Goal: Task Accomplishment & Management: Use online tool/utility

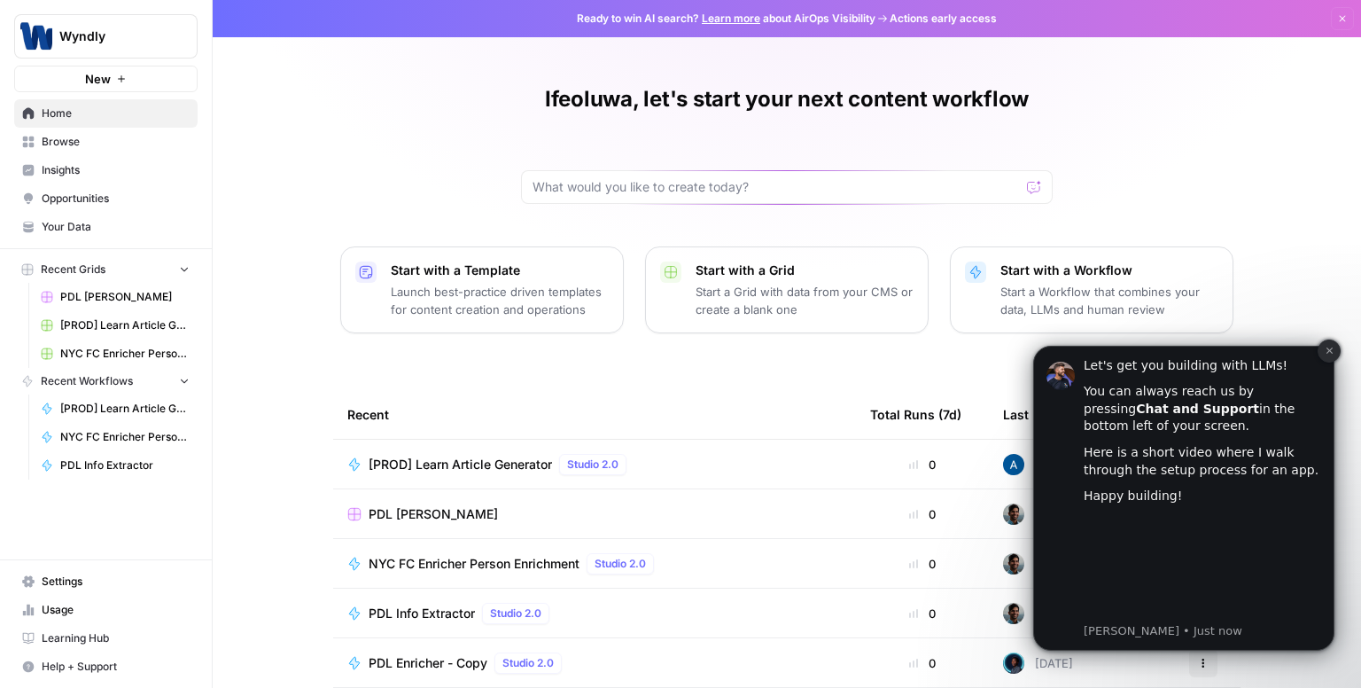
click at [1331, 348] on icon "Dismiss notification" at bounding box center [1329, 350] width 6 height 6
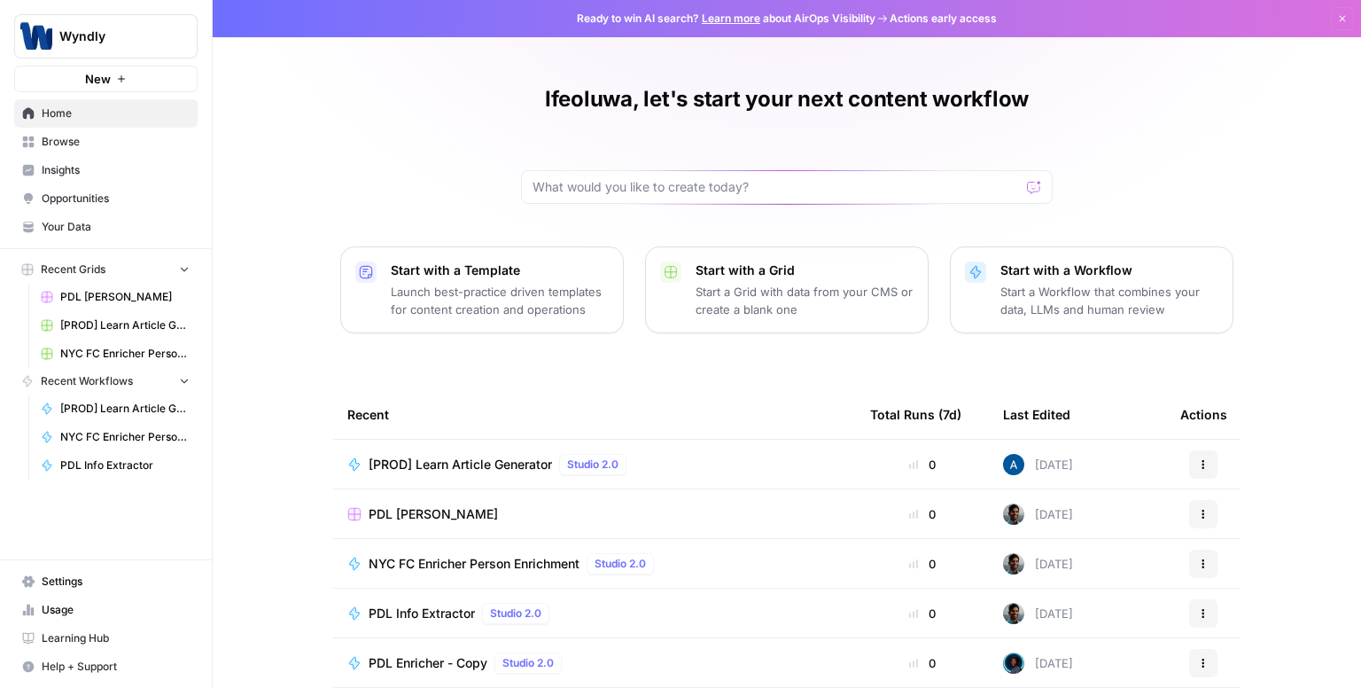
click at [464, 464] on span "[PROD] Learn Article Generator" at bounding box center [460, 464] width 183 height 18
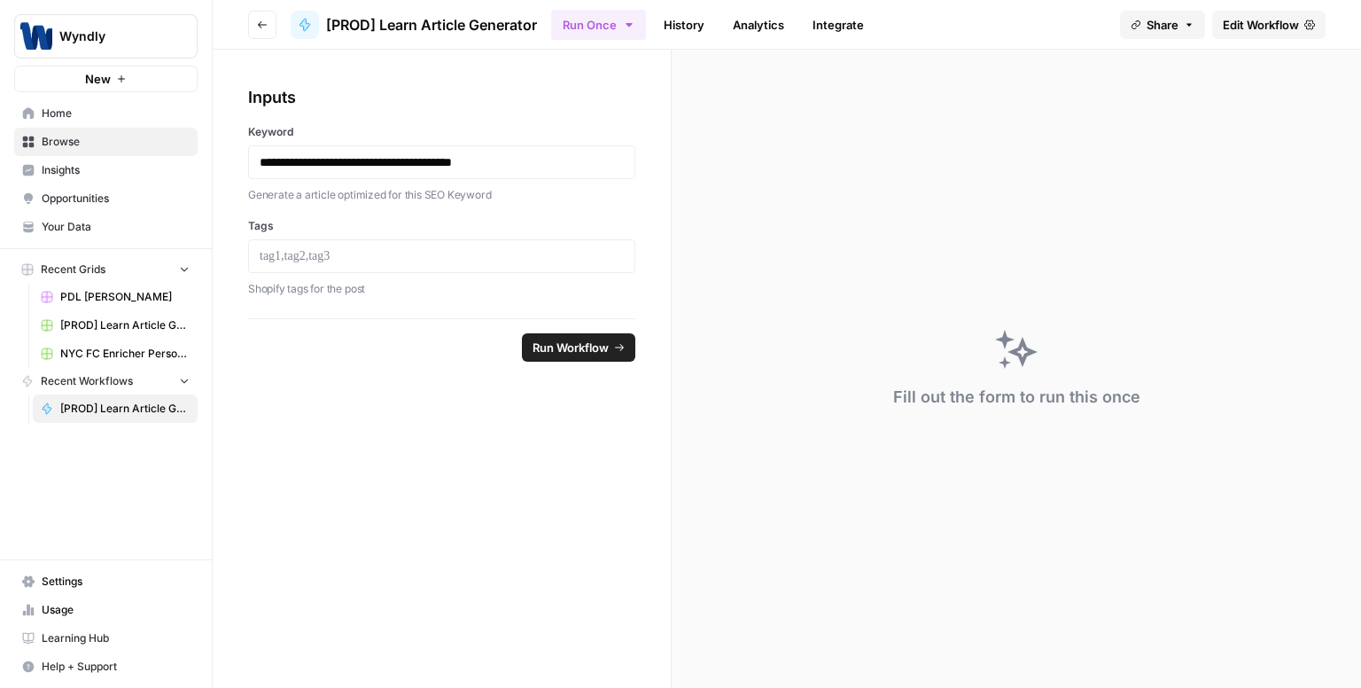
click at [1234, 33] on link "Edit Workflow" at bounding box center [1268, 25] width 113 height 28
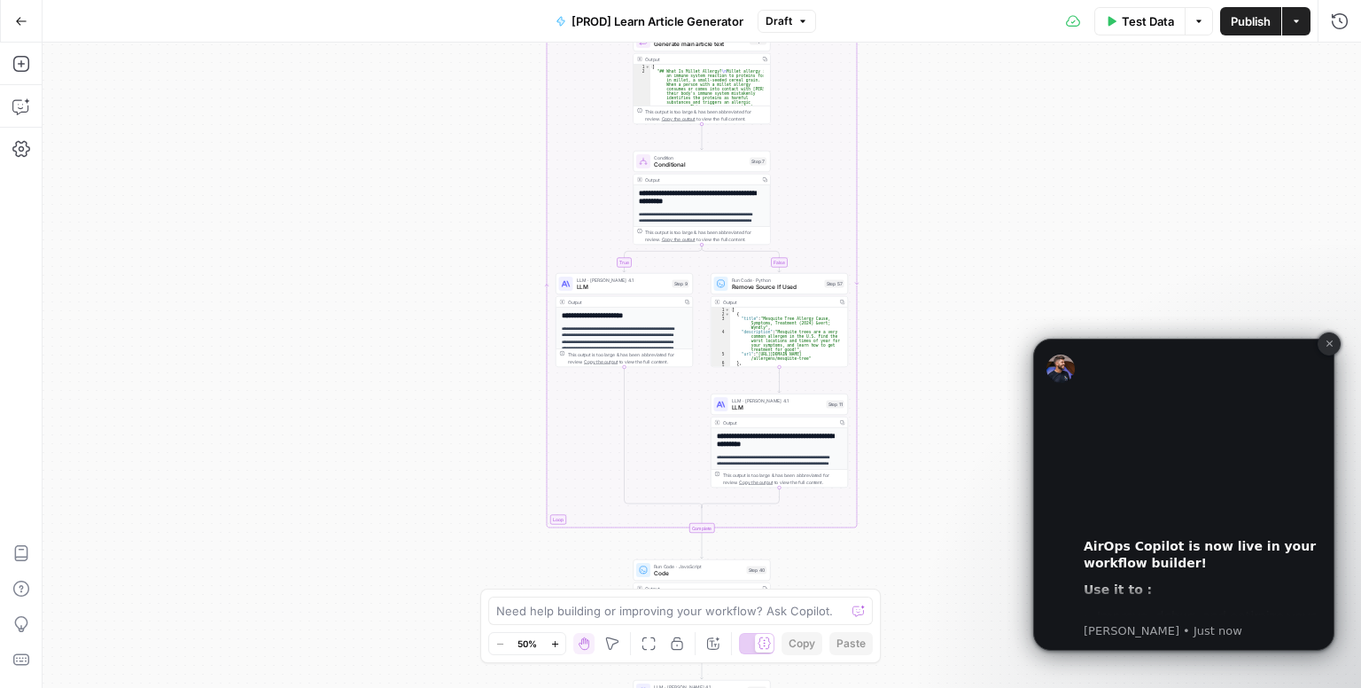
click at [1332, 347] on icon "Dismiss notification" at bounding box center [1330, 343] width 10 height 10
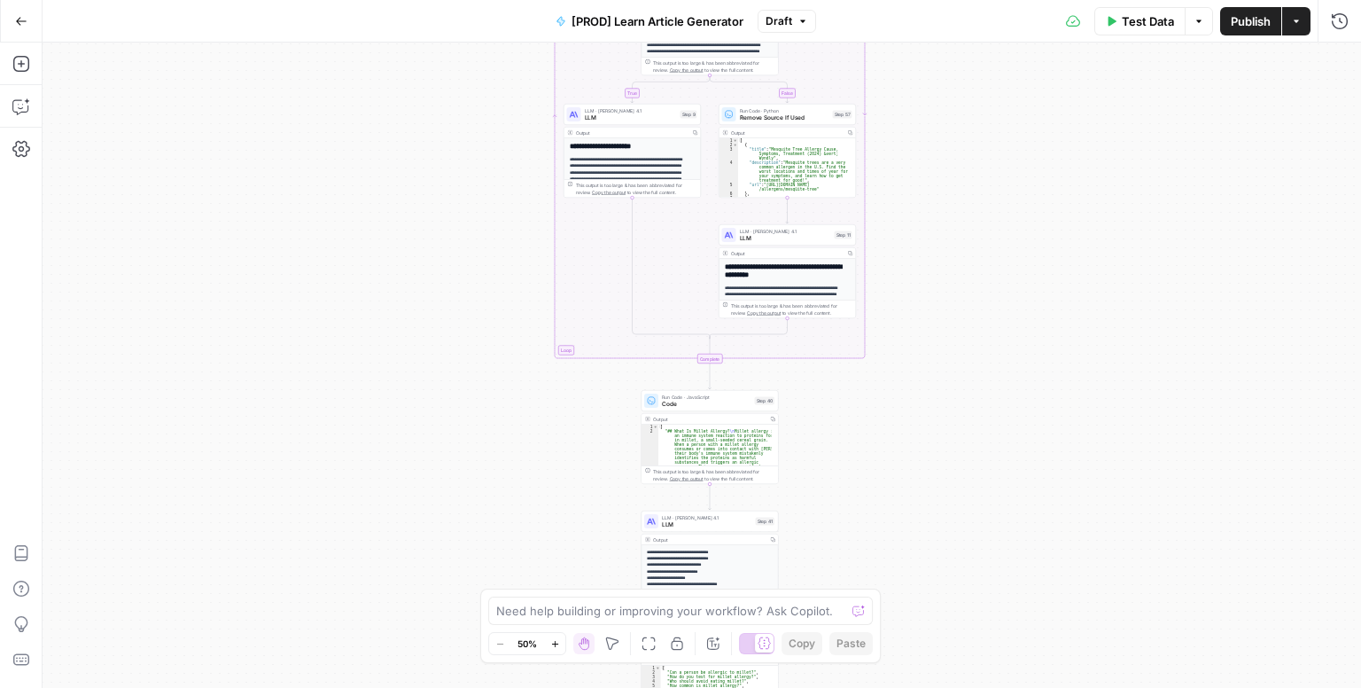
drag, startPoint x: 925, startPoint y: 554, endPoint x: 936, endPoint y: 313, distance: 241.3
click at [936, 313] on div "true false true false Workflow Input Settings Inputs Google Search Search Googl…" at bounding box center [702, 365] width 1319 height 645
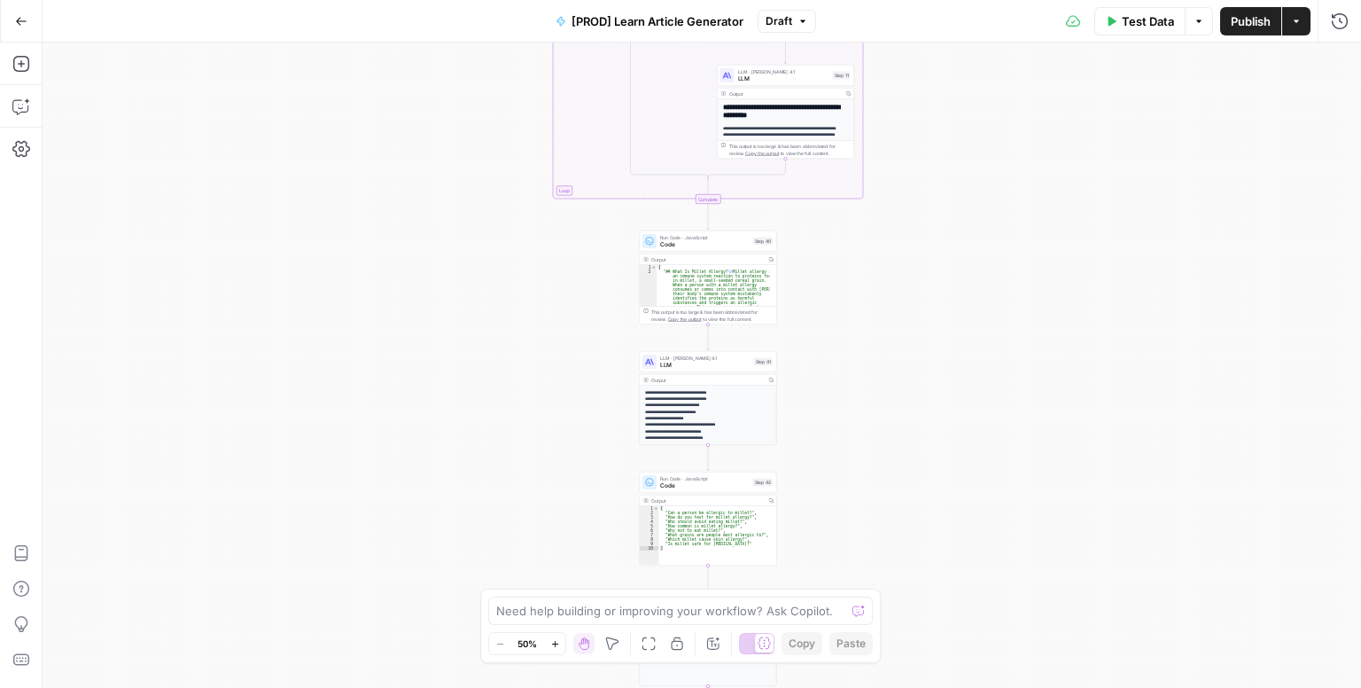
drag, startPoint x: 916, startPoint y: 476, endPoint x: 919, endPoint y: 256, distance: 219.8
click at [919, 256] on div "true false true false Workflow Input Settings Inputs Google Search Search Googl…" at bounding box center [702, 365] width 1319 height 645
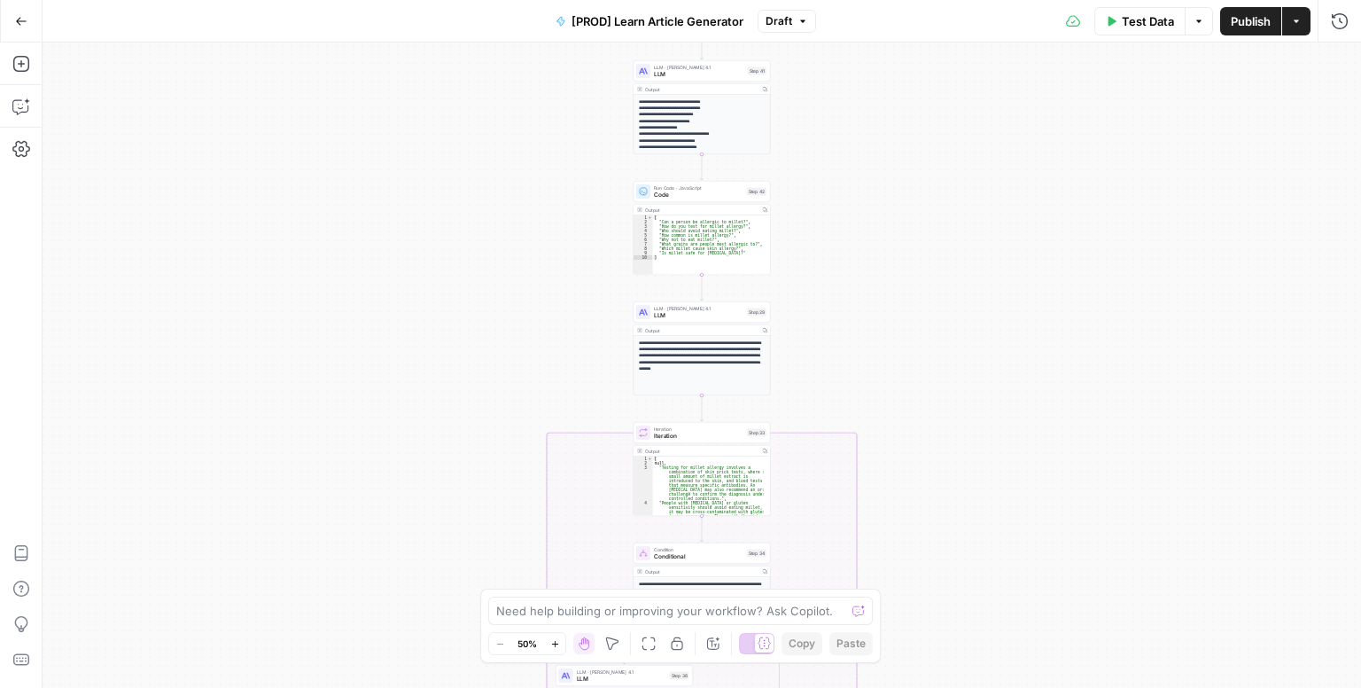
drag, startPoint x: 900, startPoint y: 405, endPoint x: 889, endPoint y: 232, distance: 173.2
click at [889, 232] on div "true false true false Workflow Input Settings Inputs Google Search Search Googl…" at bounding box center [702, 365] width 1319 height 645
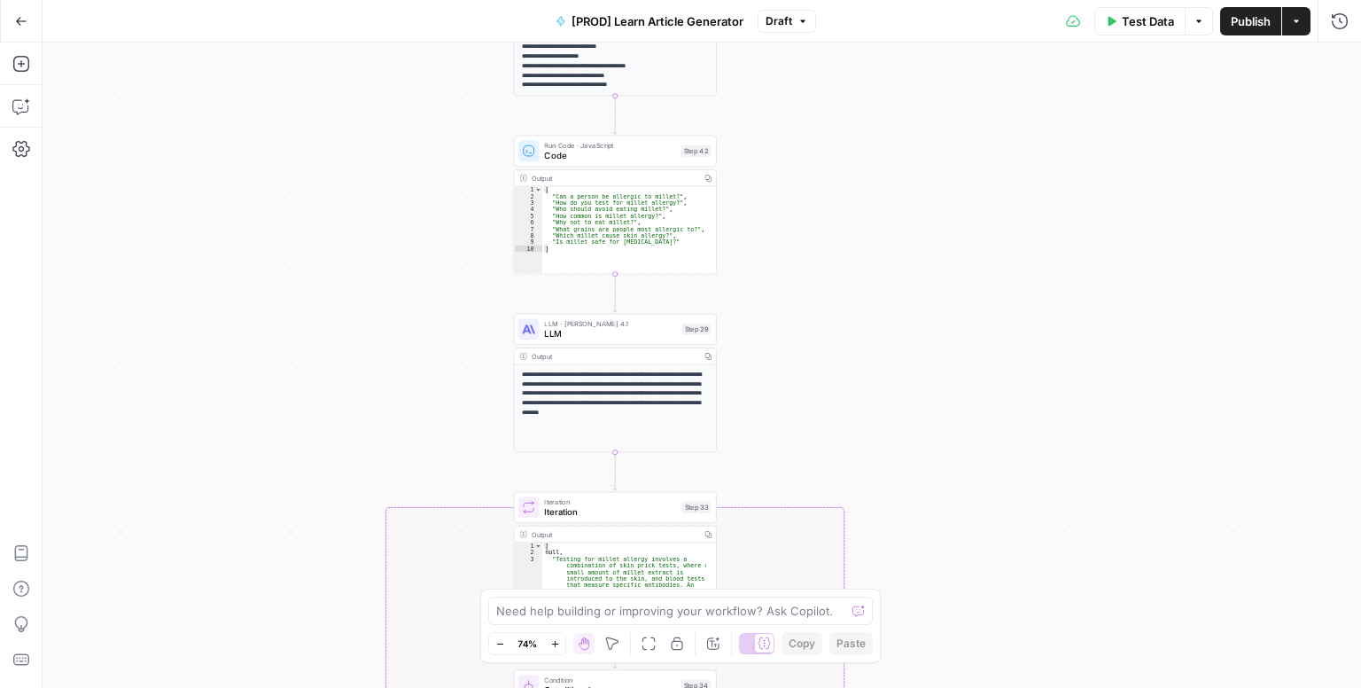
click at [801, 19] on icon "button" at bounding box center [803, 21] width 11 height 11
click at [417, 256] on div "true false true false Workflow Input Settings Inputs Google Search Search Googl…" at bounding box center [702, 365] width 1319 height 645
click at [798, 19] on icon "button" at bounding box center [803, 21] width 11 height 11
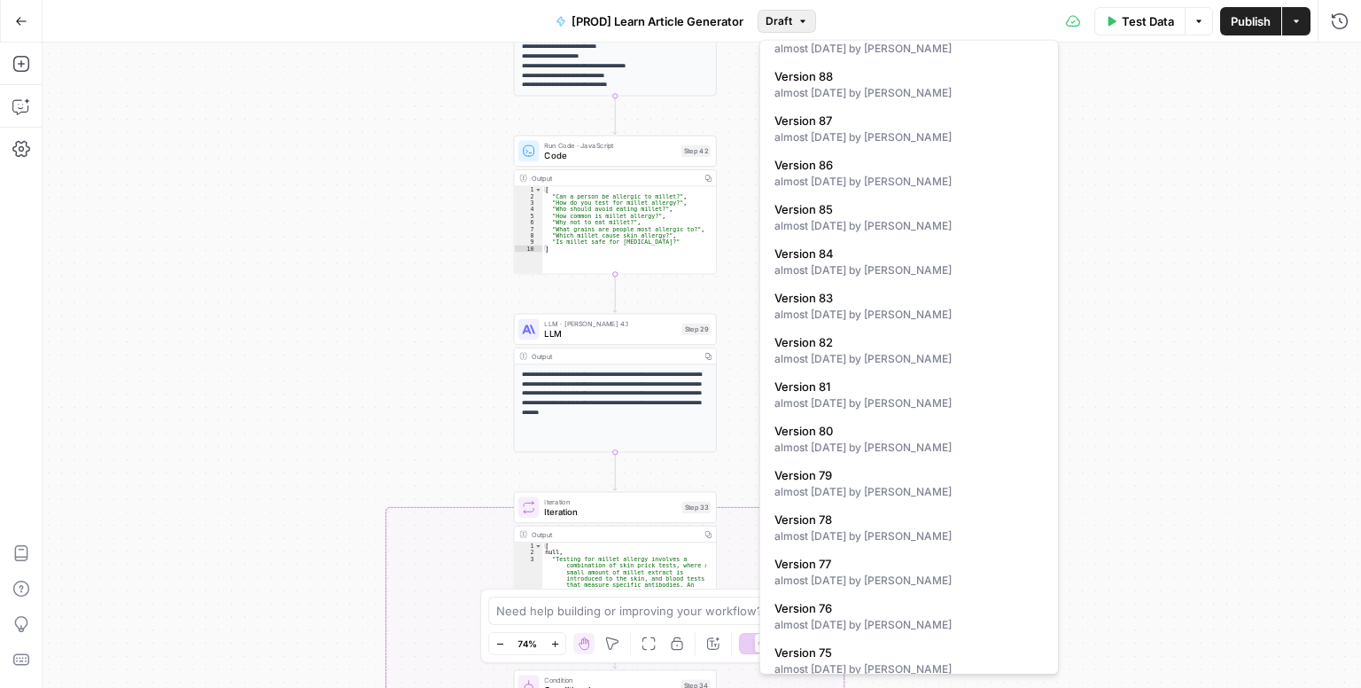
scroll to position [1365, 0]
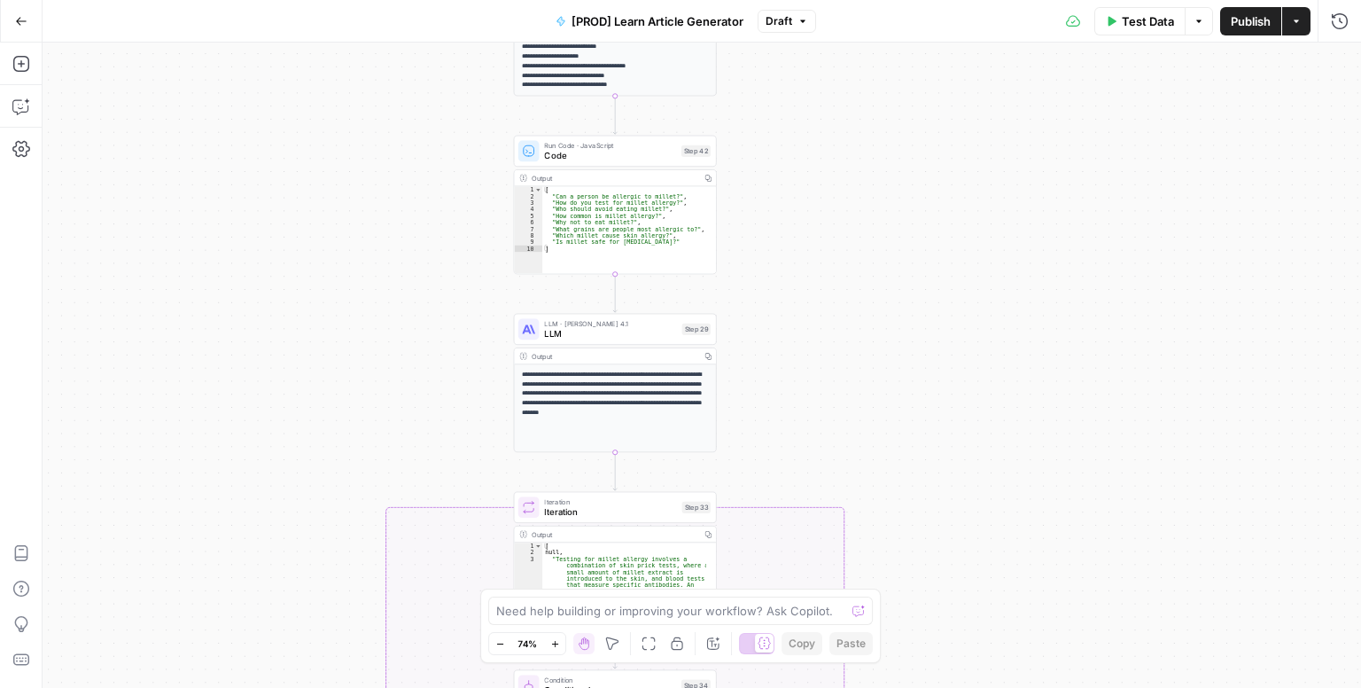
click at [333, 412] on div "true false true false Workflow Input Settings Inputs Google Search Search Googl…" at bounding box center [702, 365] width 1319 height 645
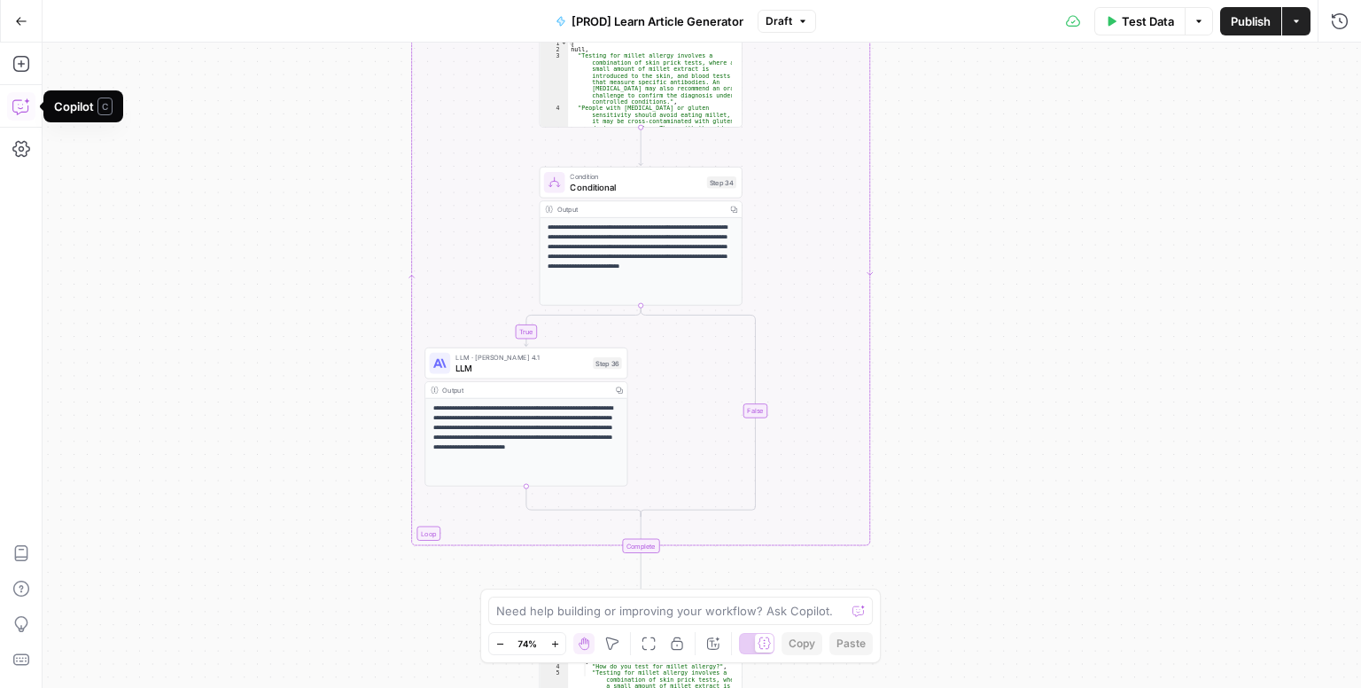
click at [18, 105] on icon "button" at bounding box center [21, 106] width 18 height 18
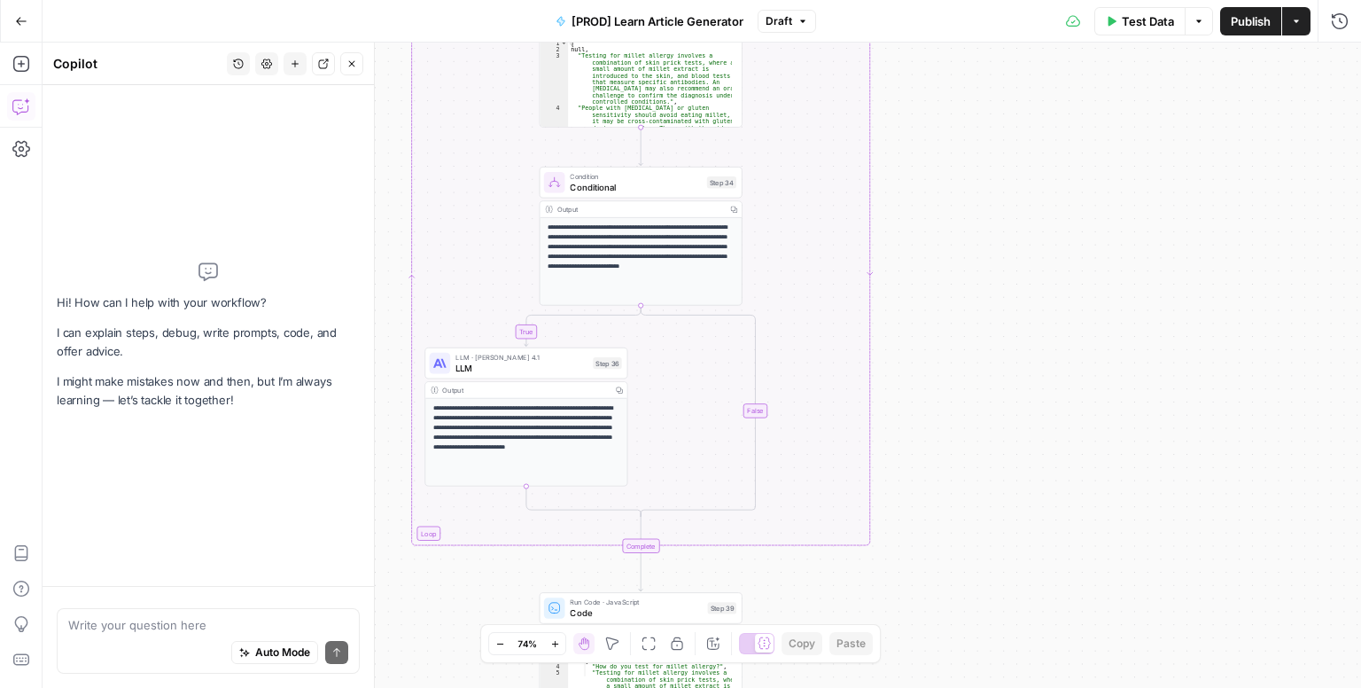
click at [131, 625] on textarea at bounding box center [208, 625] width 280 height 18
type textarea "what step has the image generator?"
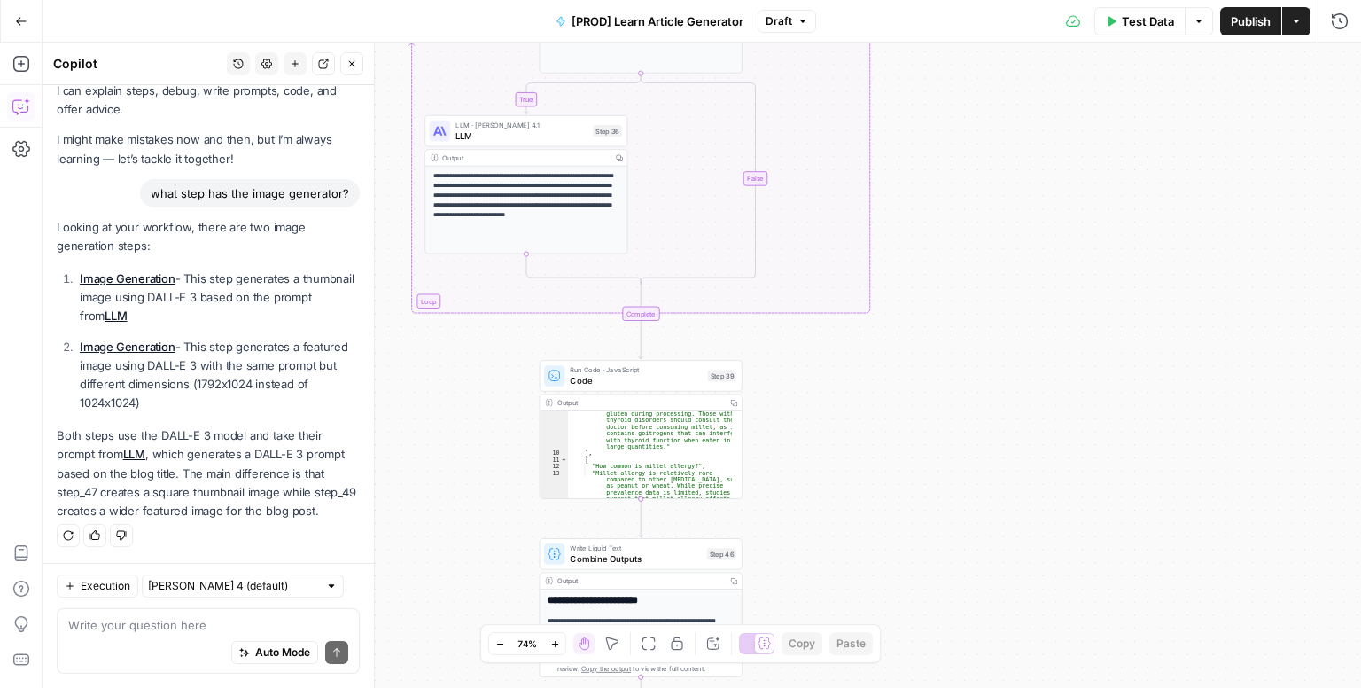
scroll to position [171, 0]
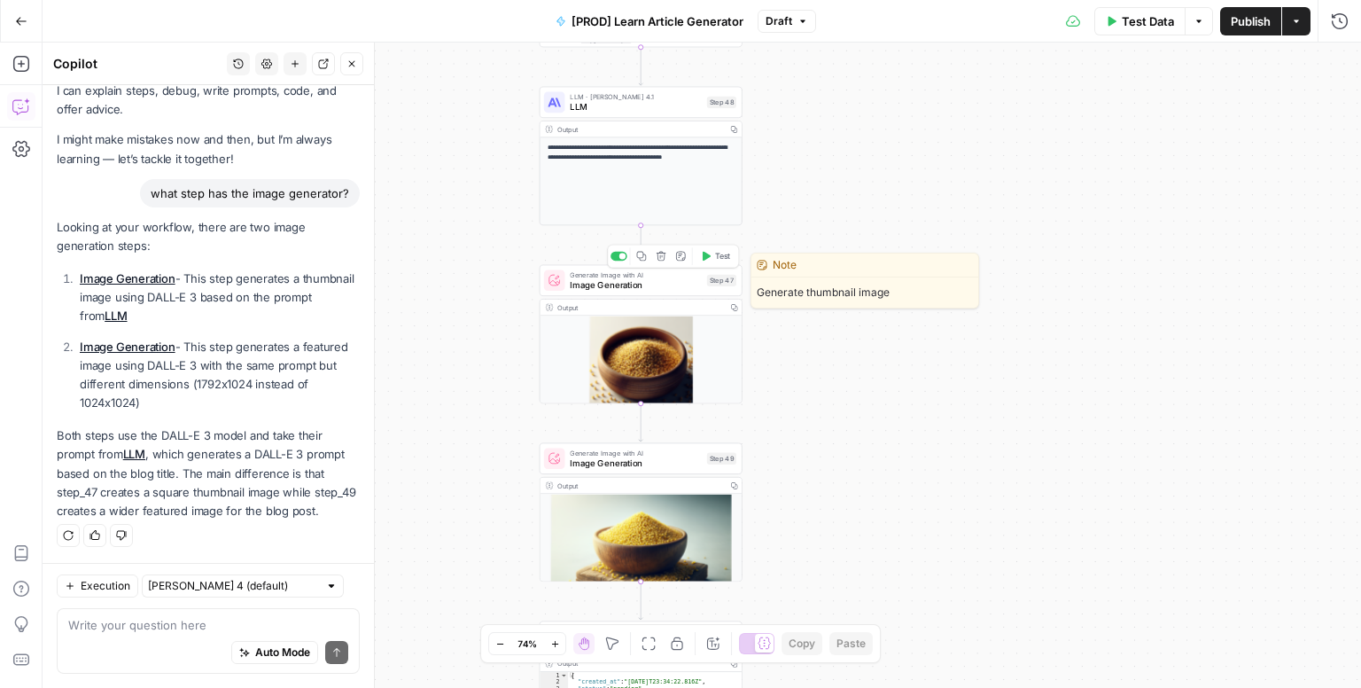
click at [657, 292] on div "Generate Image with AI Image Generation Step 47 Copy step Delete step Edit Note…" at bounding box center [641, 280] width 203 height 31
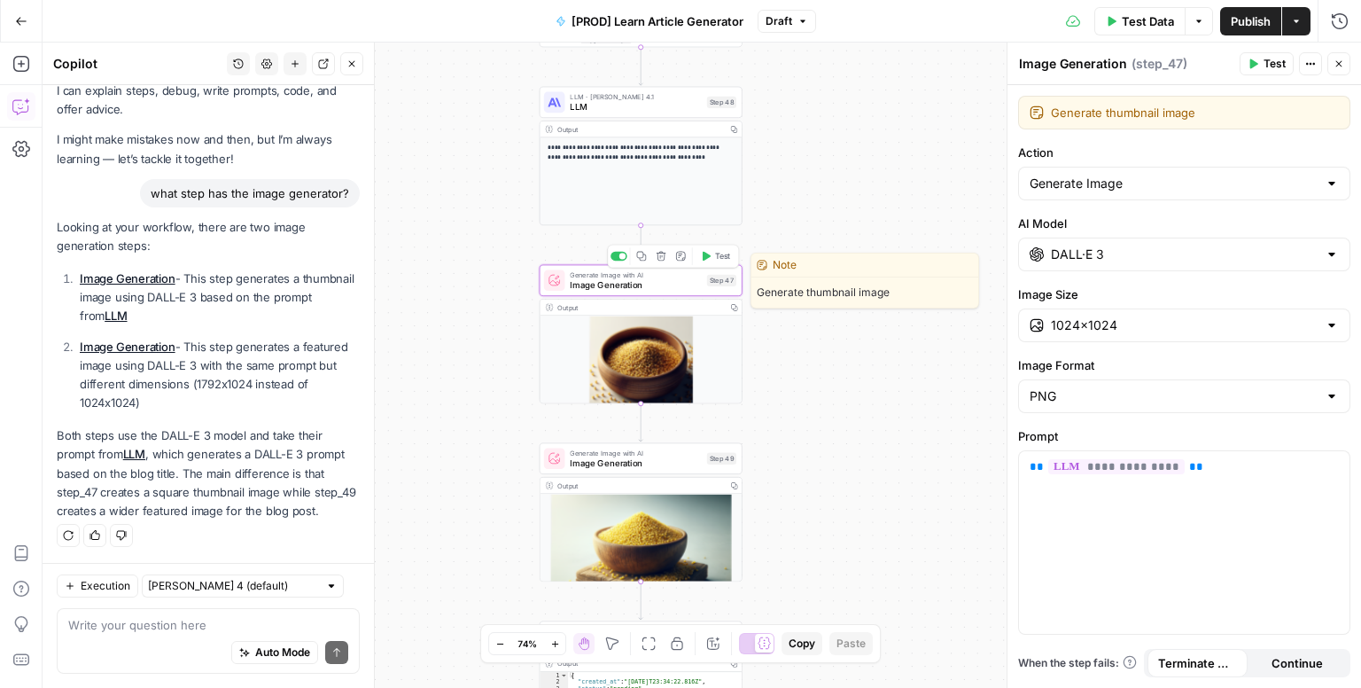
scroll to position [66, 0]
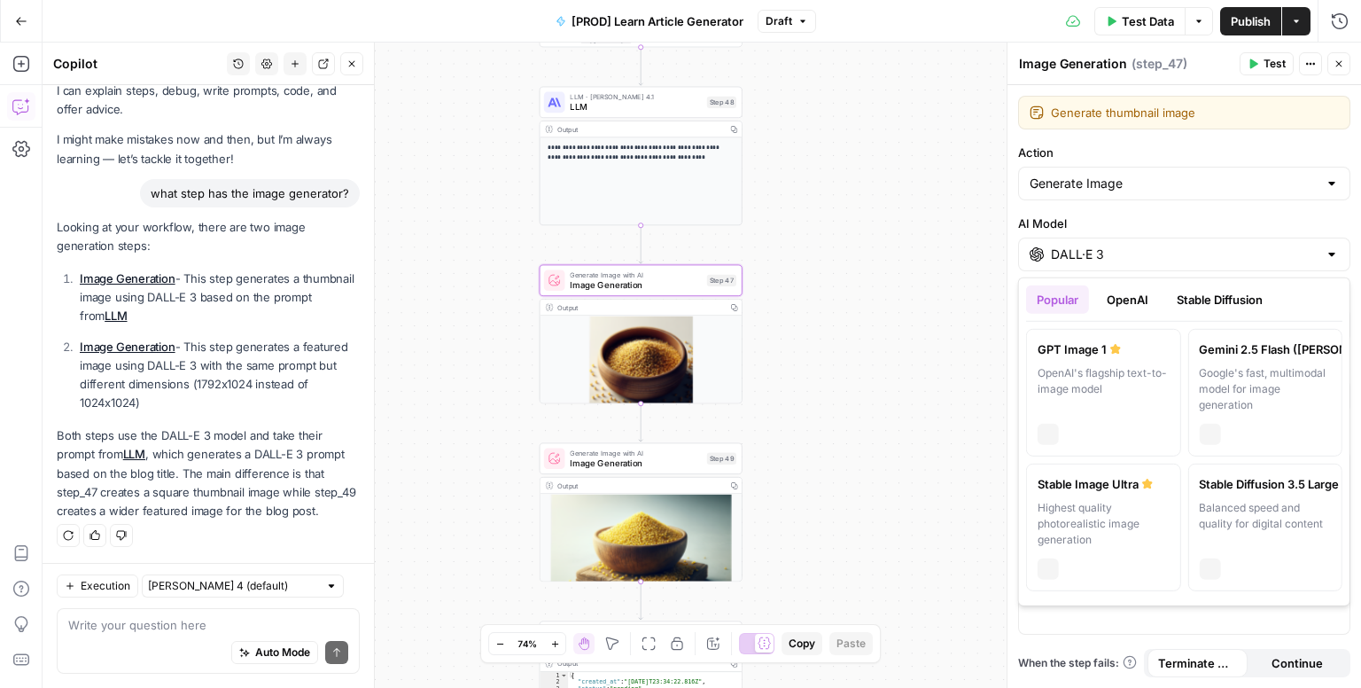
click at [1239, 256] on input "DALL·E 3" at bounding box center [1184, 254] width 267 height 18
click at [1276, 357] on label "Gemini 2.5 Flash (Nano Banana 🍌) Google's fast, multimodal model for image gene…" at bounding box center [1264, 393] width 155 height 128
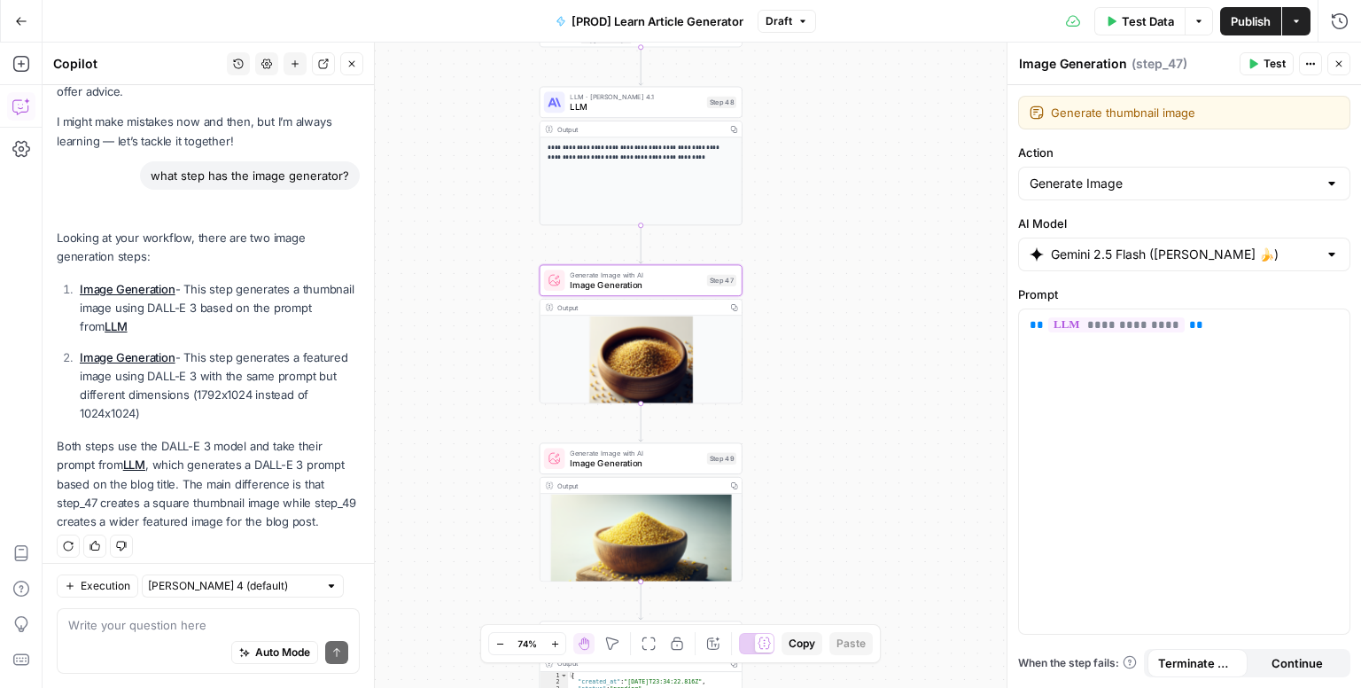
scroll to position [94, 0]
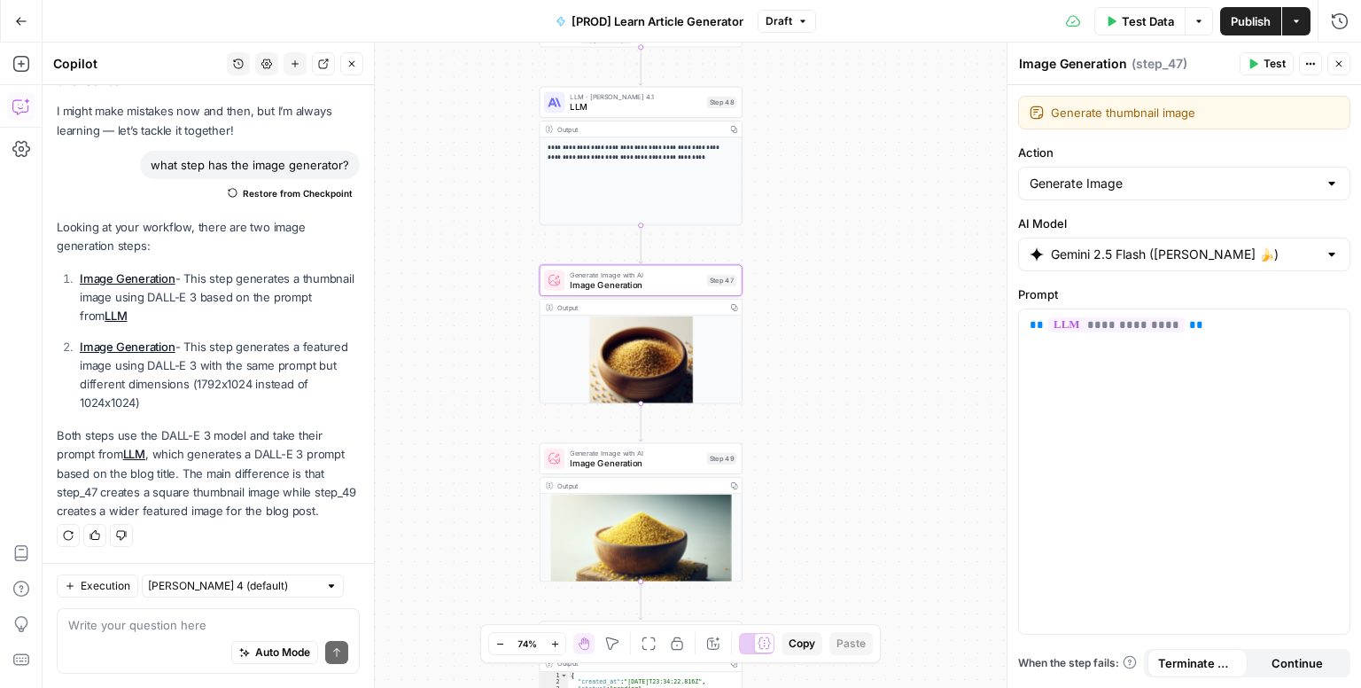
click at [798, 19] on icon "button" at bounding box center [803, 21] width 11 height 11
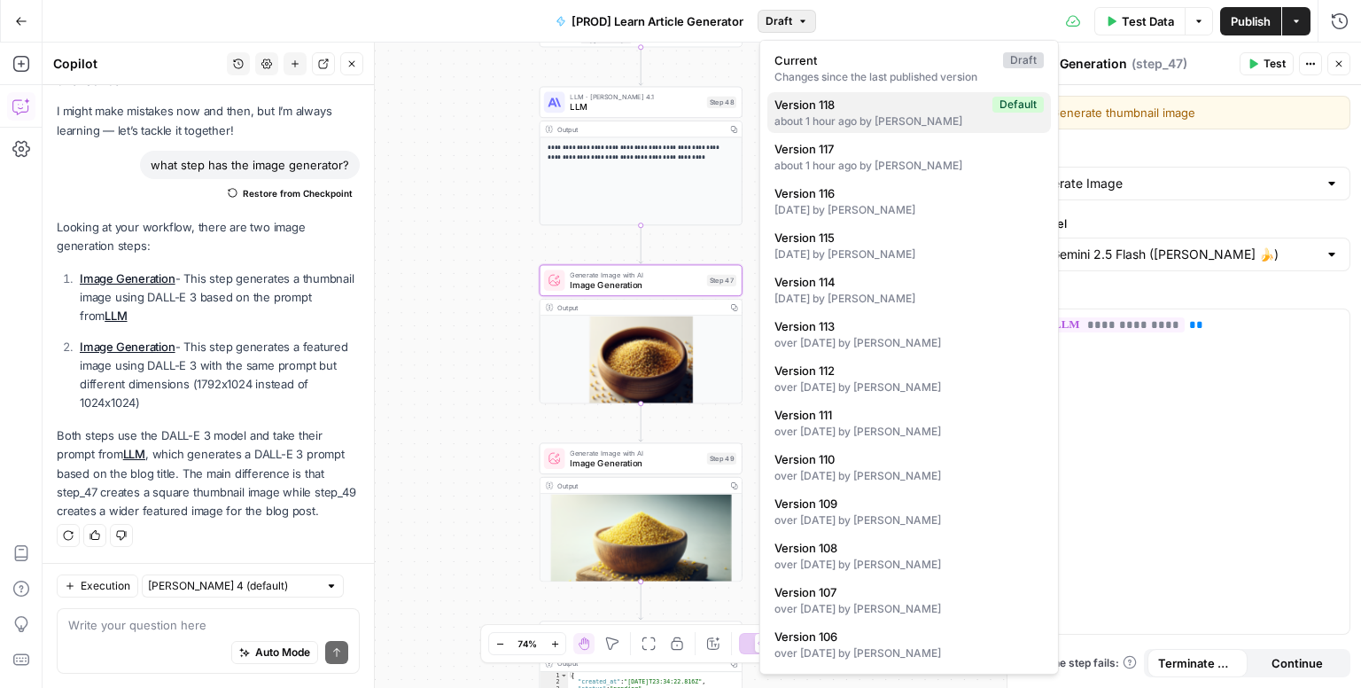
click at [942, 110] on span "Version 118" at bounding box center [879, 105] width 211 height 18
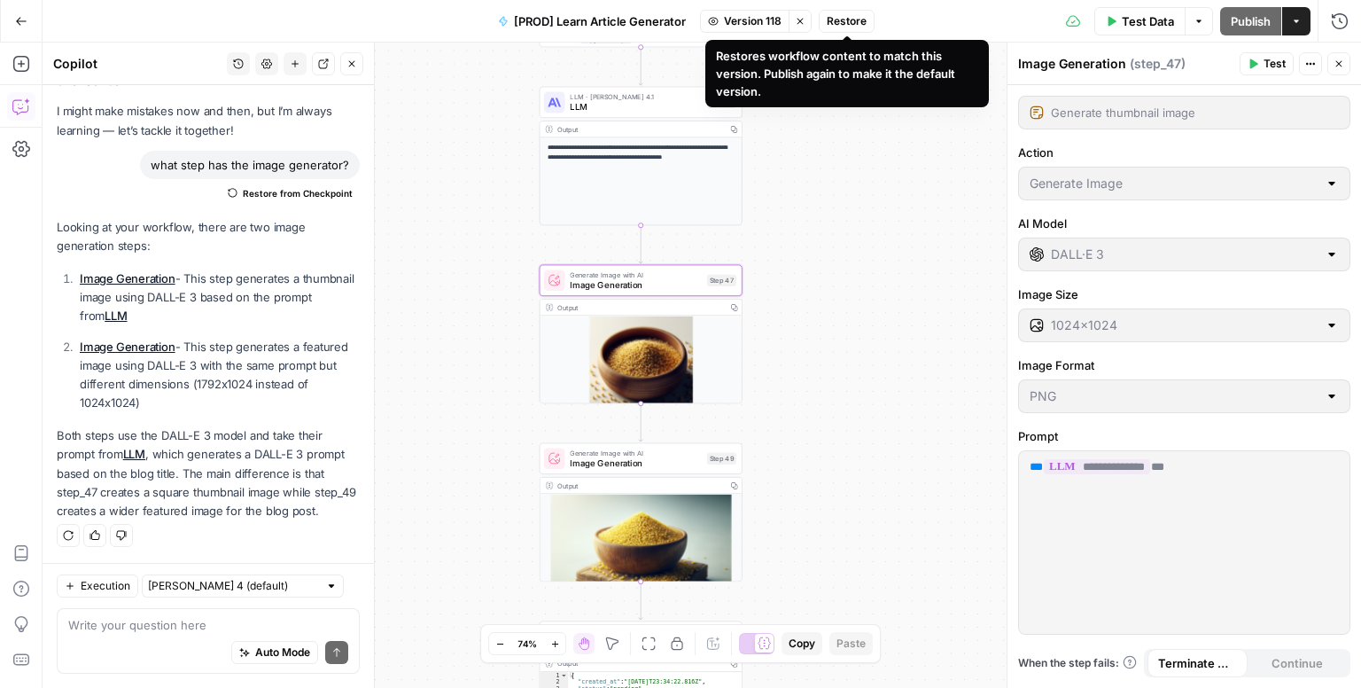
click at [848, 26] on span "Restore" at bounding box center [847, 21] width 40 height 16
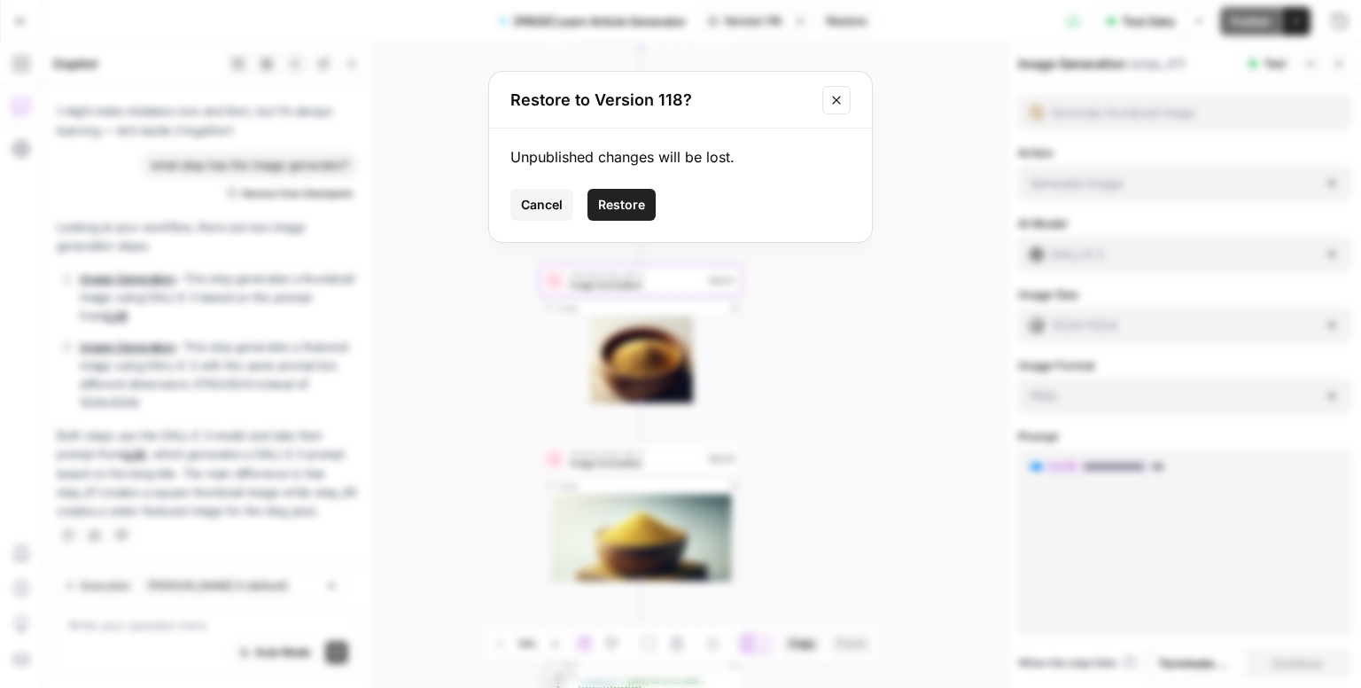
click at [642, 210] on span "Restore" at bounding box center [621, 205] width 47 height 18
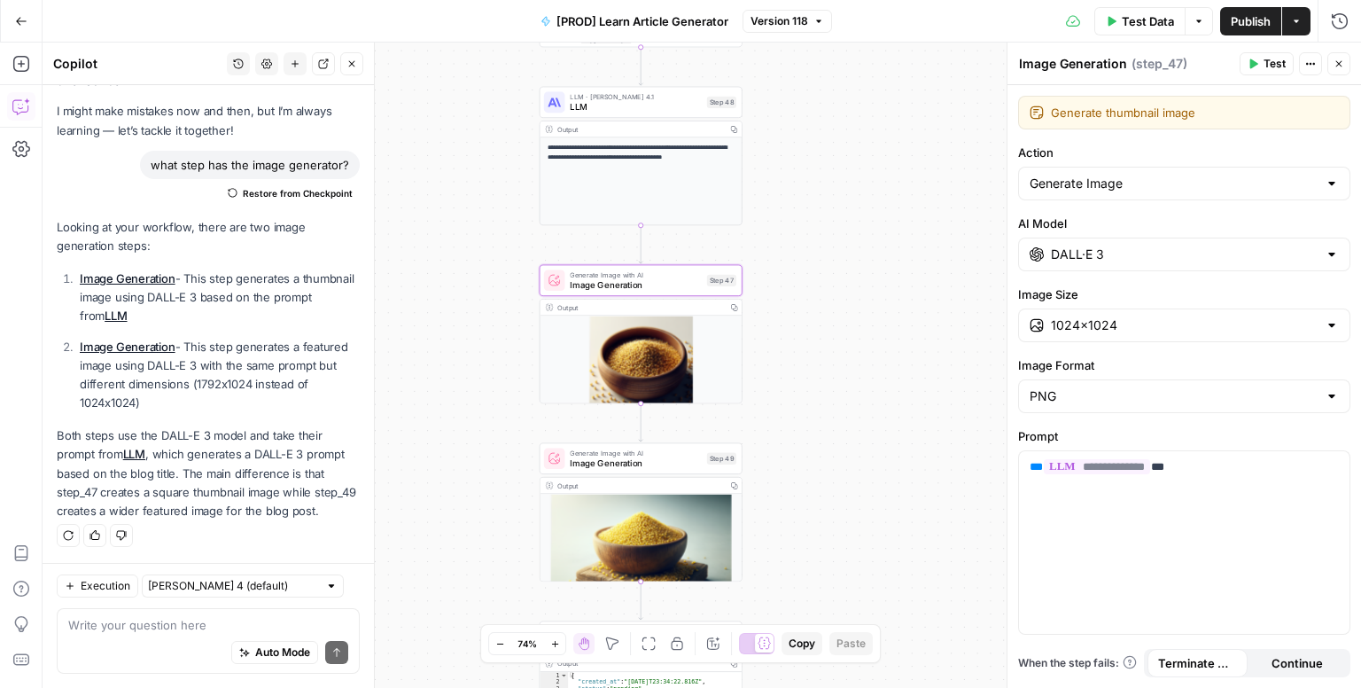
click at [1132, 255] on input "DALL·E 3" at bounding box center [1184, 254] width 267 height 18
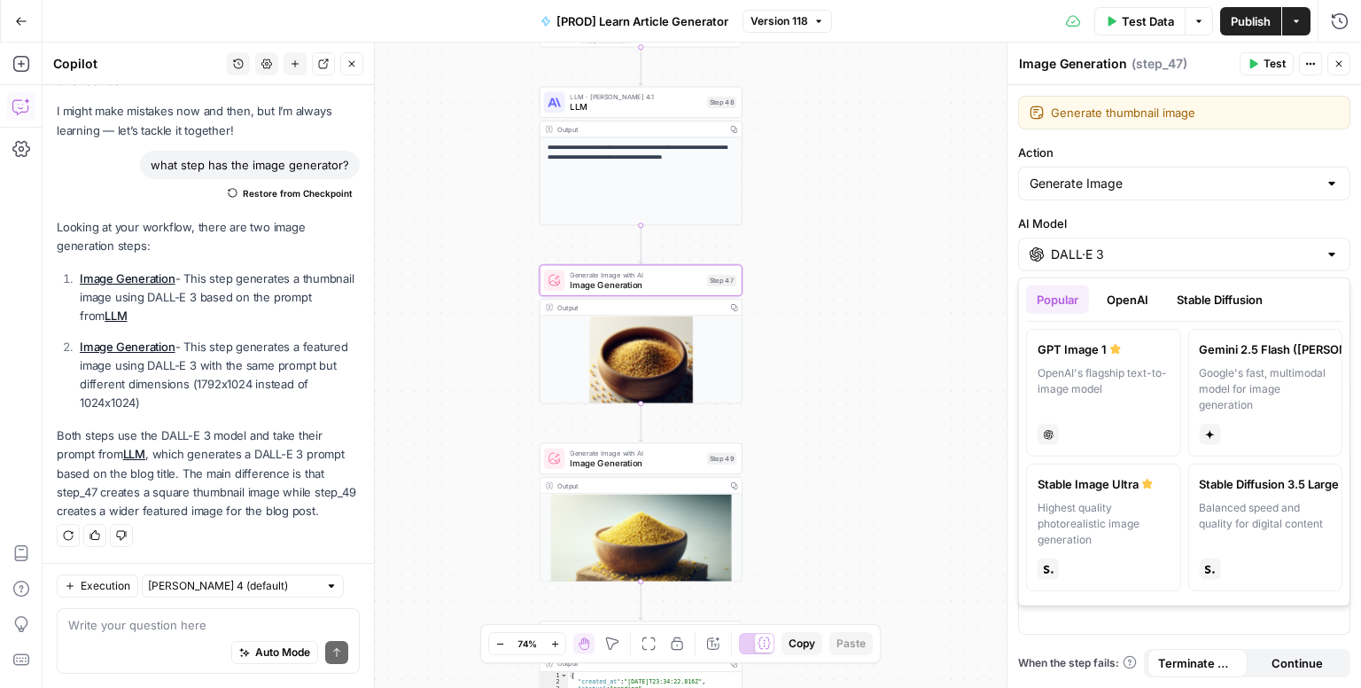
click at [1269, 396] on div "Google's fast, multimodal model for image generation" at bounding box center [1265, 389] width 132 height 48
type input "Gemini 2.5 Flash ([PERSON_NAME] 🍌)"
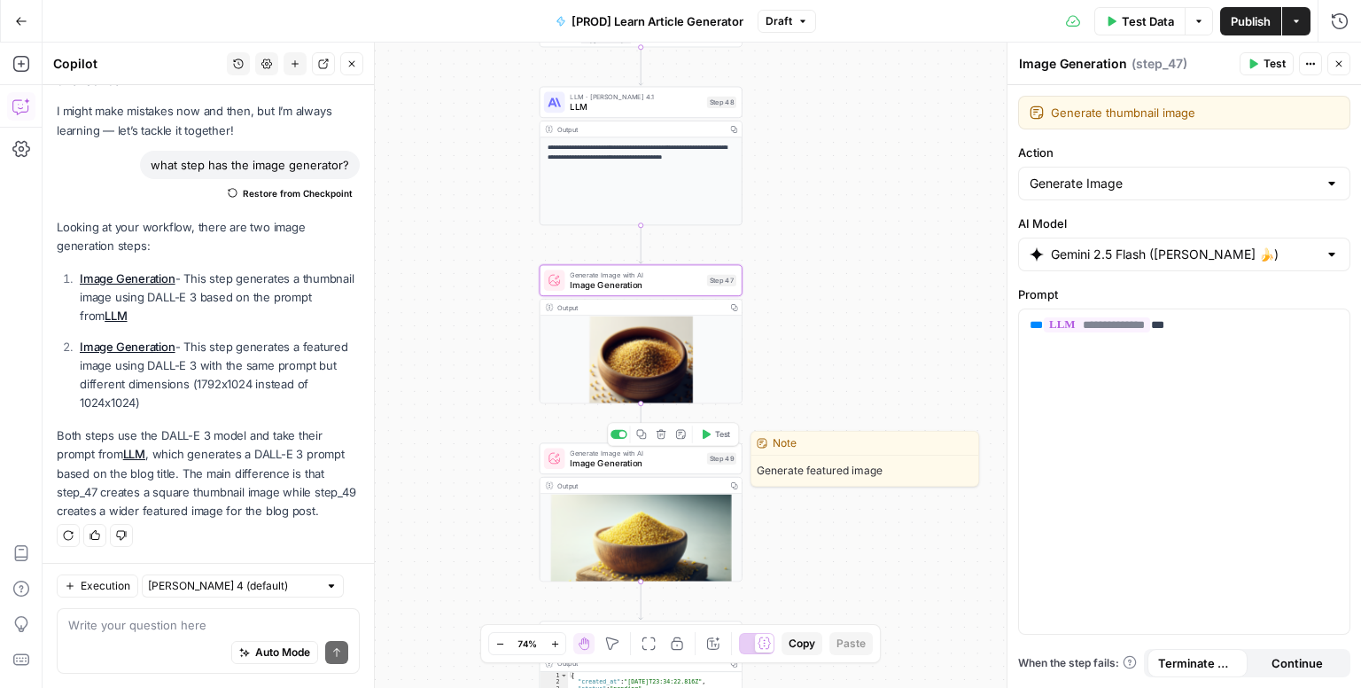
click at [680, 463] on span "Image Generation" at bounding box center [635, 462] width 131 height 13
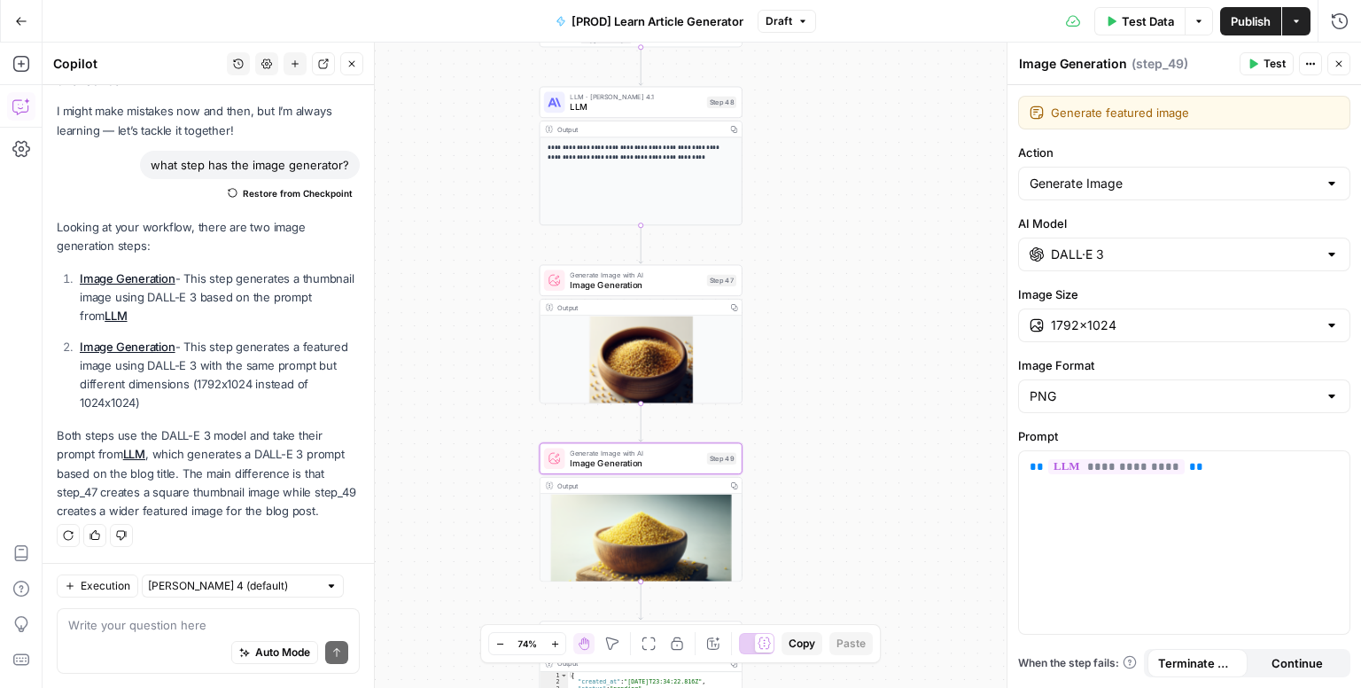
click at [1233, 251] on input "DALL·E 3" at bounding box center [1184, 254] width 267 height 18
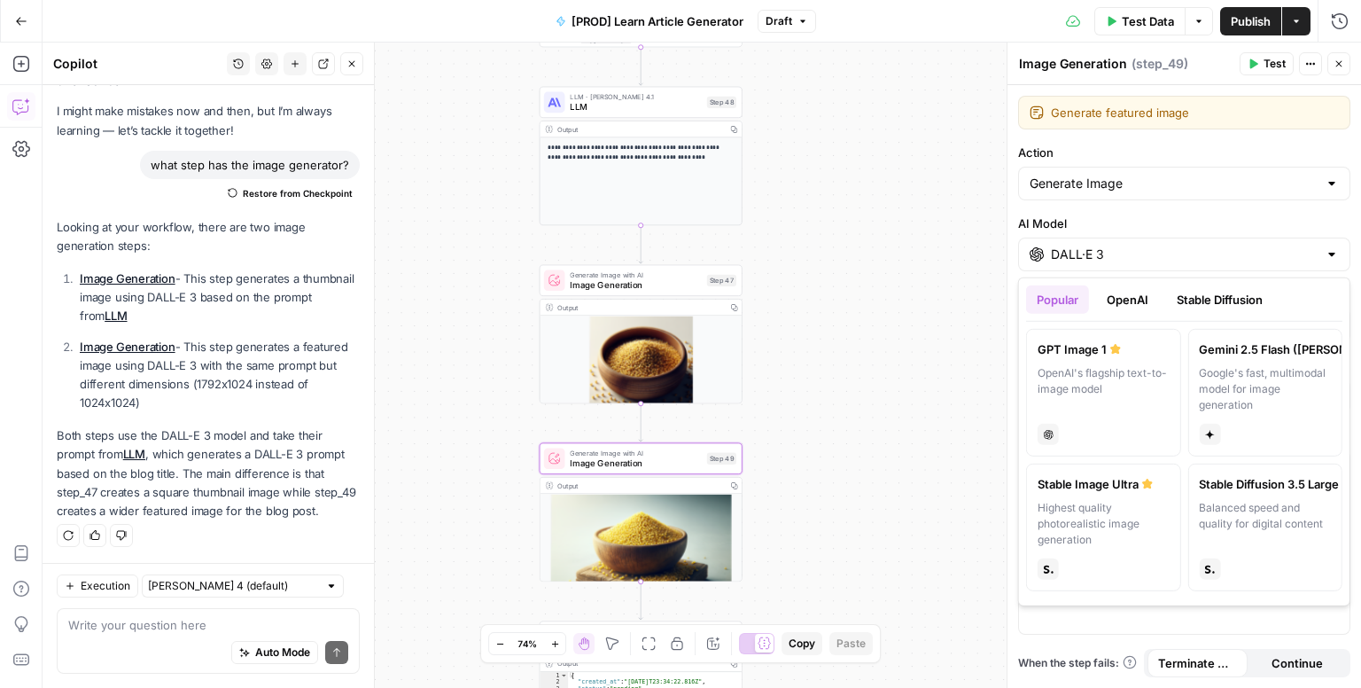
click at [1272, 374] on div "Google's fast, multimodal model for image generation" at bounding box center [1265, 389] width 132 height 48
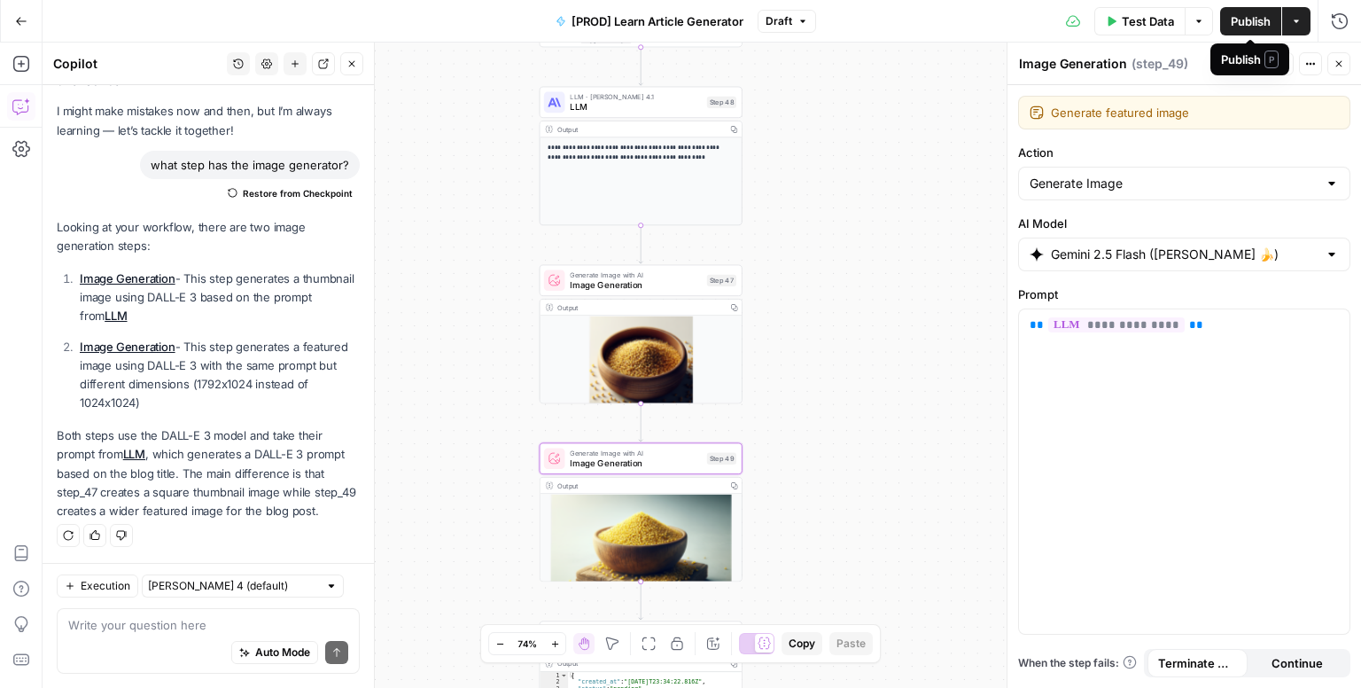
click at [1251, 28] on span "Publish" at bounding box center [1251, 21] width 40 height 18
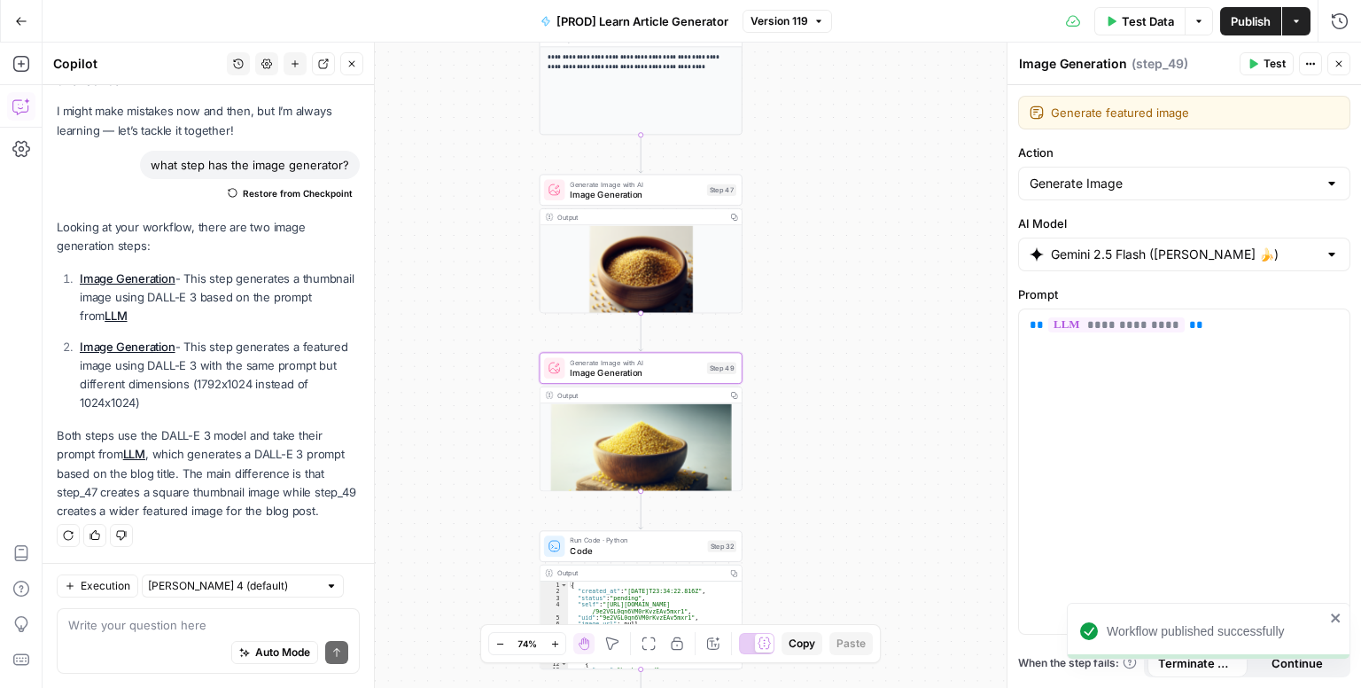
click at [931, 377] on div "true false true false Workflow Input Settings Inputs Google Search Search Googl…" at bounding box center [702, 365] width 1319 height 645
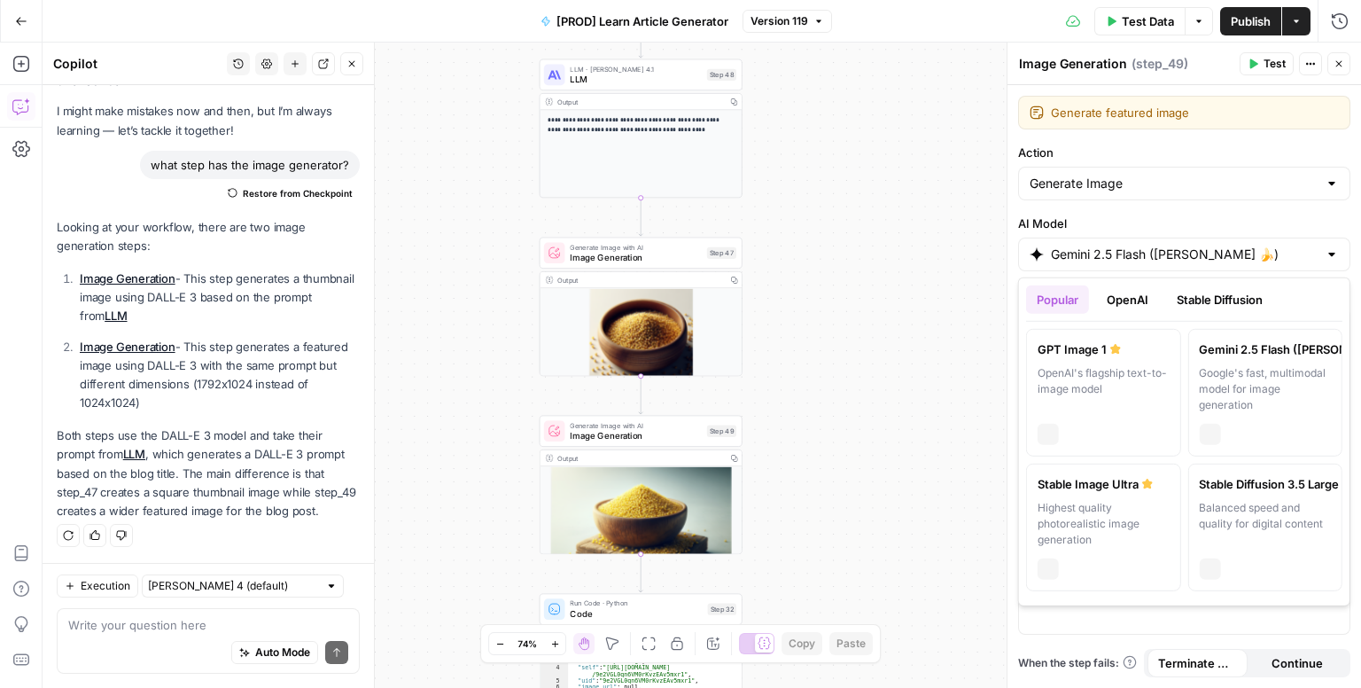
click at [1343, 255] on div "Gemini 2.5 Flash ([PERSON_NAME] 🍌)" at bounding box center [1184, 254] width 332 height 34
click at [1128, 307] on button "OpenAI" at bounding box center [1127, 299] width 63 height 28
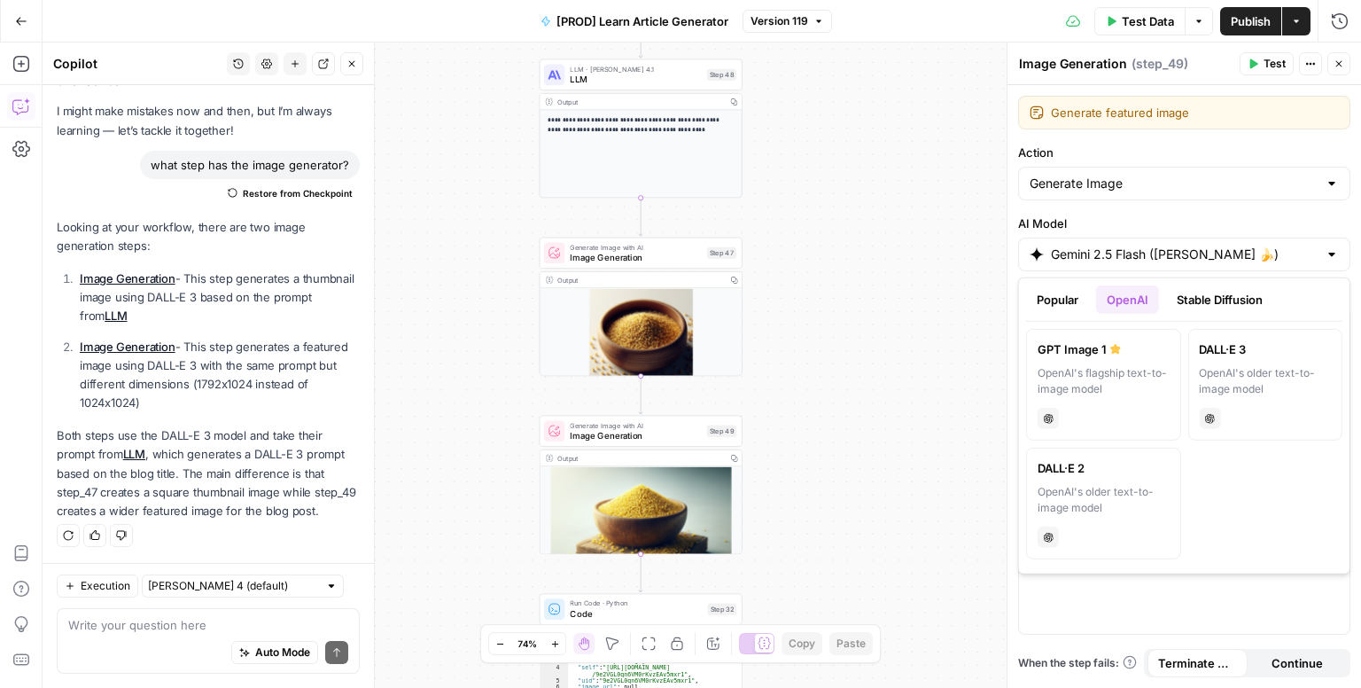
click at [1216, 296] on button "Stable Diffusion" at bounding box center [1219, 299] width 107 height 28
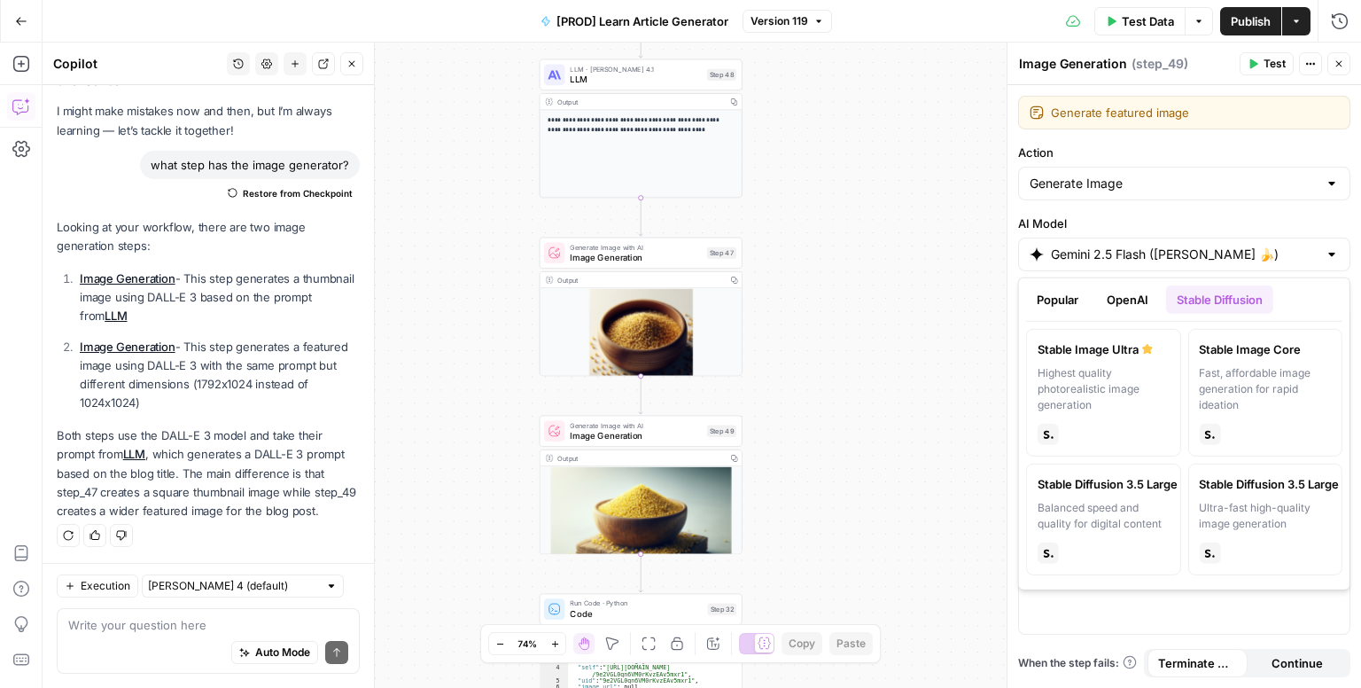
click at [794, 19] on span "Version 119" at bounding box center [780, 21] width 58 height 16
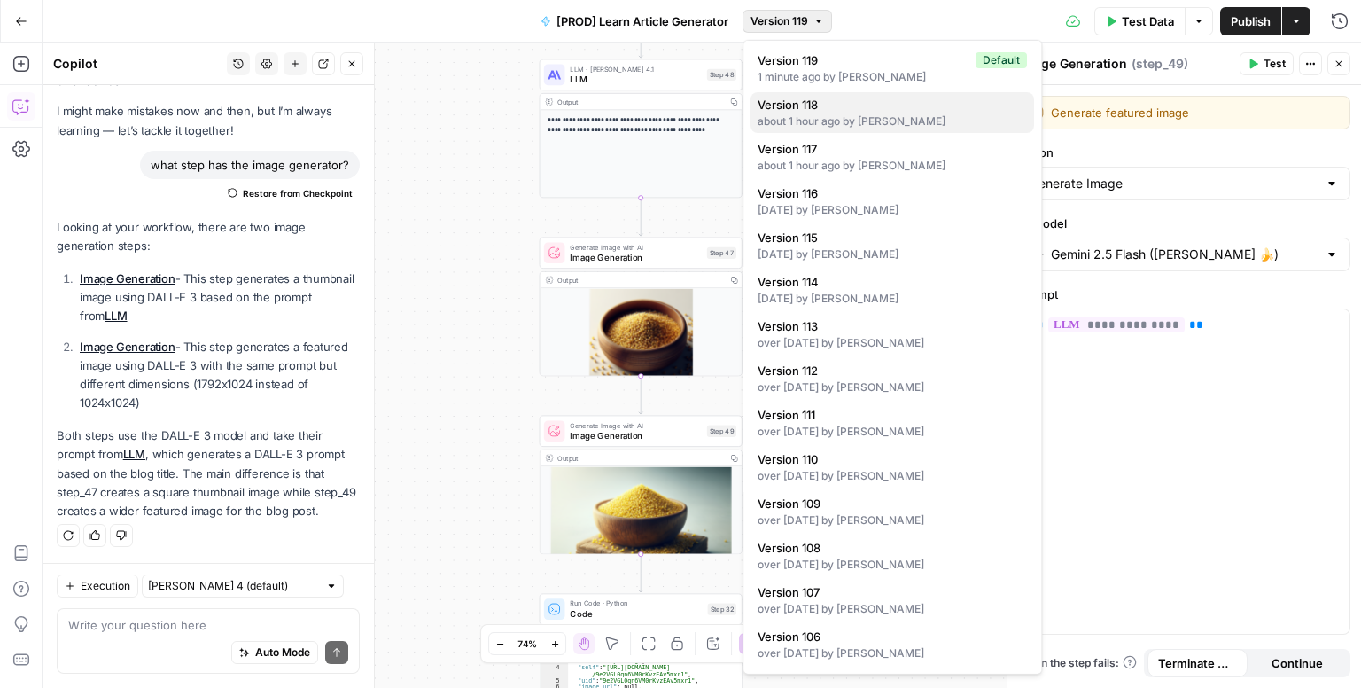
click at [845, 122] on div "about 1 hour ago by [PERSON_NAME]" at bounding box center [892, 121] width 269 height 16
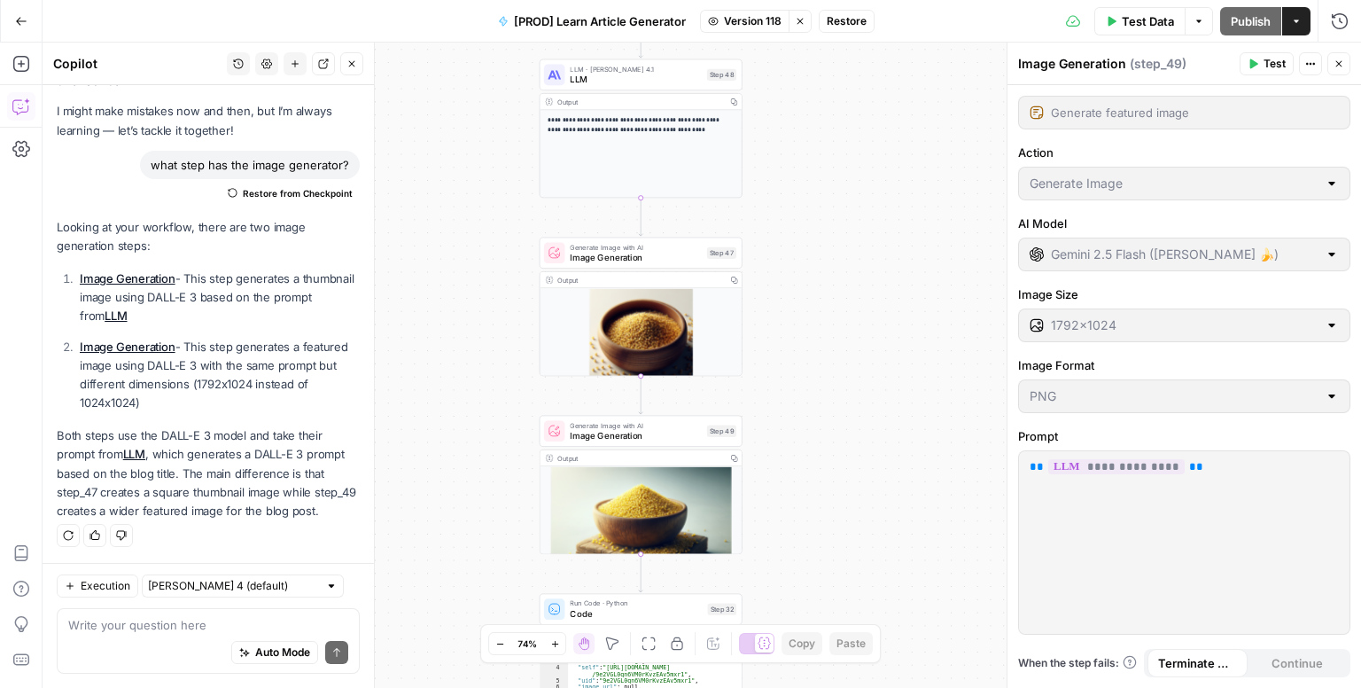
type input "DALL·E 3"
click at [696, 283] on div "Output" at bounding box center [639, 280] width 165 height 11
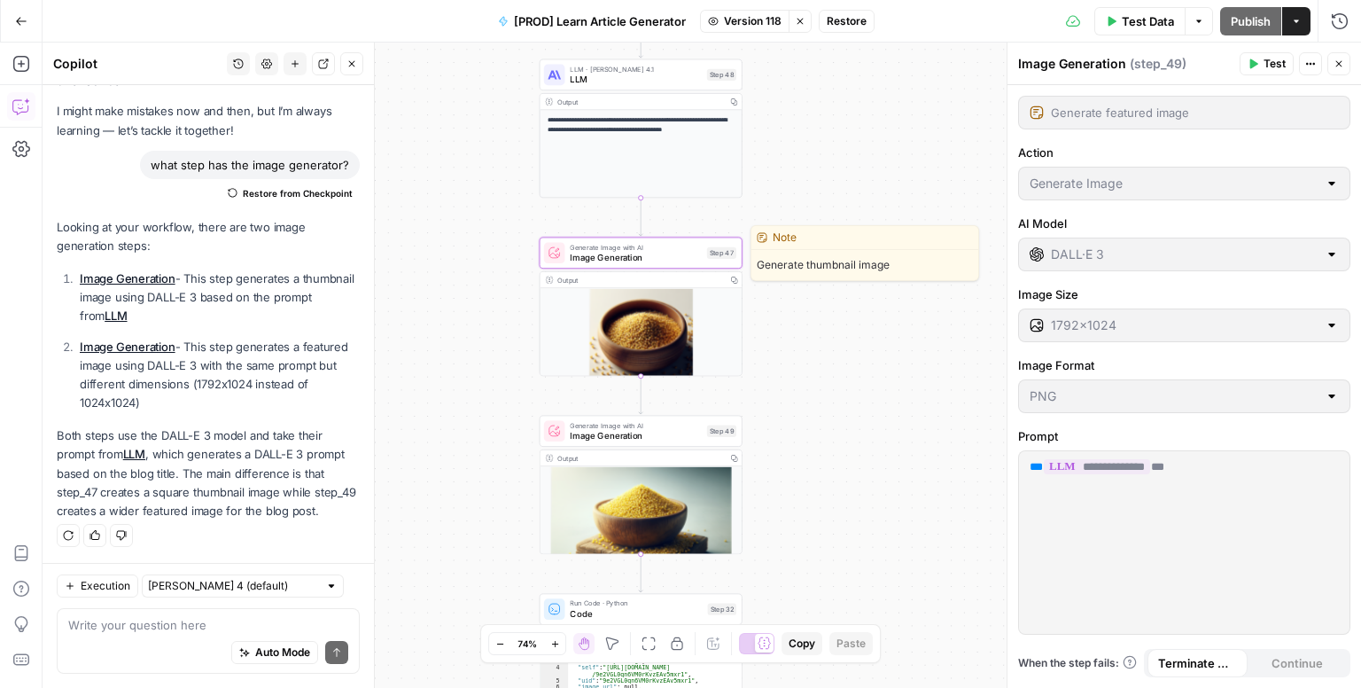
click at [681, 259] on span "Image Generation" at bounding box center [635, 257] width 131 height 13
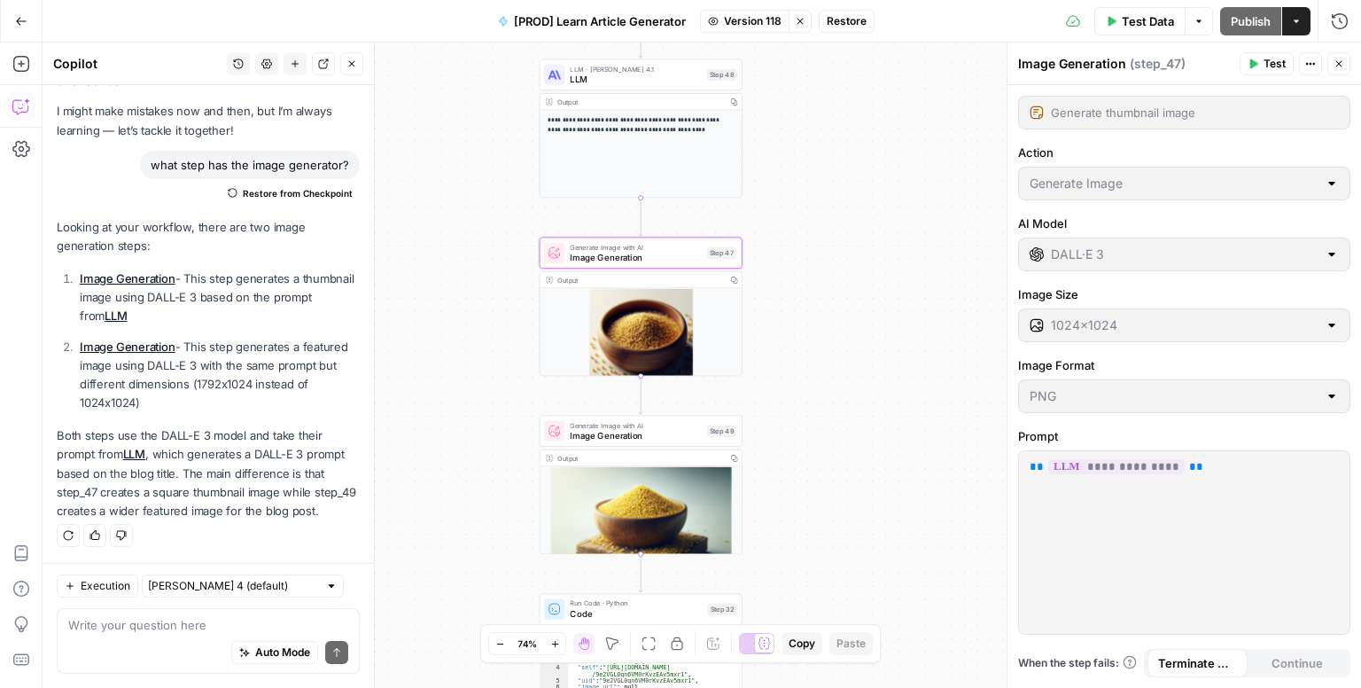
click at [760, 21] on span "Version 118" at bounding box center [753, 21] width 58 height 16
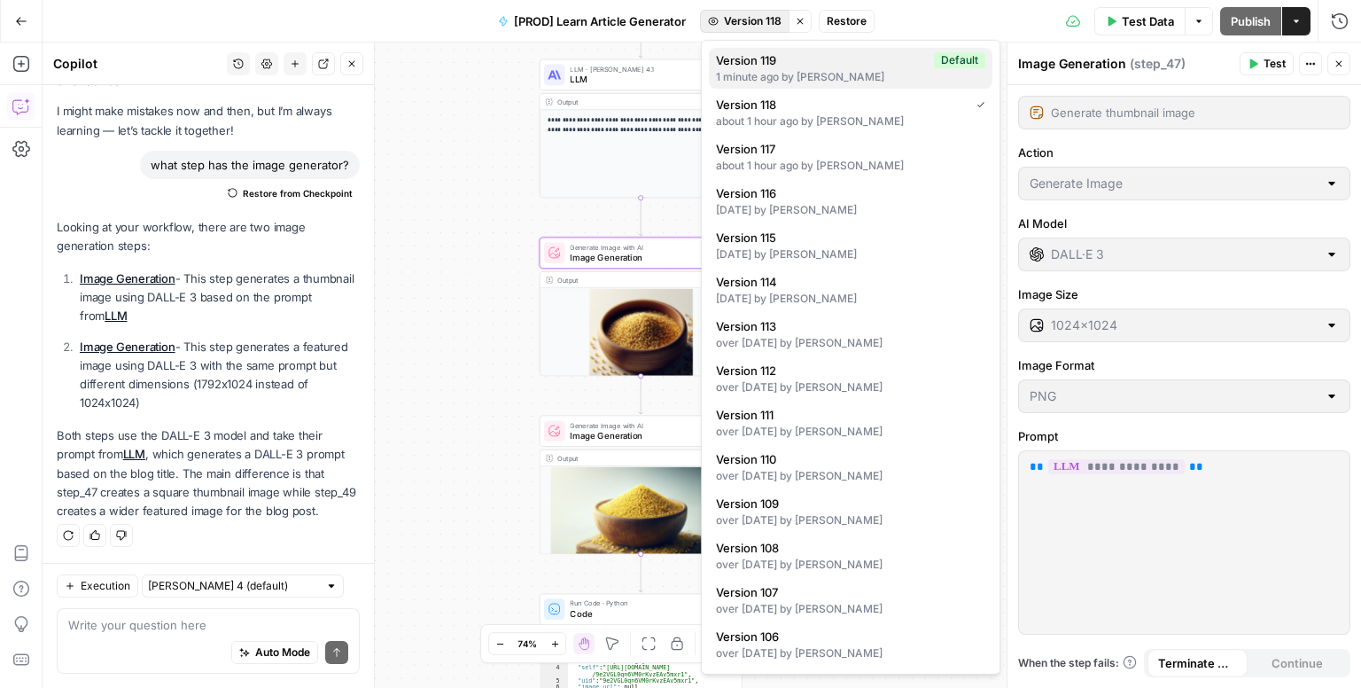
click at [836, 74] on div "1 minute ago by [PERSON_NAME]" at bounding box center [850, 77] width 269 height 16
type input "Gemini 2.5 Flash ([PERSON_NAME] 🍌)"
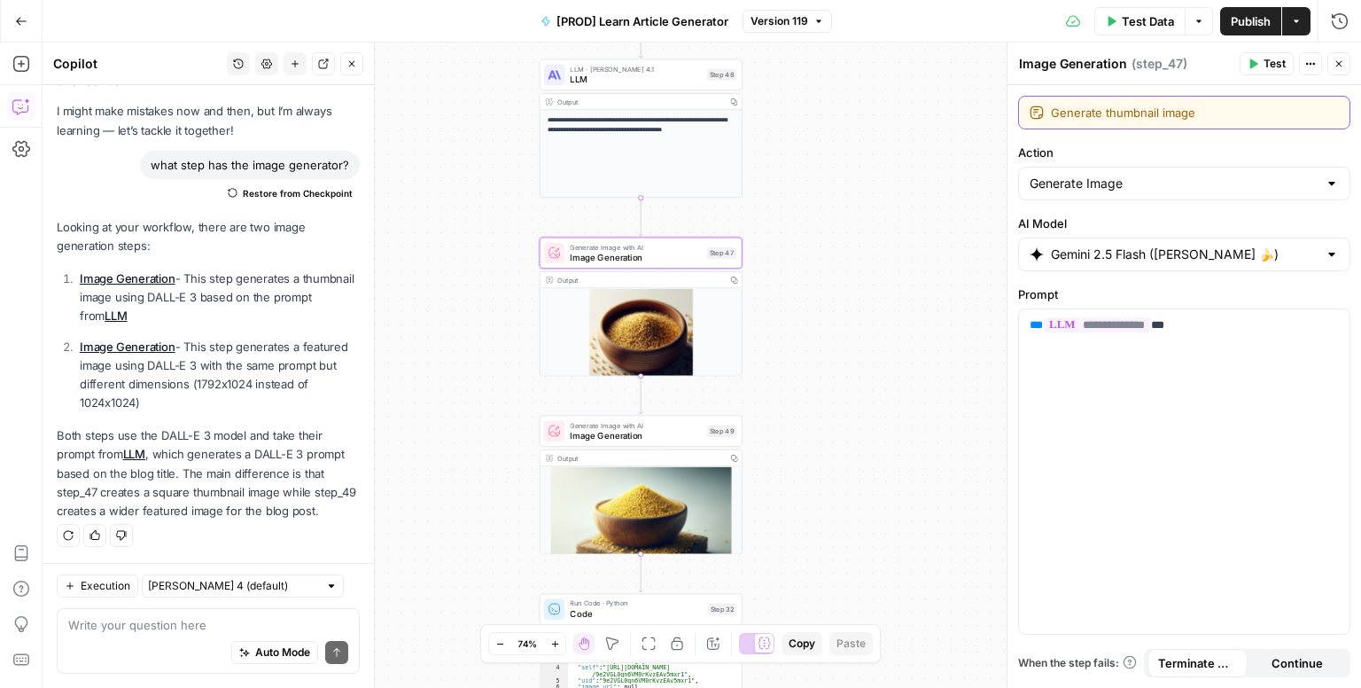
click at [1167, 118] on textarea "Generate thumbnail image" at bounding box center [1195, 113] width 288 height 18
click at [1219, 111] on textarea "Generate thumbnail image" at bounding box center [1195, 113] width 288 height 18
click at [1190, 158] on label "Action" at bounding box center [1184, 153] width 332 height 18
click at [1190, 175] on input "Generate Image" at bounding box center [1174, 184] width 288 height 18
click at [1247, 138] on div "**********" at bounding box center [1185, 386] width 354 height 603
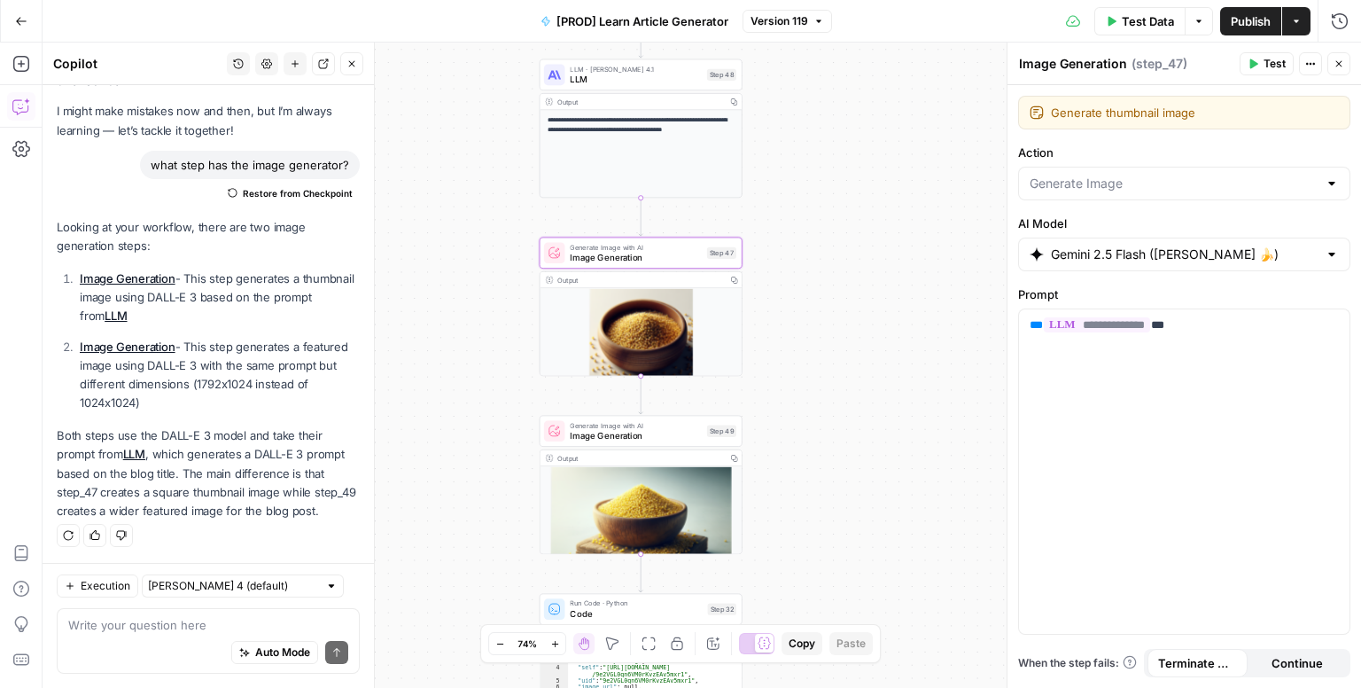
click at [775, 26] on span "Version 119" at bounding box center [780, 21] width 58 height 16
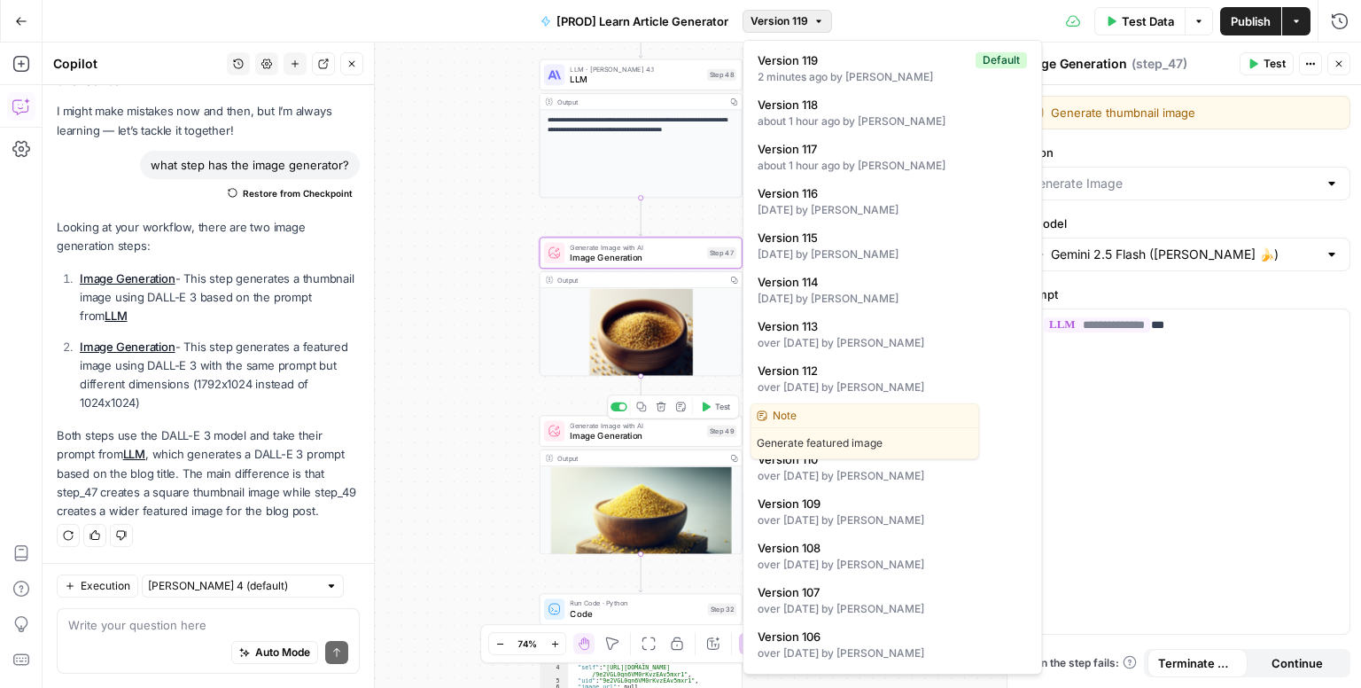
click at [664, 430] on span "Image Generation" at bounding box center [635, 435] width 131 height 13
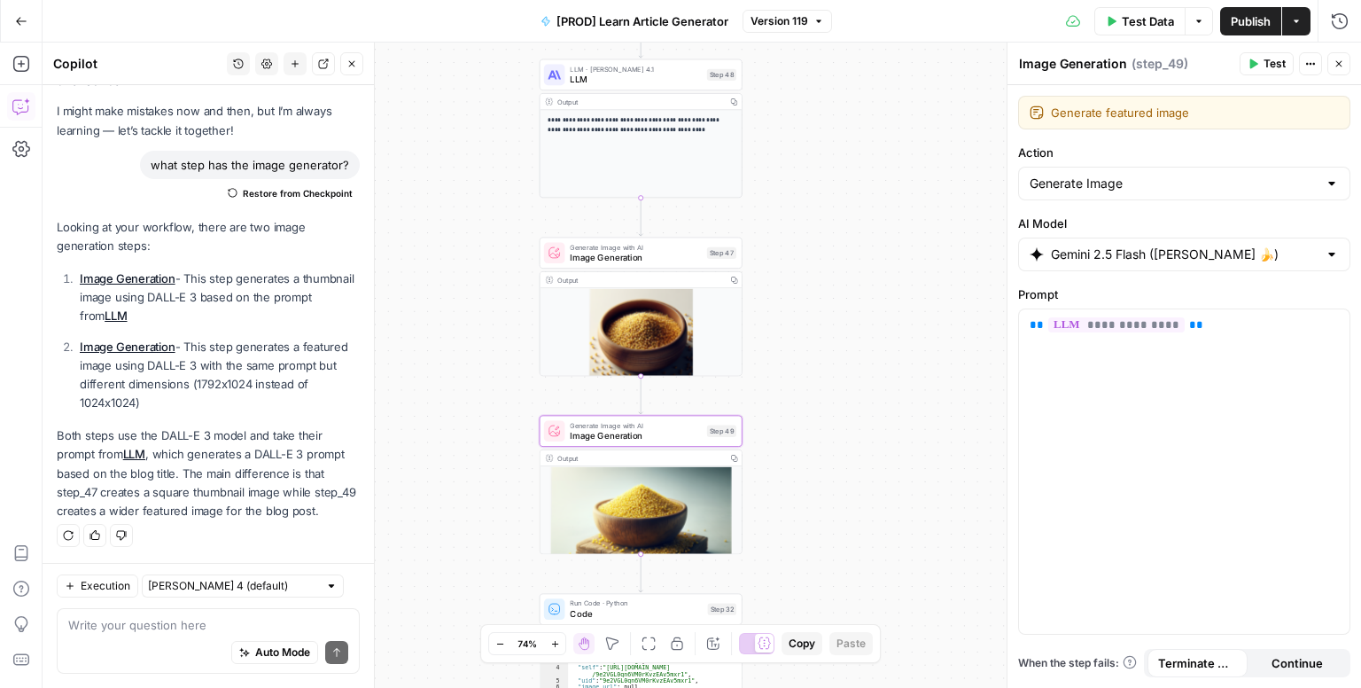
click at [886, 268] on div "true false true false Workflow Input Settings Inputs Google Search Search Googl…" at bounding box center [702, 365] width 1319 height 645
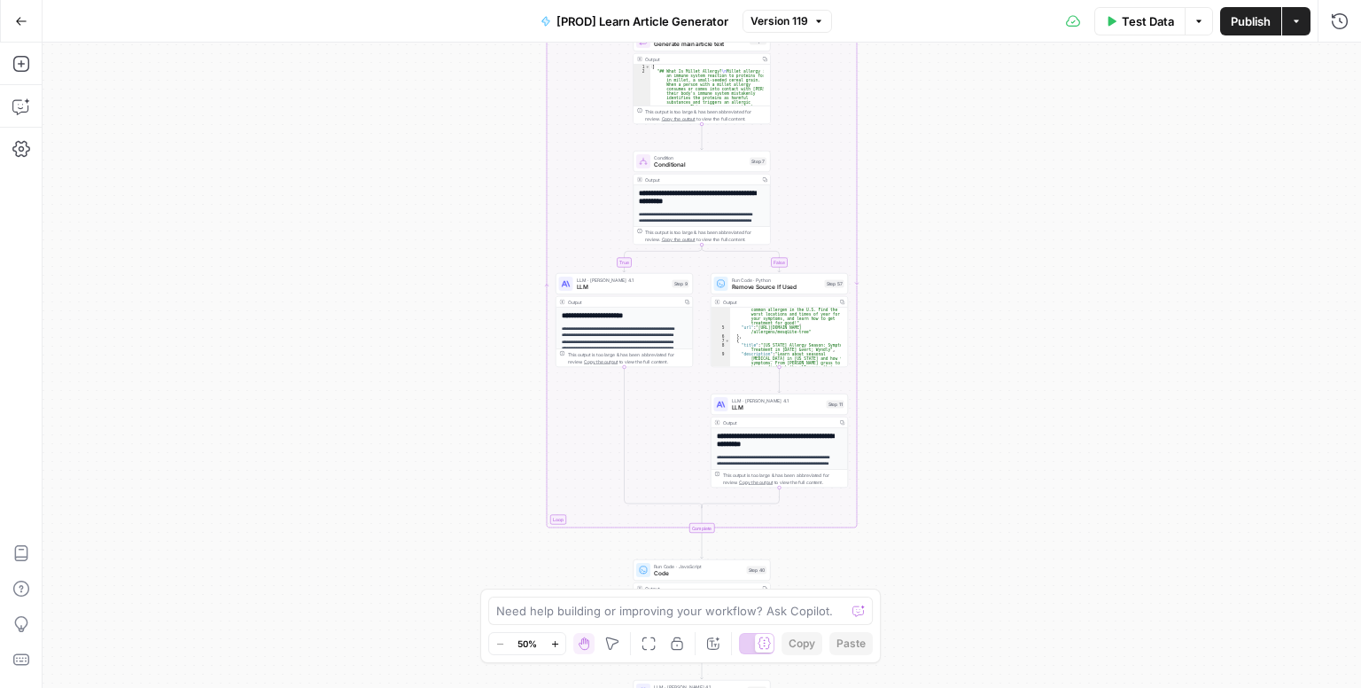
scroll to position [103, 0]
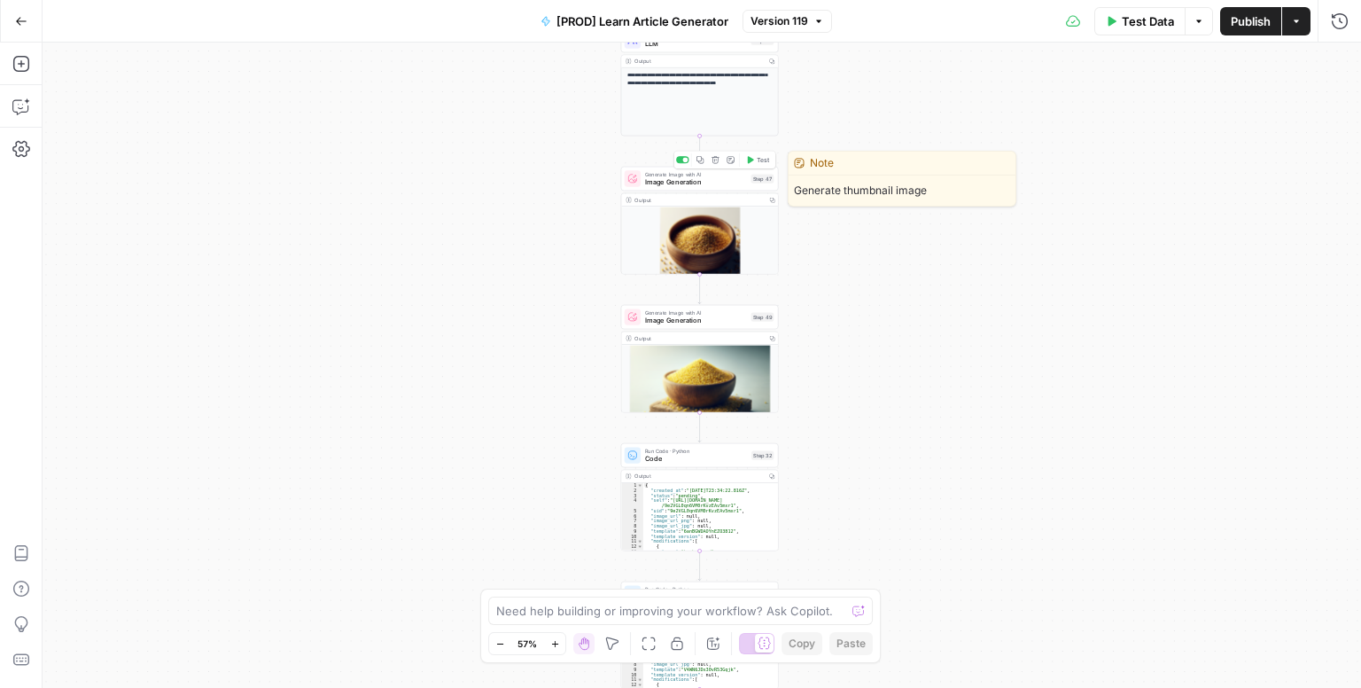
click at [699, 185] on span "Image Generation" at bounding box center [696, 182] width 102 height 10
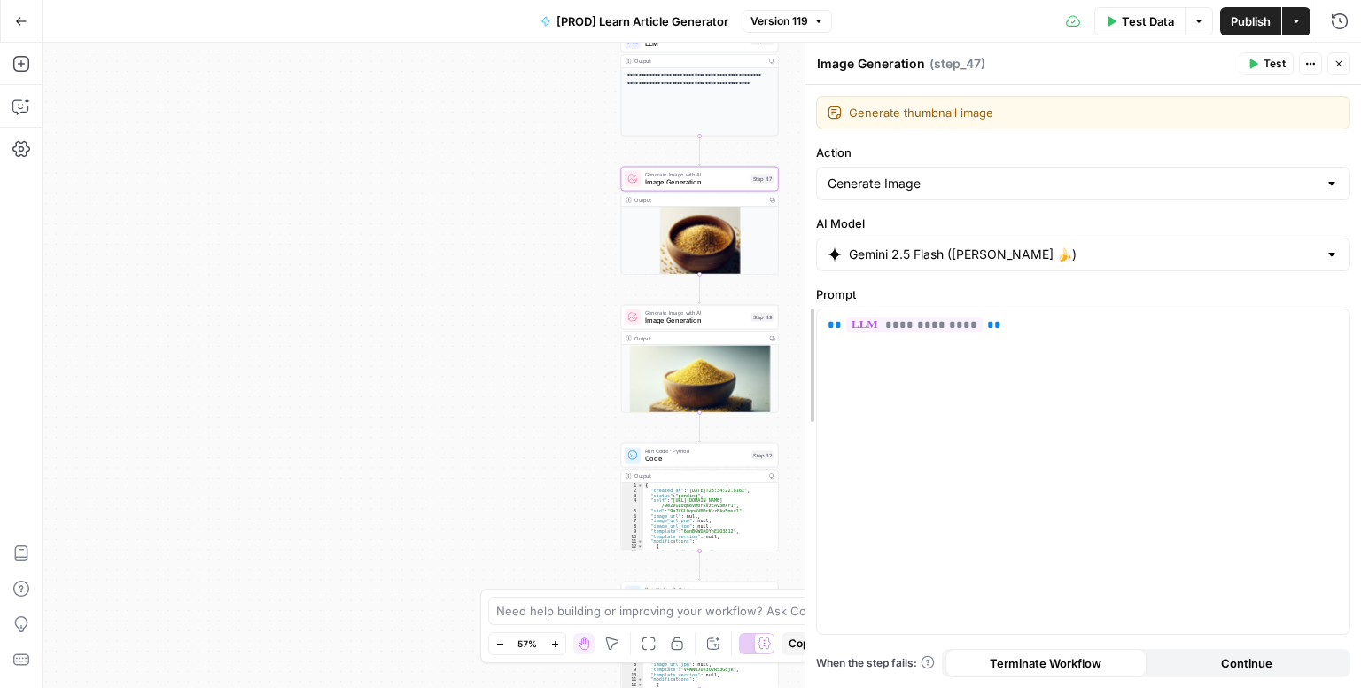
drag, startPoint x: 1007, startPoint y: 306, endPoint x: 805, endPoint y: 323, distance: 202.8
click at [815, 10] on button "Version 119" at bounding box center [787, 21] width 89 height 23
click at [11, 18] on button "Go Back" at bounding box center [21, 21] width 32 height 32
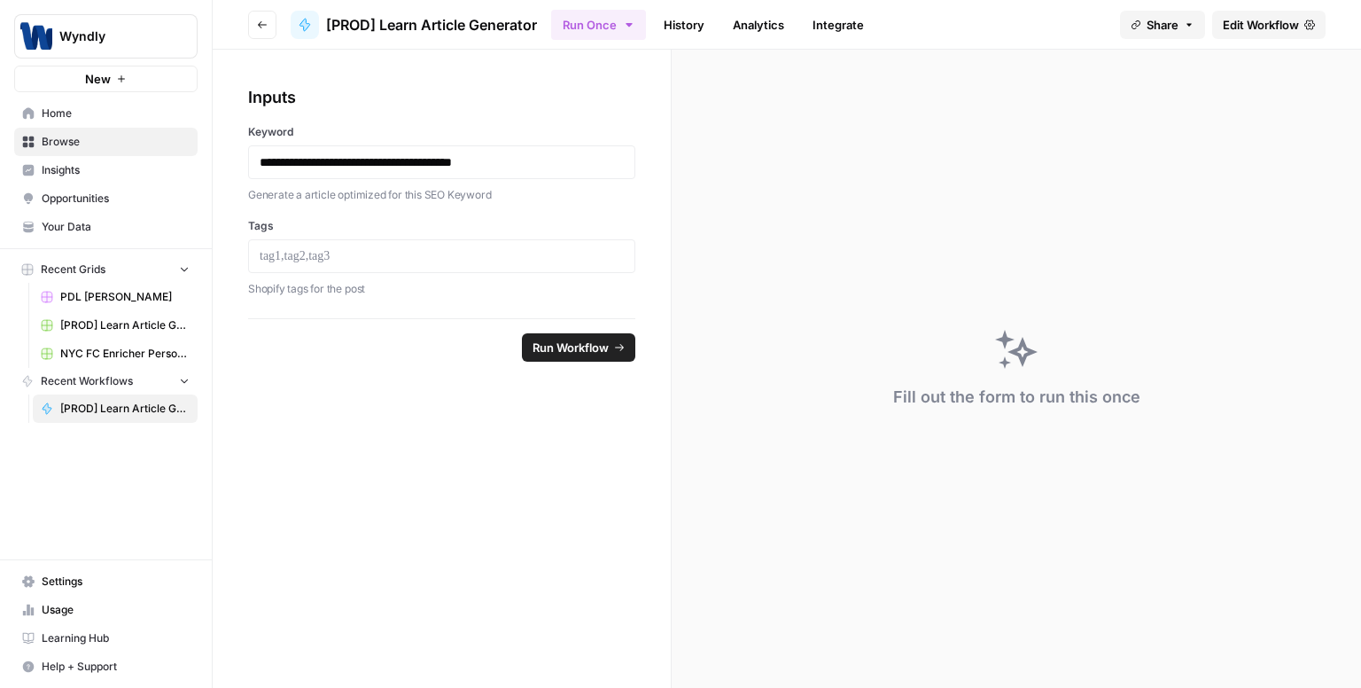
click at [549, 171] on div "**********" at bounding box center [441, 162] width 387 height 34
click at [1276, 28] on span "Edit Workflow" at bounding box center [1261, 25] width 76 height 18
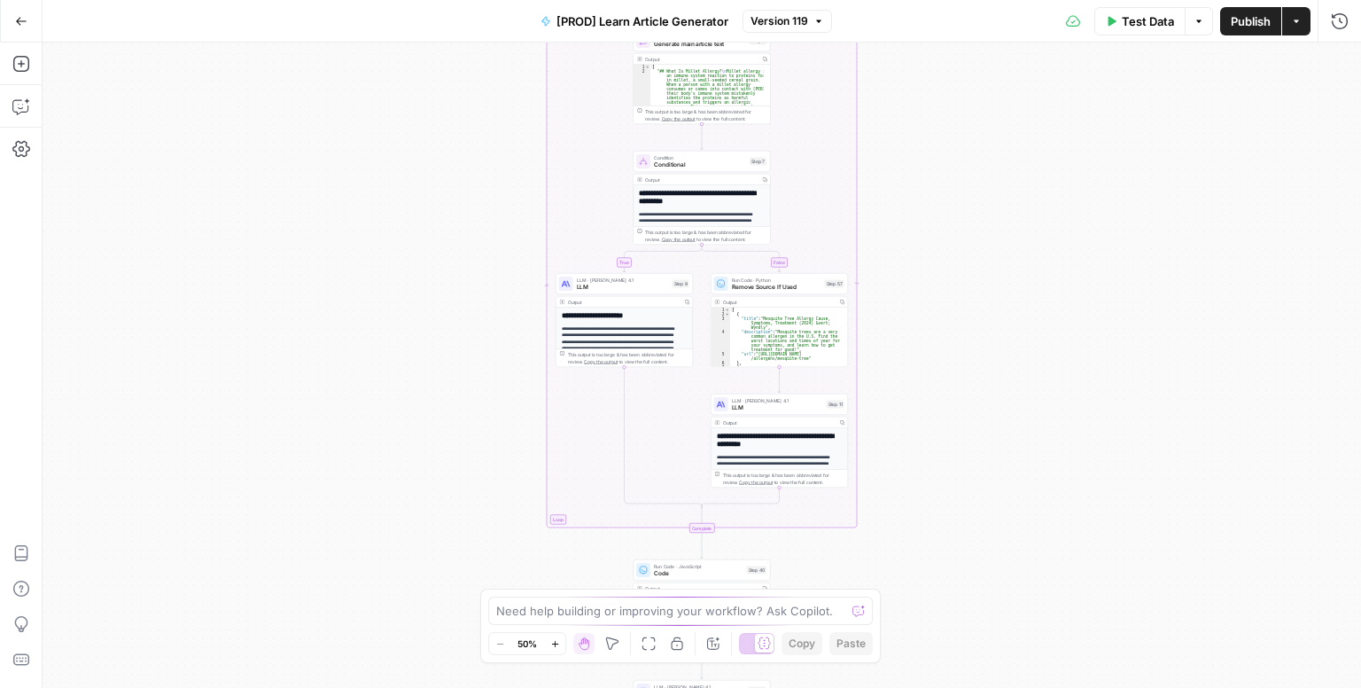
click at [1134, 26] on span "Test Data" at bounding box center [1148, 21] width 52 height 18
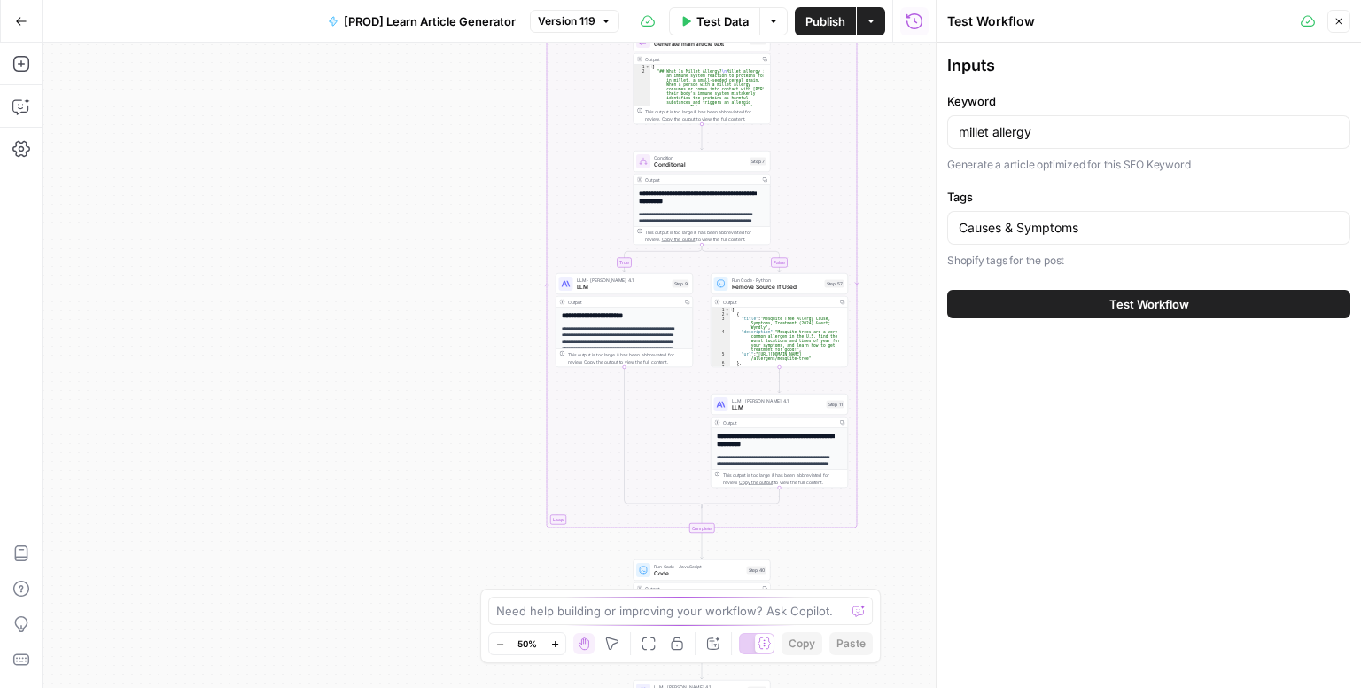
click at [1180, 300] on span "Test Workflow" at bounding box center [1149, 304] width 80 height 18
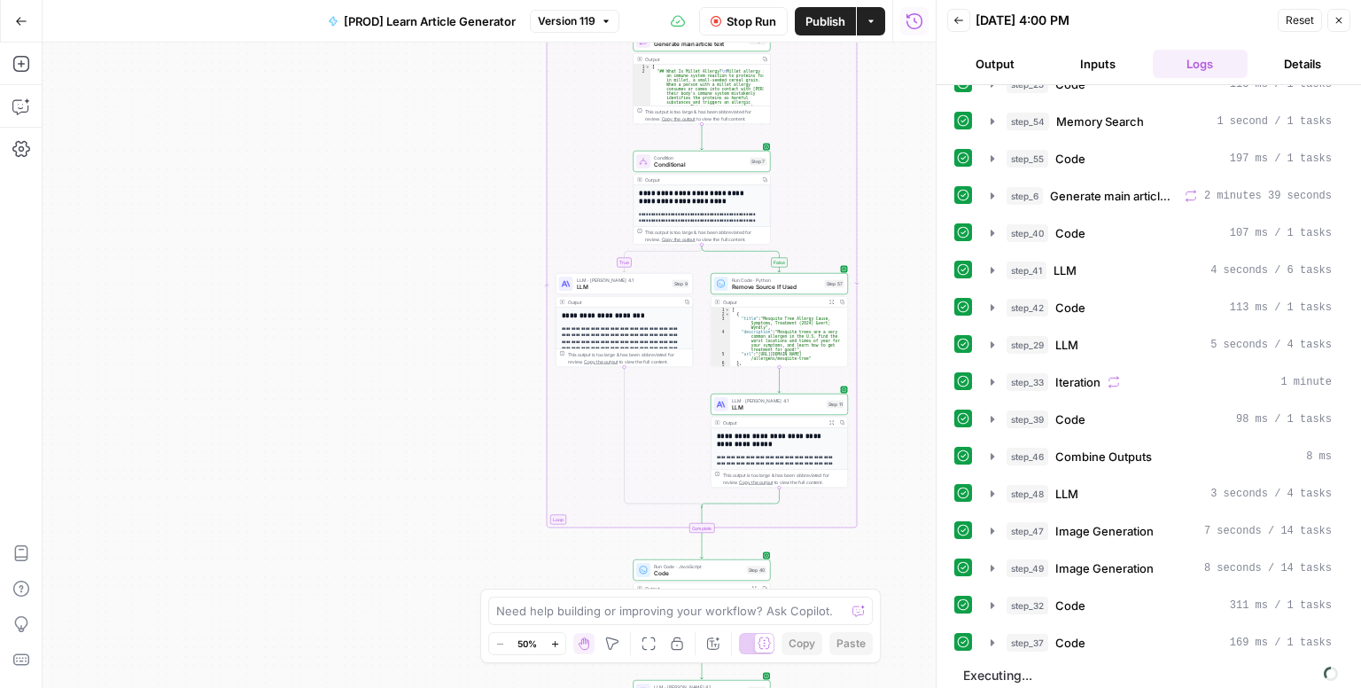
scroll to position [397, 0]
click at [992, 527] on icon "button" at bounding box center [993, 530] width 4 height 6
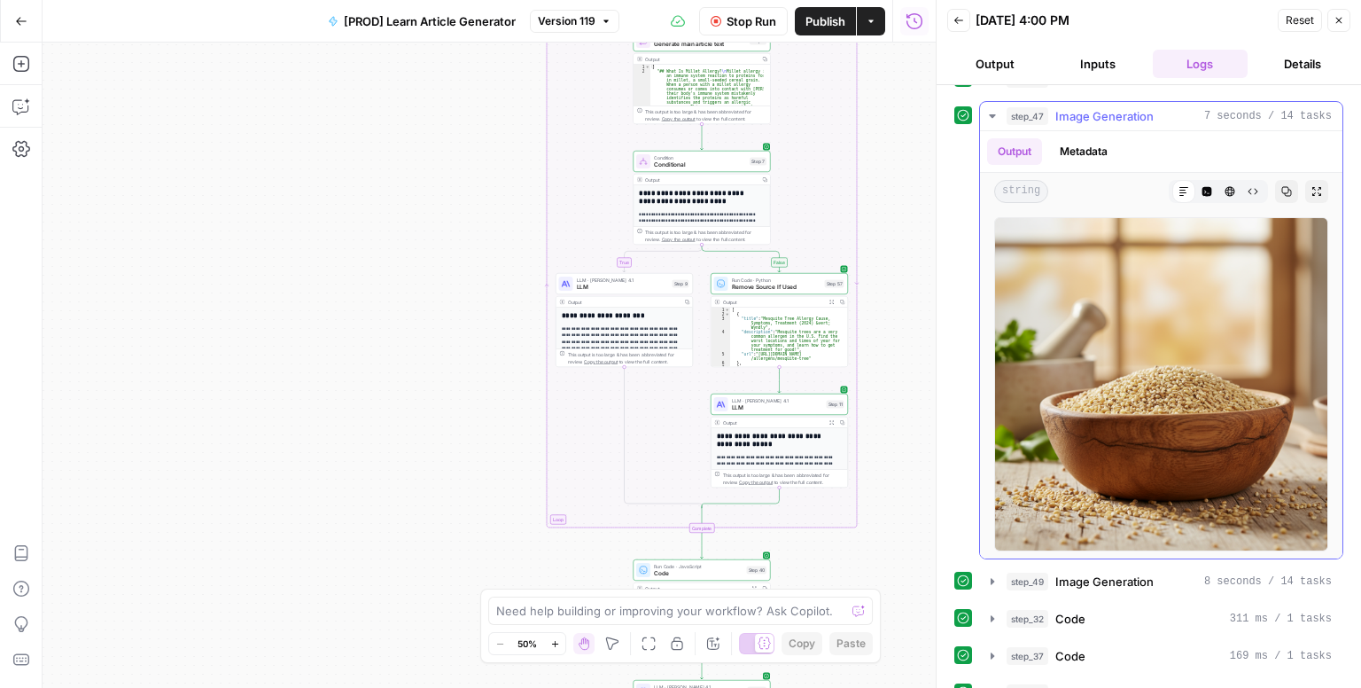
scroll to position [849, 0]
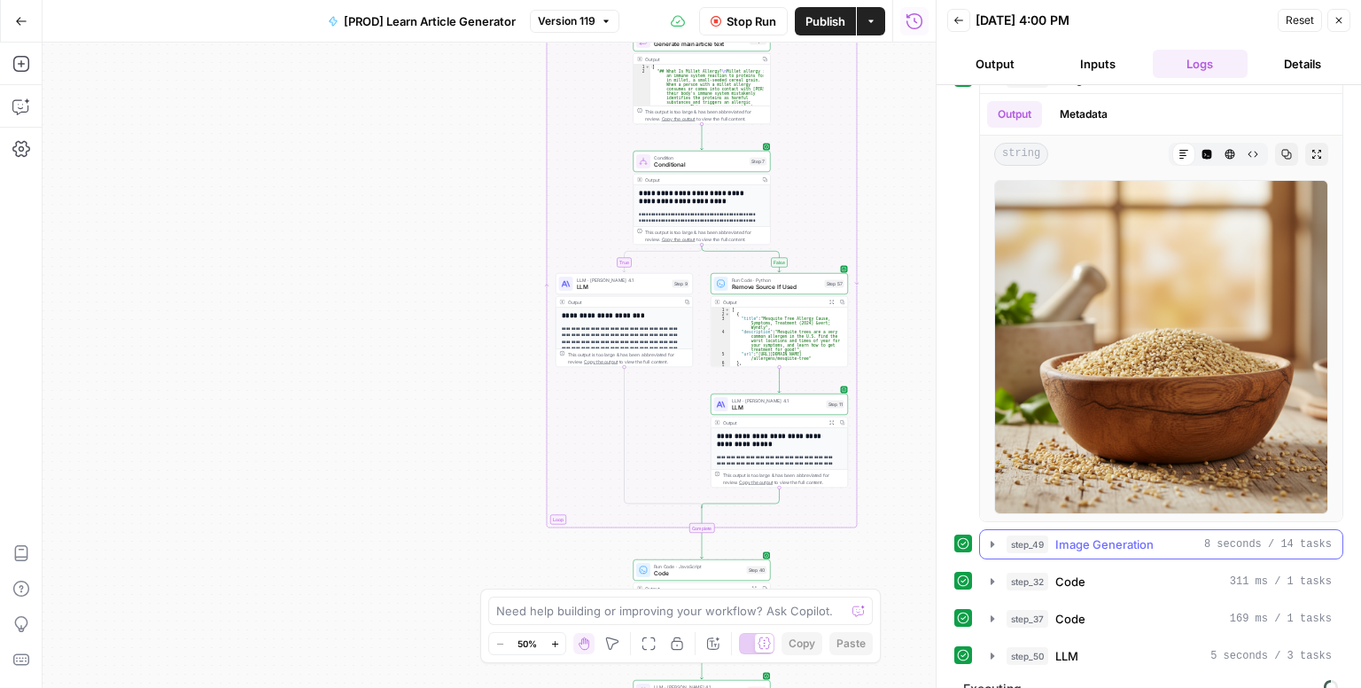
click at [984, 530] on button "step_49 Image Generation 8 seconds / 14 tasks" at bounding box center [1161, 544] width 362 height 28
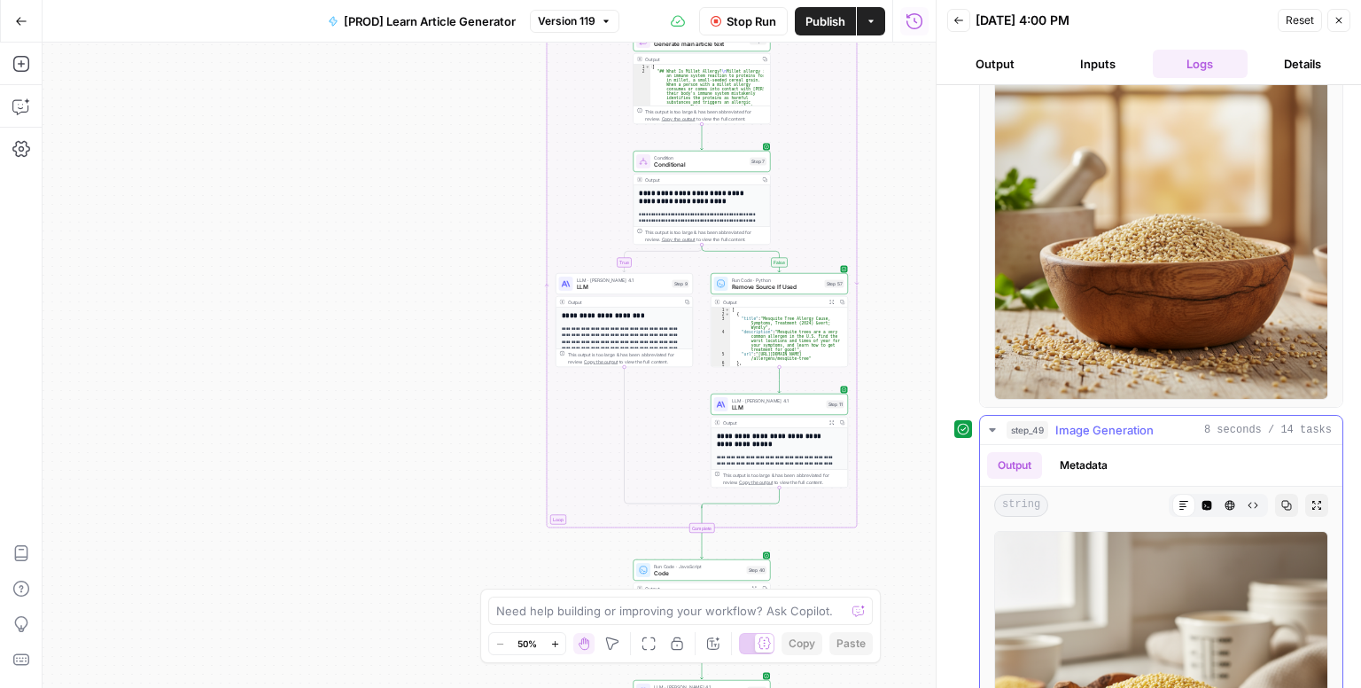
scroll to position [962, 0]
click at [1312, 502] on icon "button" at bounding box center [1316, 506] width 9 height 9
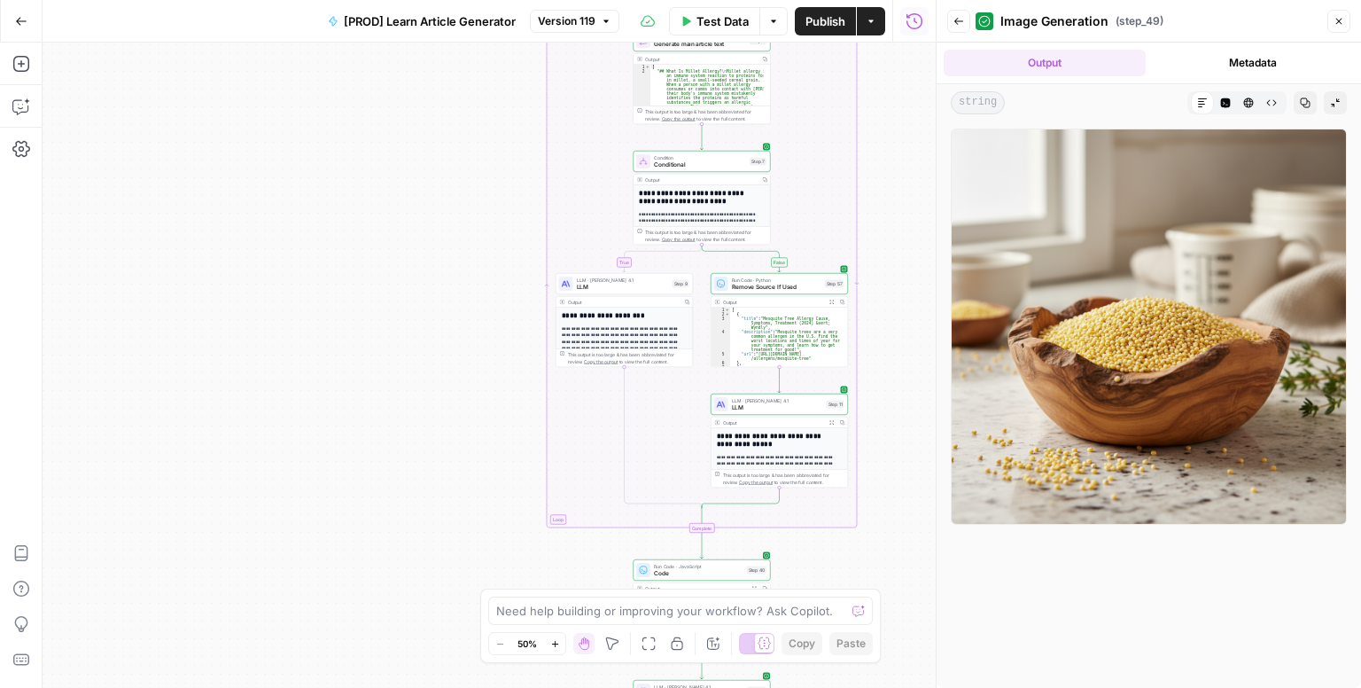
drag, startPoint x: 1141, startPoint y: 253, endPoint x: 1336, endPoint y: 100, distance: 247.5
click at [1336, 100] on icon "button" at bounding box center [1335, 102] width 11 height 11
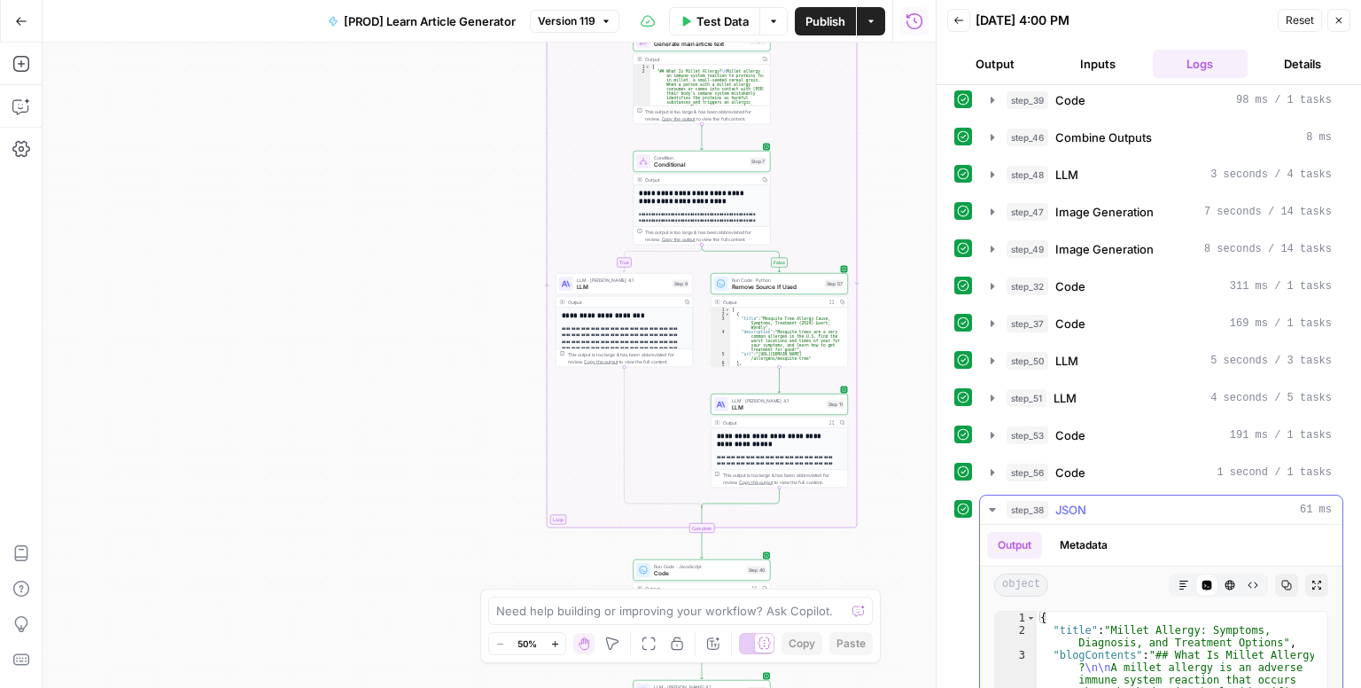
scroll to position [853, 0]
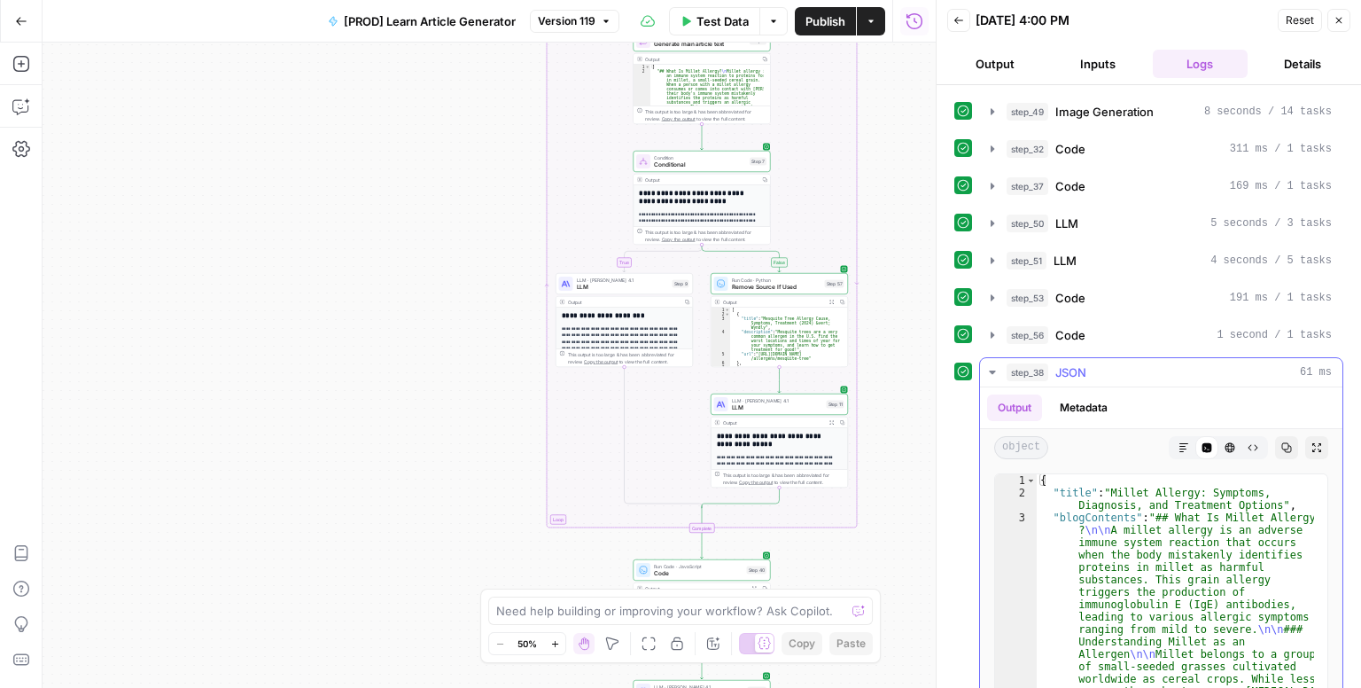
click at [987, 365] on icon "button" at bounding box center [992, 372] width 14 height 14
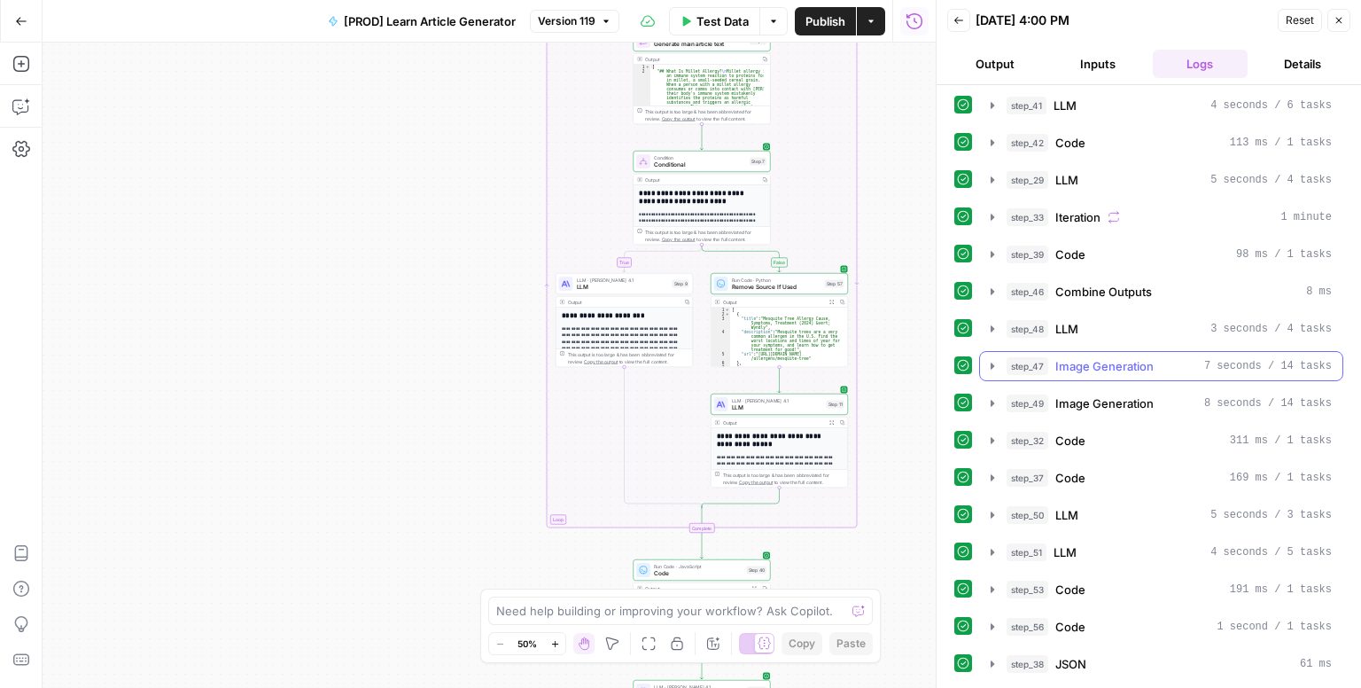
scroll to position [549, 0]
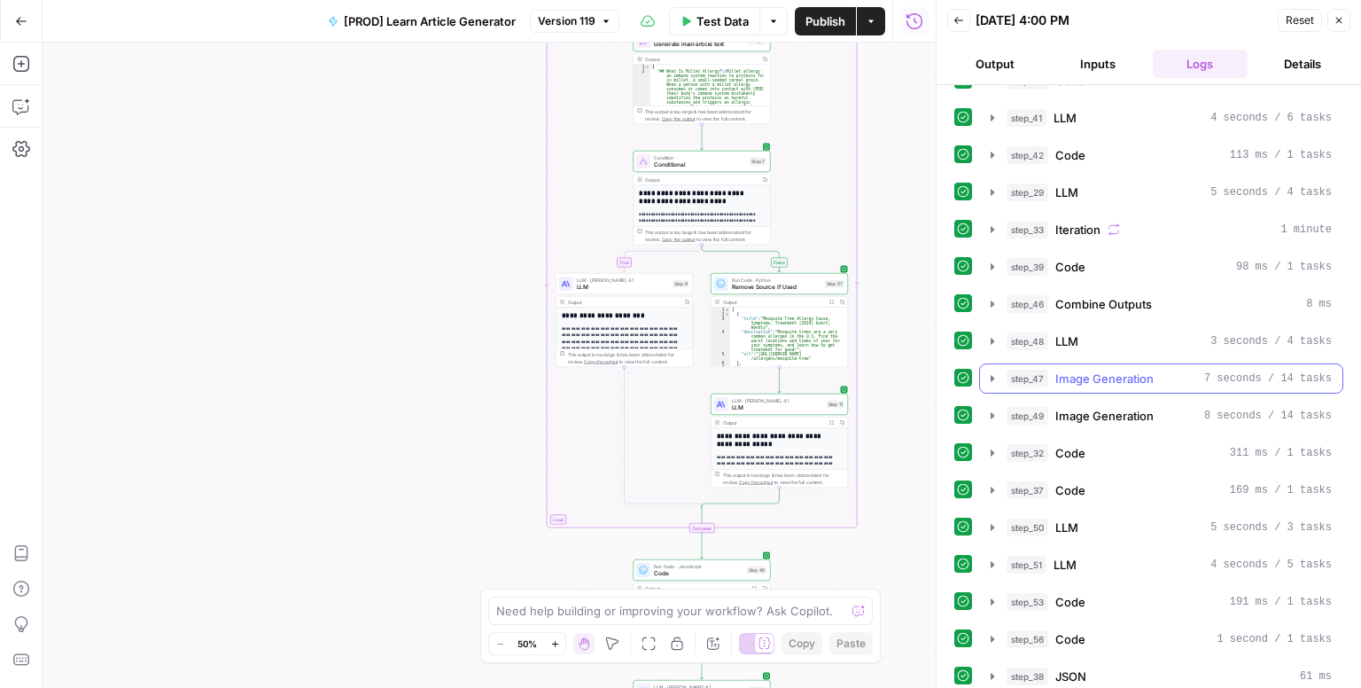
click at [989, 371] on icon "button" at bounding box center [992, 378] width 14 height 14
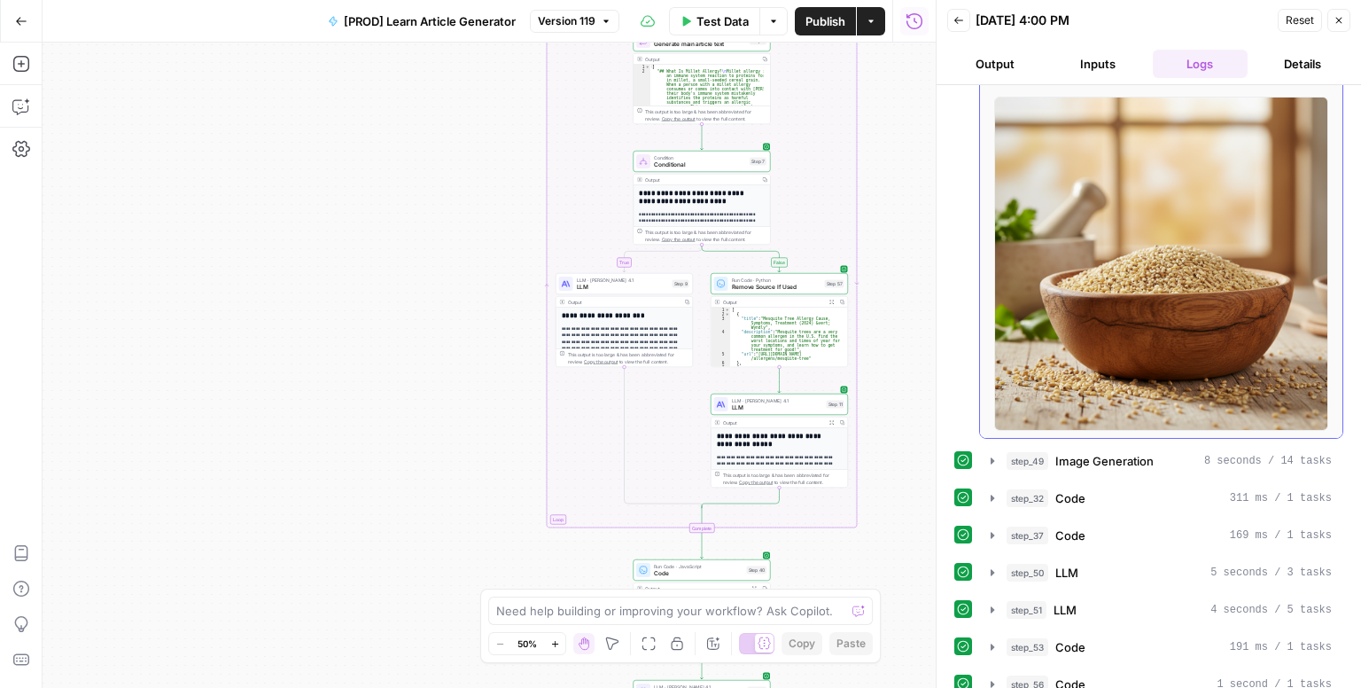
scroll to position [932, 0]
click at [989, 454] on icon "button" at bounding box center [992, 461] width 14 height 14
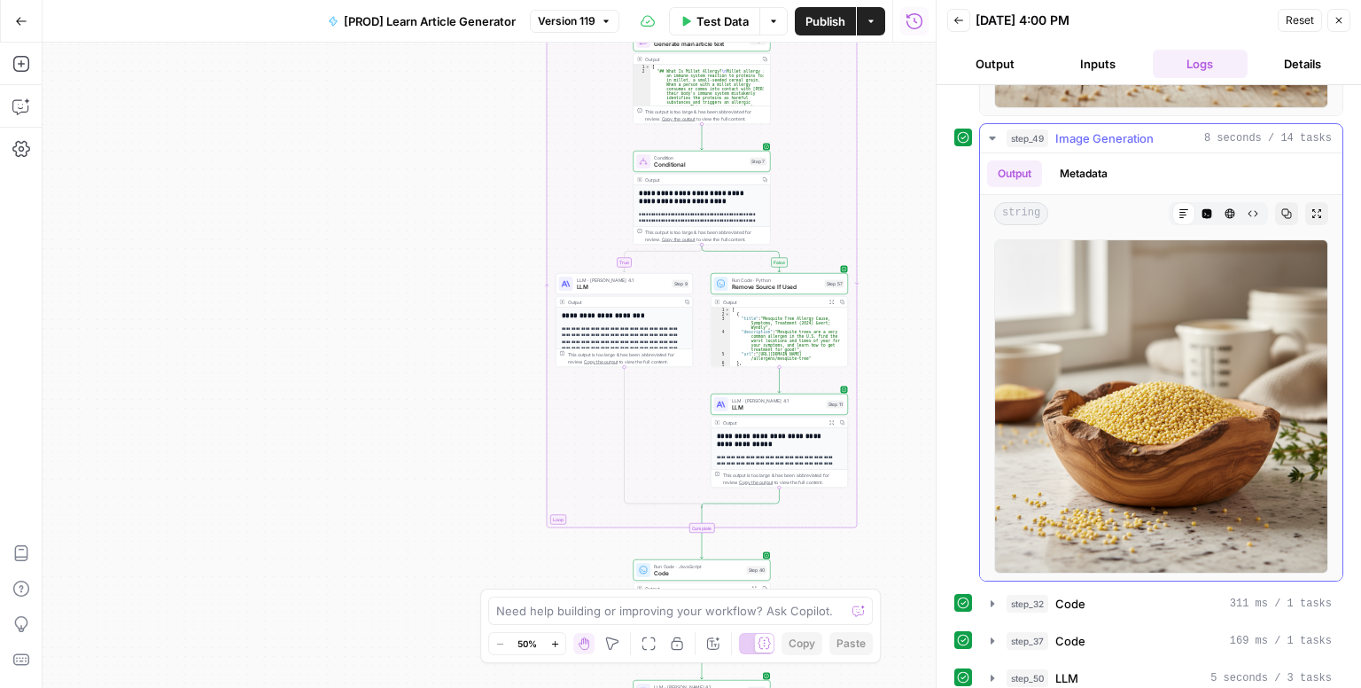
scroll to position [1227, 0]
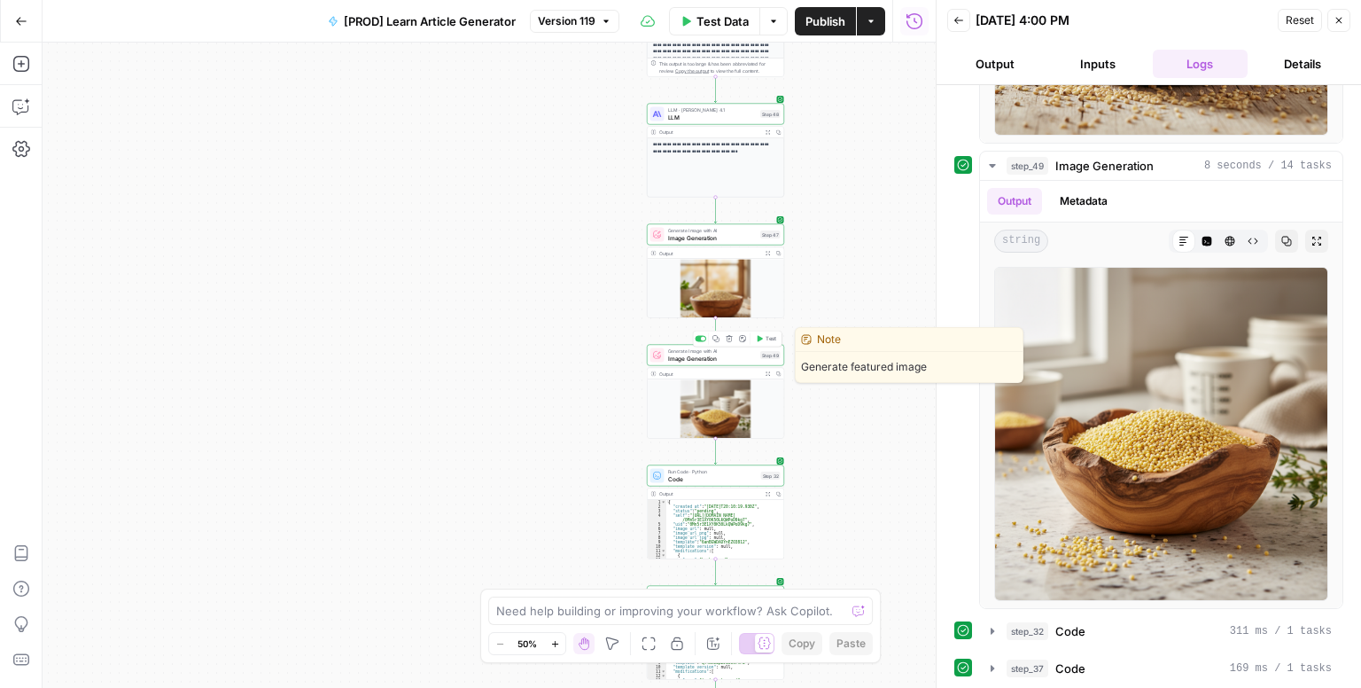
click at [737, 363] on div "Generate Image with AI Image Generation Step 49 Copy step Delete step Edit Note…" at bounding box center [715, 355] width 137 height 21
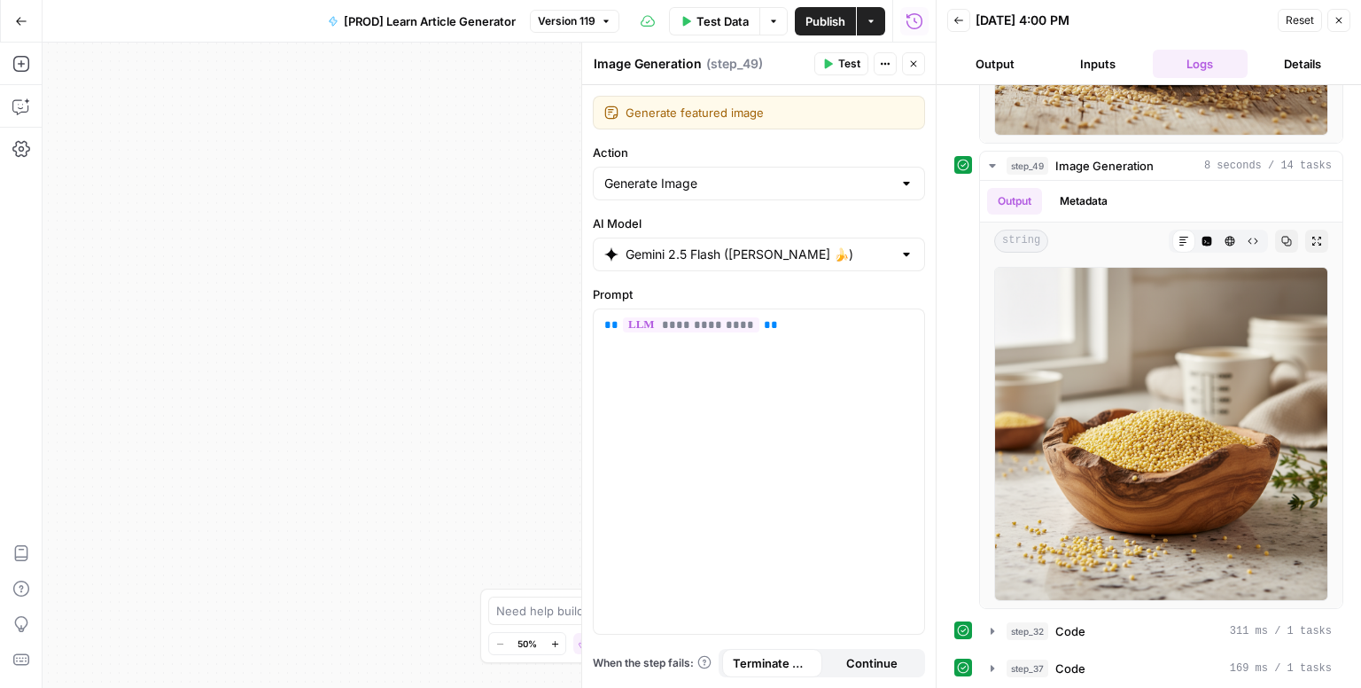
click at [896, 257] on div "Gemini 2.5 Flash ([PERSON_NAME] 🍌)" at bounding box center [759, 254] width 332 height 34
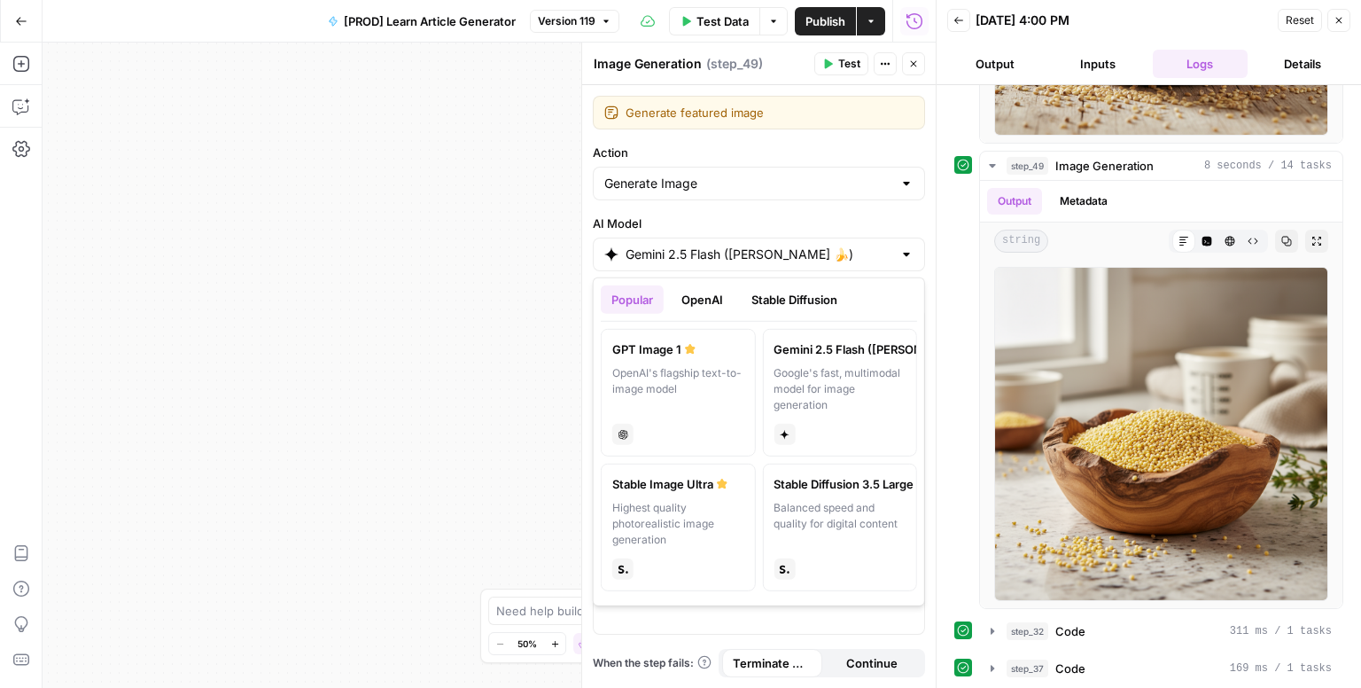
click at [712, 298] on button "OpenAI" at bounding box center [702, 299] width 63 height 28
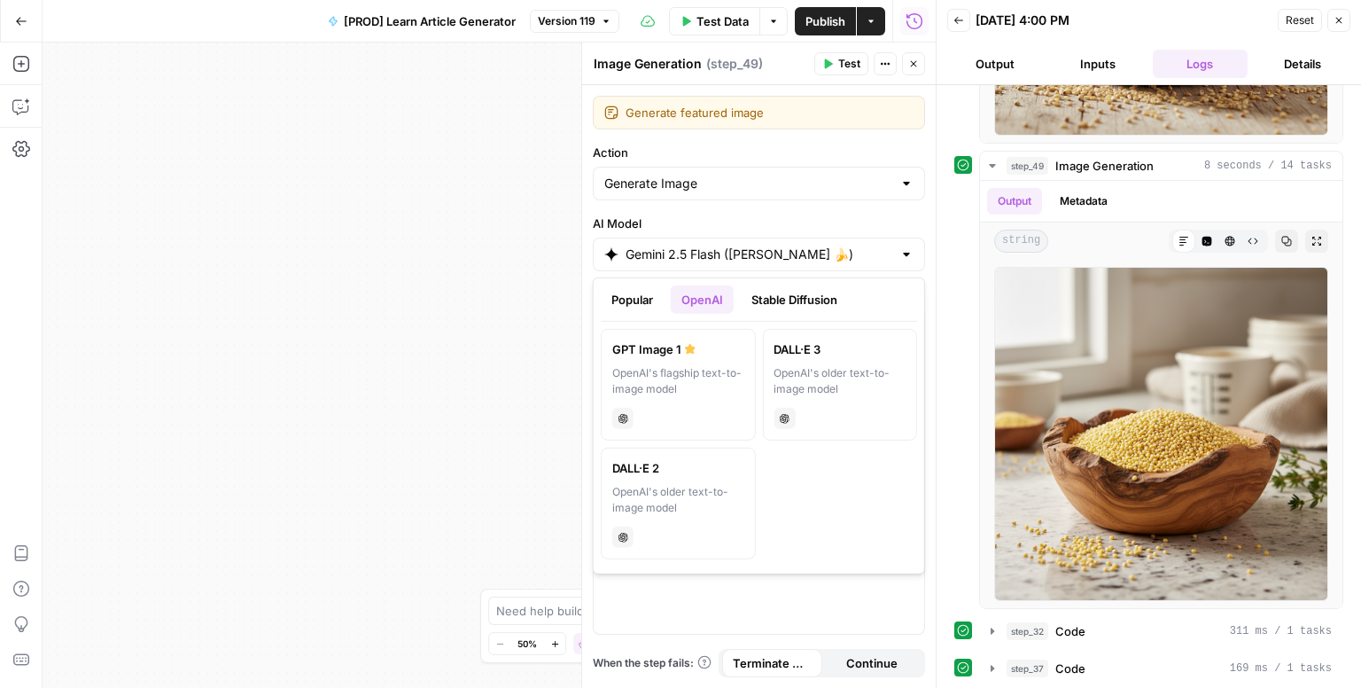
click at [781, 308] on button "Stable Diffusion" at bounding box center [794, 299] width 107 height 28
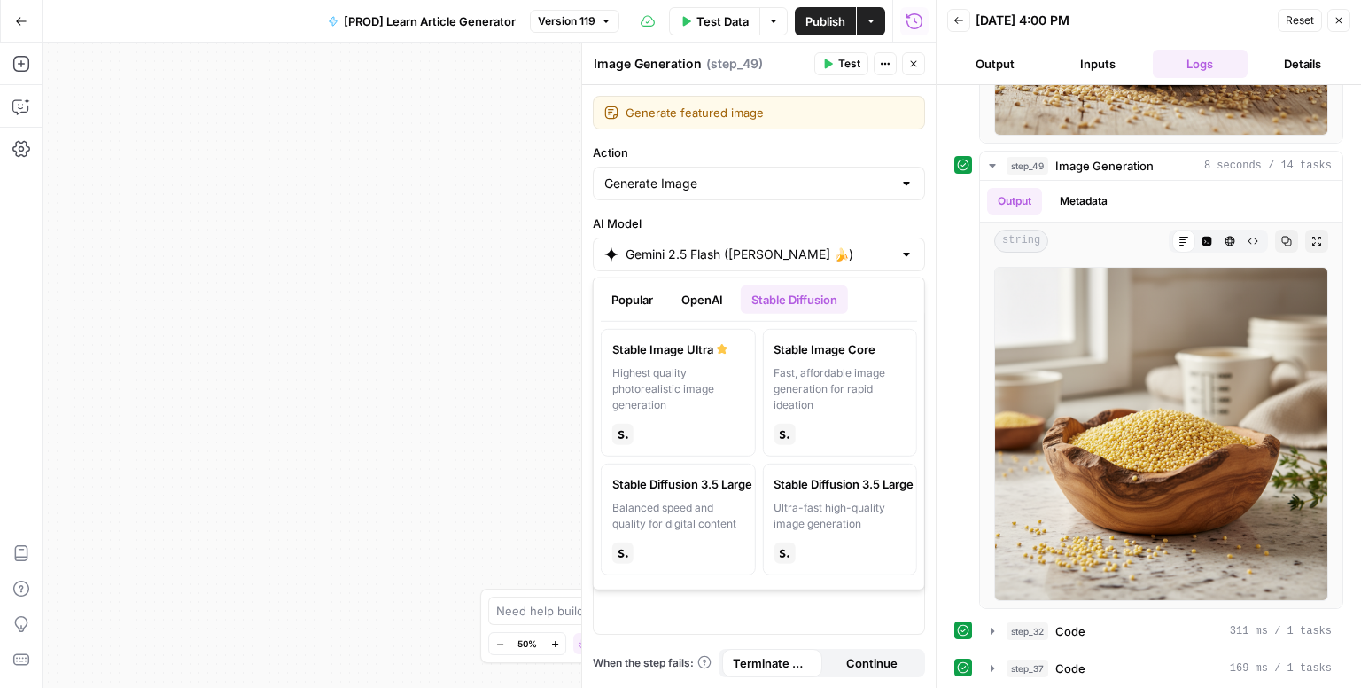
click at [627, 292] on button "Popular" at bounding box center [632, 299] width 63 height 28
click at [673, 377] on div "OpenAI's flagship text-to-image model" at bounding box center [678, 389] width 132 height 48
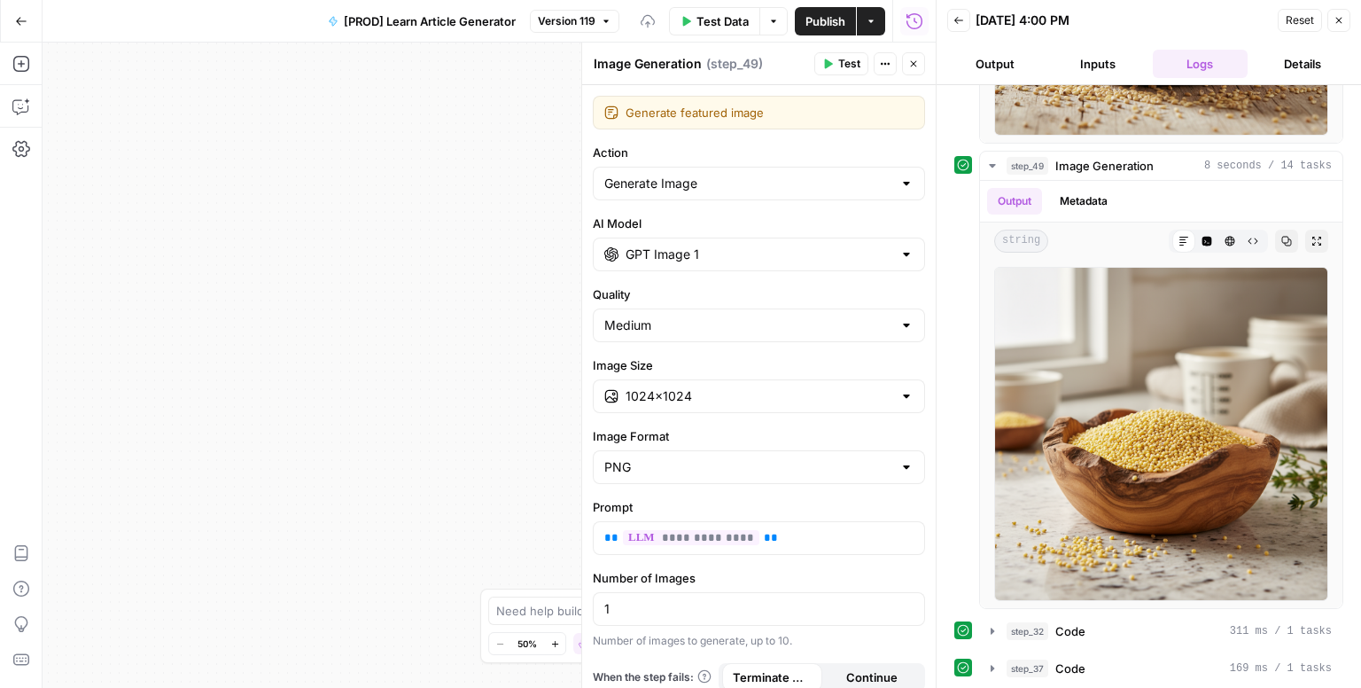
scroll to position [11, 0]
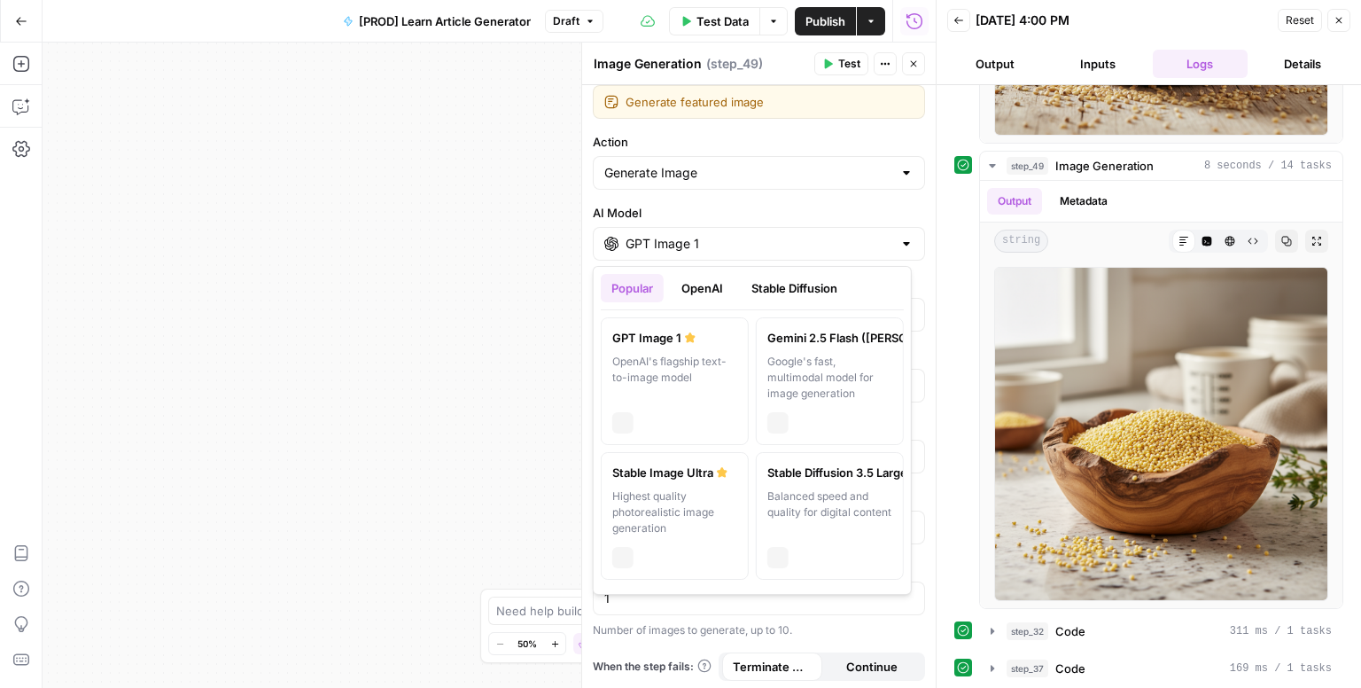
click at [869, 235] on input "GPT Image 1" at bounding box center [759, 244] width 267 height 18
click at [673, 520] on div "Highest quality photorealistic image generation" at bounding box center [674, 512] width 125 height 48
type input "Stable Image Ultra"
type input "21:9 (1536×640)"
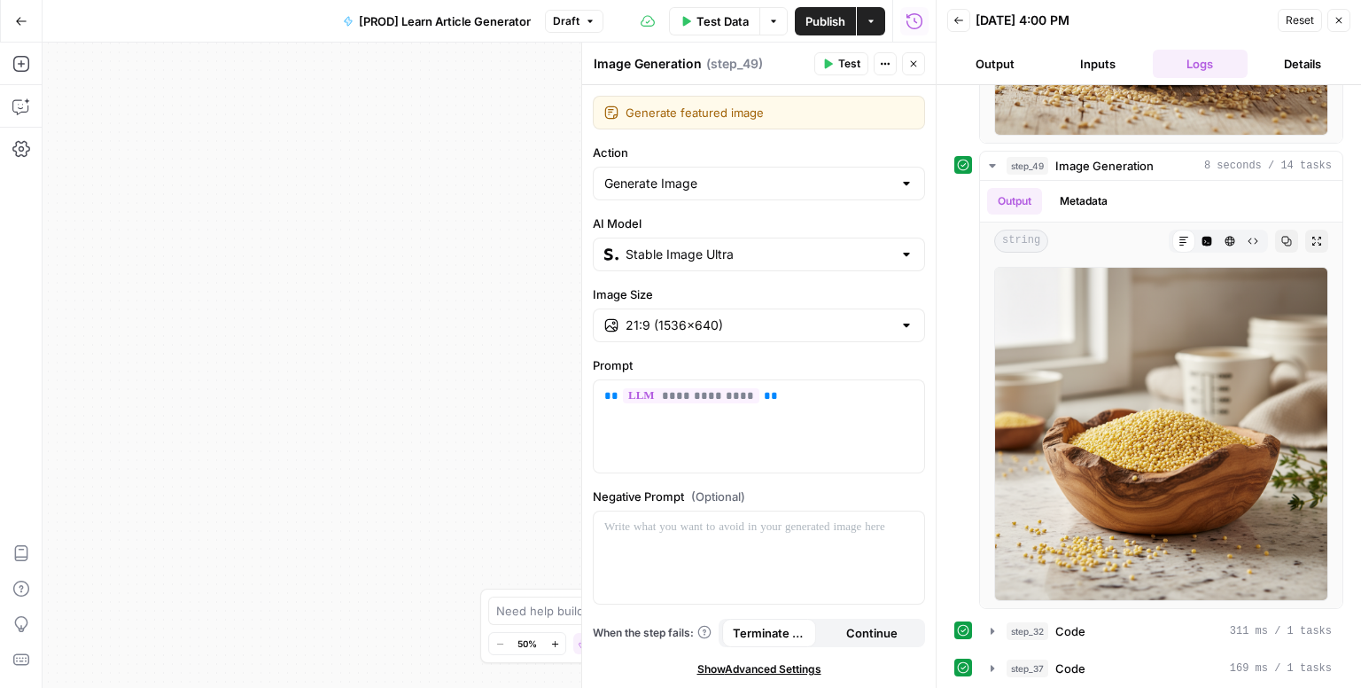
scroll to position [0, 0]
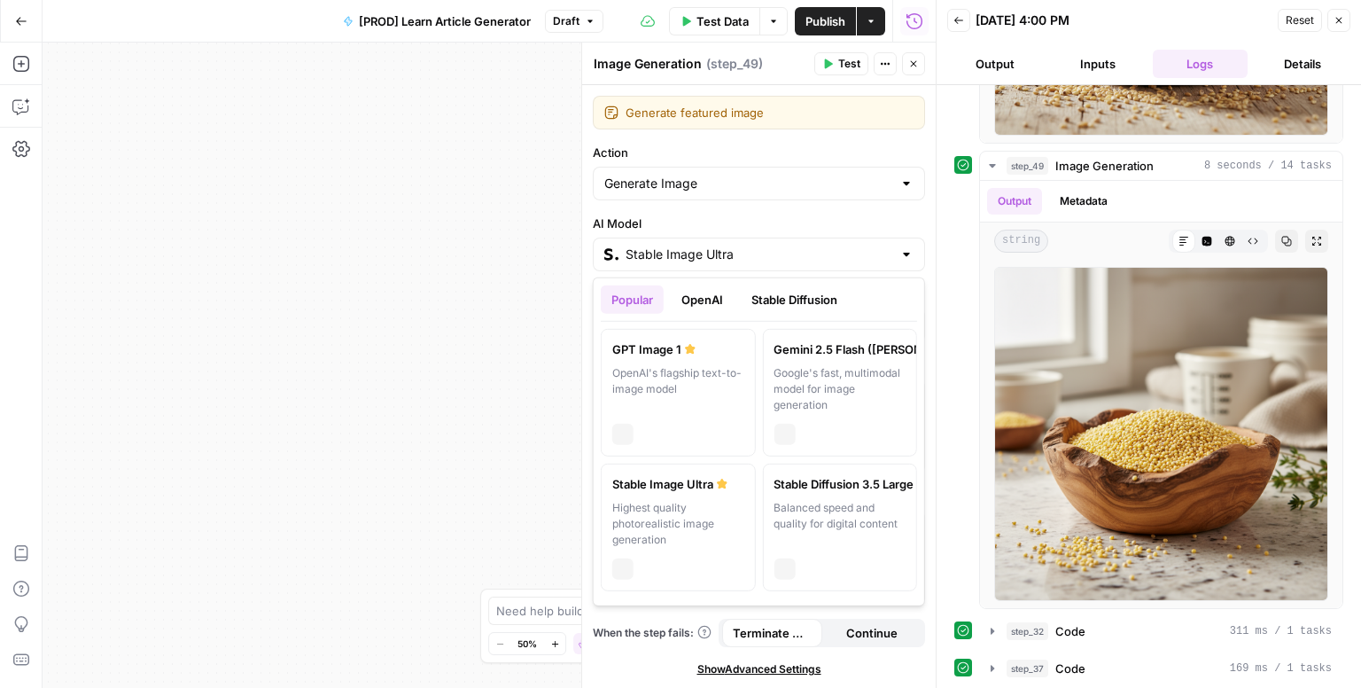
click at [868, 252] on input "Stable Image Ultra" at bounding box center [759, 254] width 267 height 18
click at [814, 505] on div "Balanced speed and quality for digital content" at bounding box center [840, 524] width 132 height 48
click at [868, 250] on input "Stable Diffusion 3.5 Large" at bounding box center [759, 254] width 267 height 18
click at [713, 298] on button "OpenAI" at bounding box center [702, 299] width 63 height 28
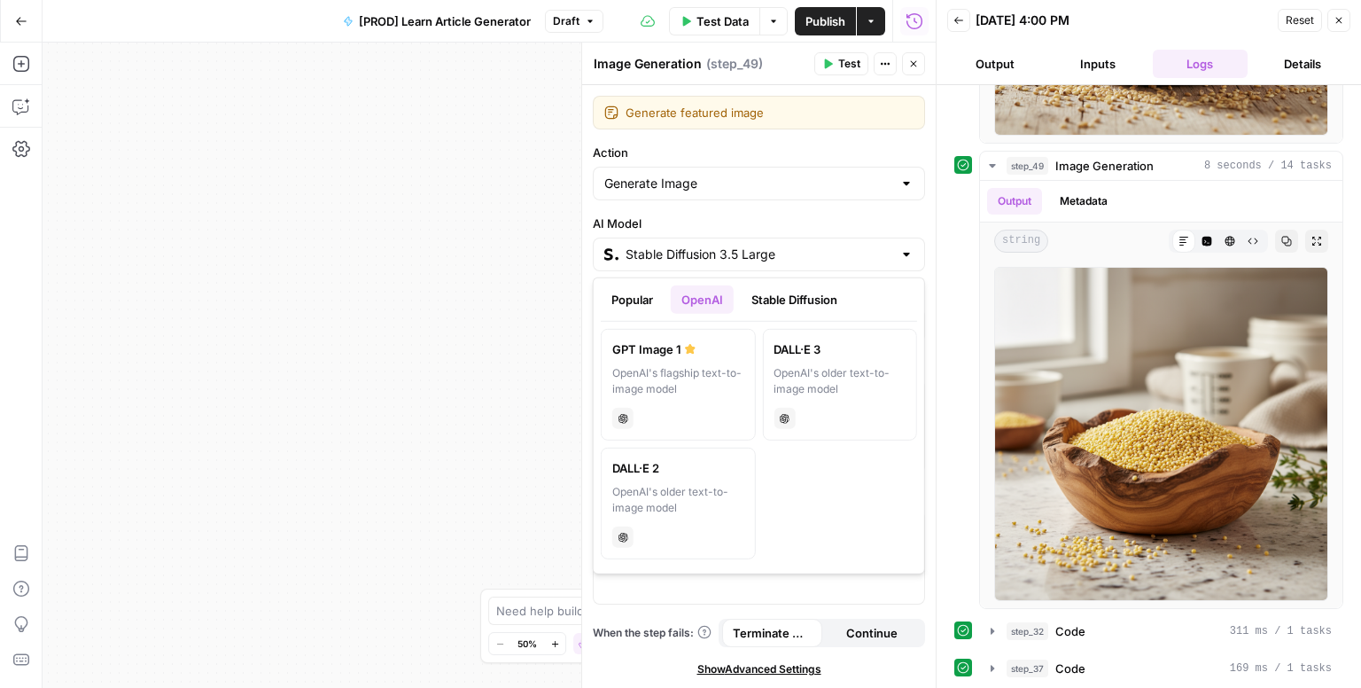
click at [707, 401] on label "GPT Image 1 OpenAI's flagship text-to-image model chat" at bounding box center [678, 385] width 155 height 112
type input "GPT Image 1"
type input "1024×1024"
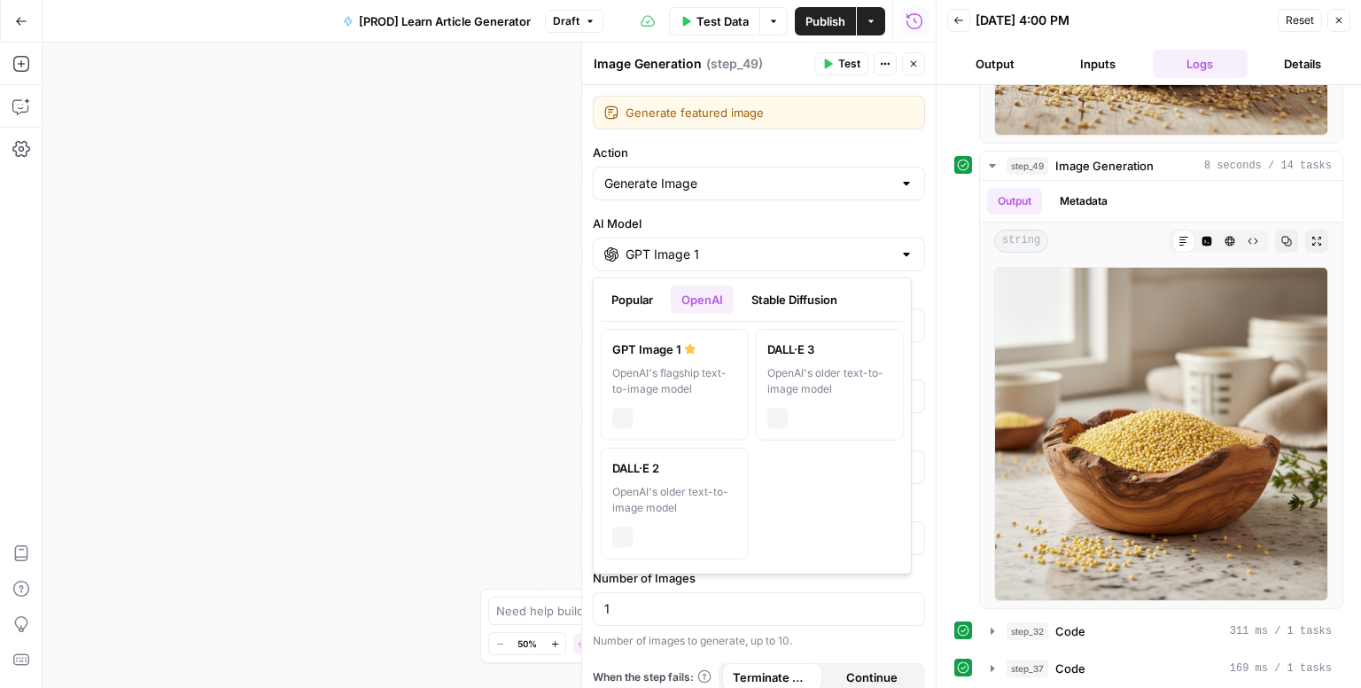
click at [841, 247] on input "GPT Image 1" at bounding box center [759, 254] width 267 height 18
drag, startPoint x: 815, startPoint y: 284, endPoint x: 815, endPoint y: 300, distance: 16.0
click at [815, 300] on div "Popular OpenAI Stable Diffusion GPT Image 1 OpenAI's flagship text-to-image mod…" at bounding box center [752, 425] width 319 height 297
click at [815, 300] on button "Stable Diffusion" at bounding box center [794, 299] width 107 height 28
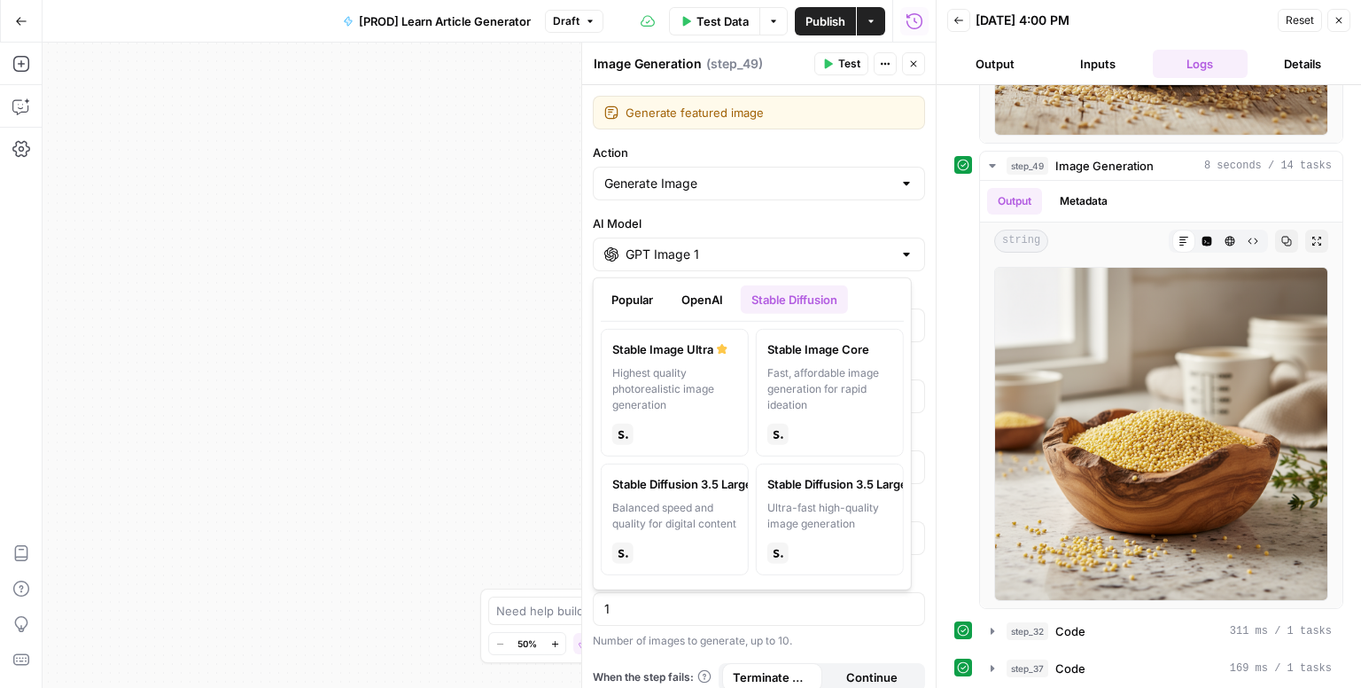
click at [645, 302] on button "Popular" at bounding box center [632, 299] width 63 height 28
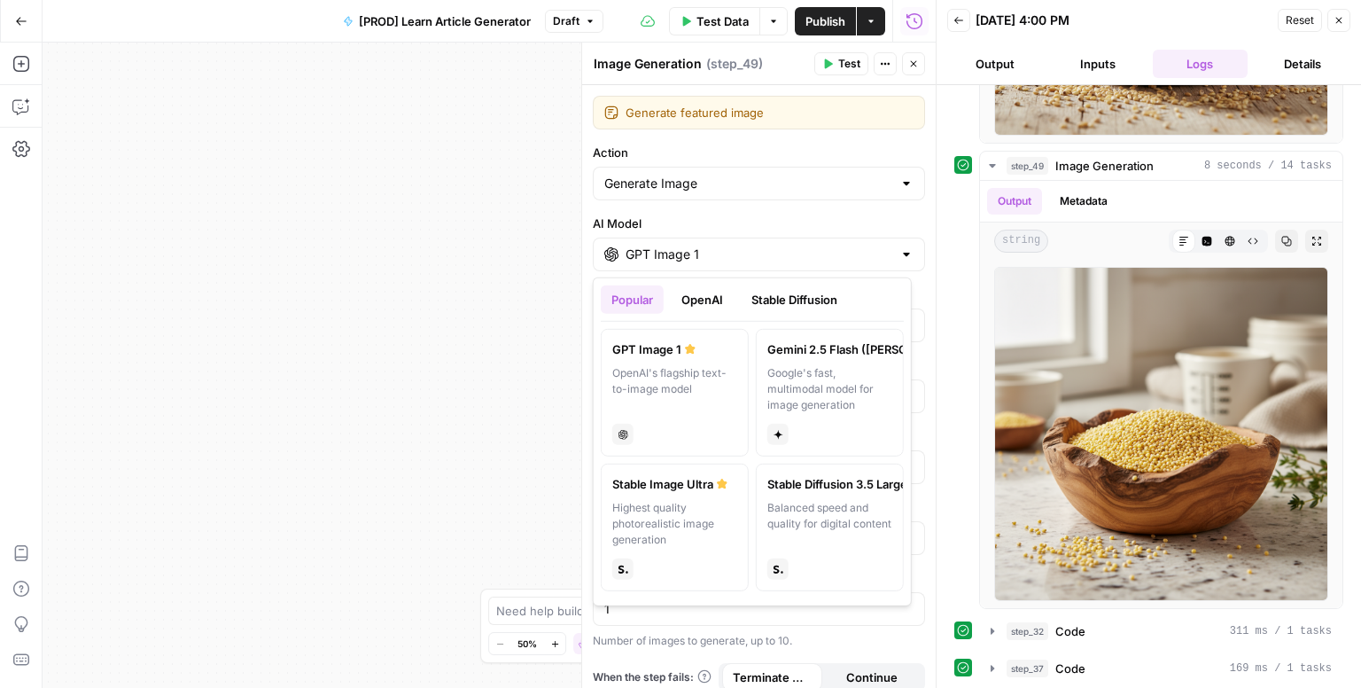
click at [826, 501] on div "Balanced speed and quality for digital content" at bounding box center [829, 524] width 125 height 48
type input "Stable Diffusion 3.5 Large"
type input "21:9 (1536×640)"
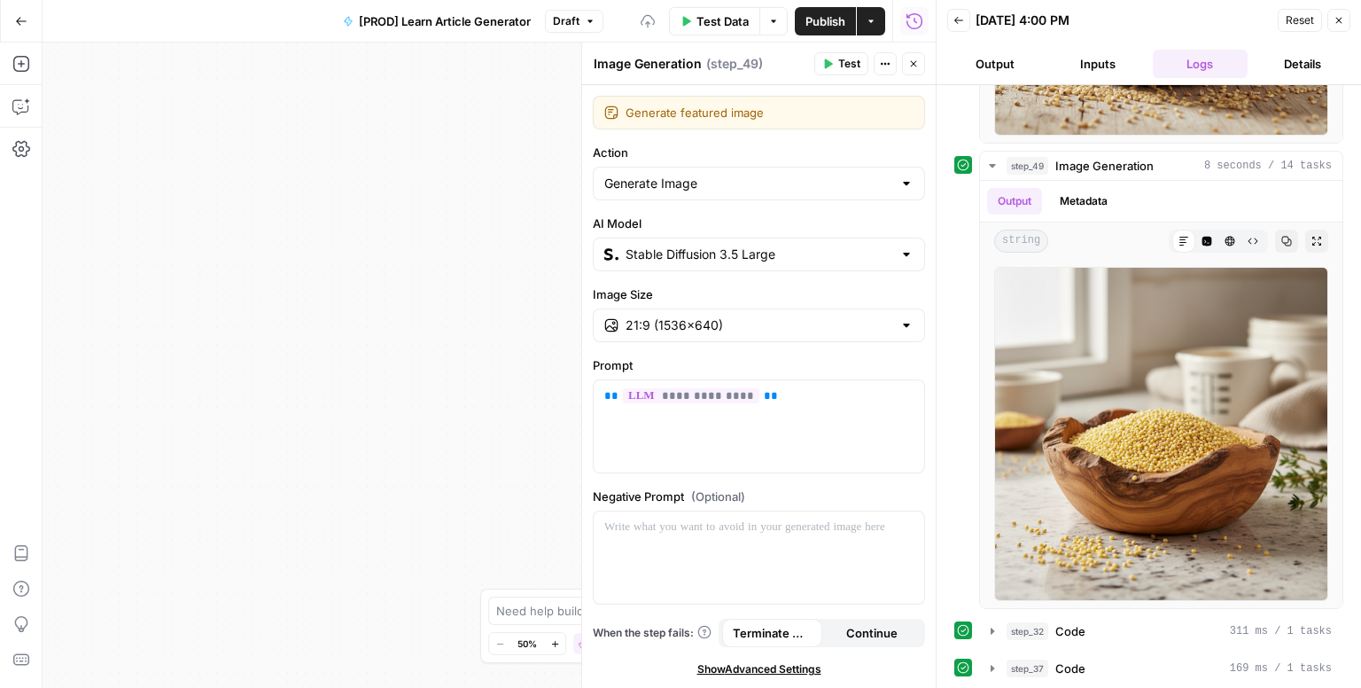
click at [843, 253] on input "Stable Diffusion 3.5 Large" at bounding box center [759, 254] width 267 height 18
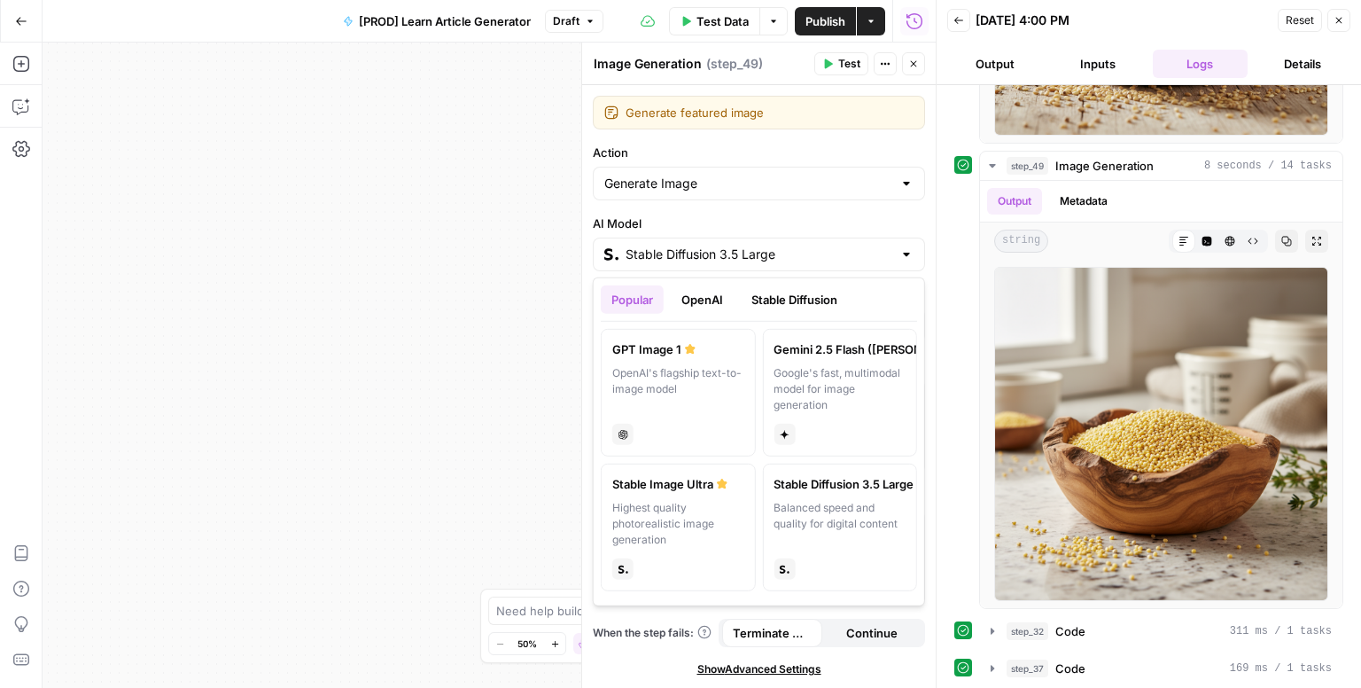
click at [788, 302] on button "Stable Diffusion" at bounding box center [794, 299] width 107 height 28
click at [672, 387] on div "Highest quality photorealistic image generation" at bounding box center [678, 389] width 132 height 48
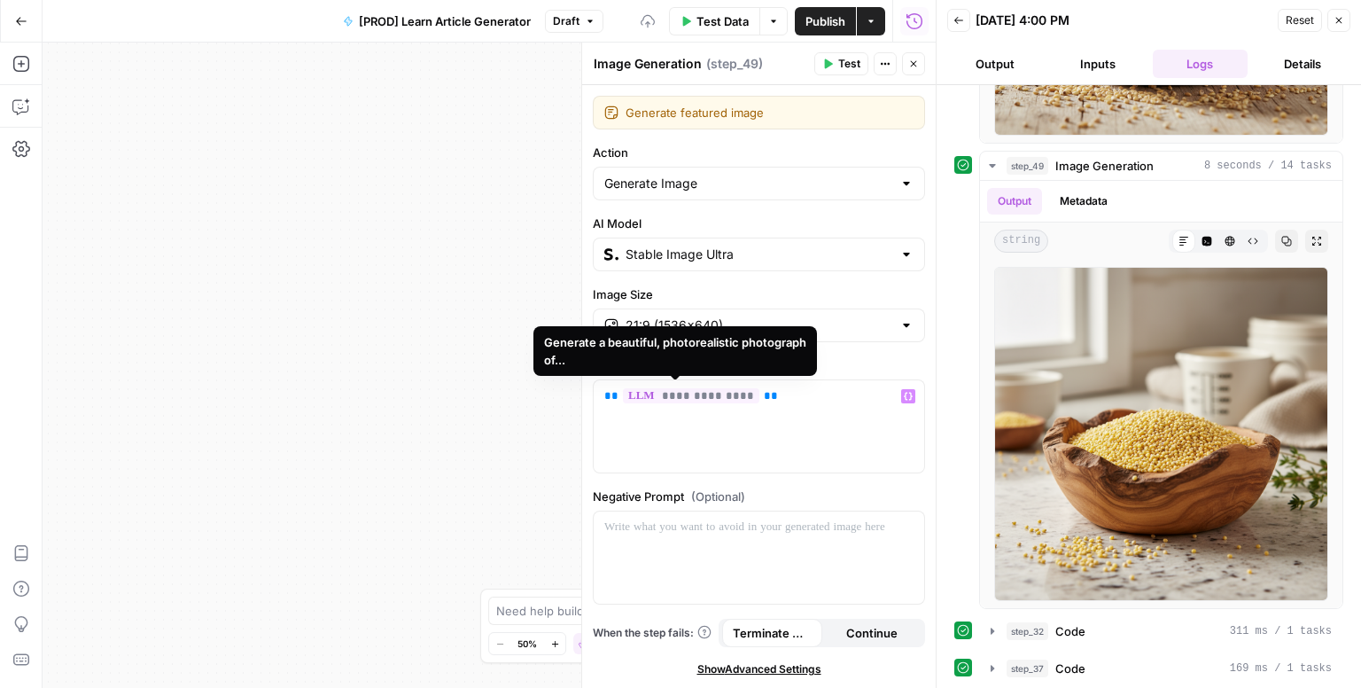
click at [854, 269] on div "Stable Image Ultra" at bounding box center [759, 254] width 332 height 34
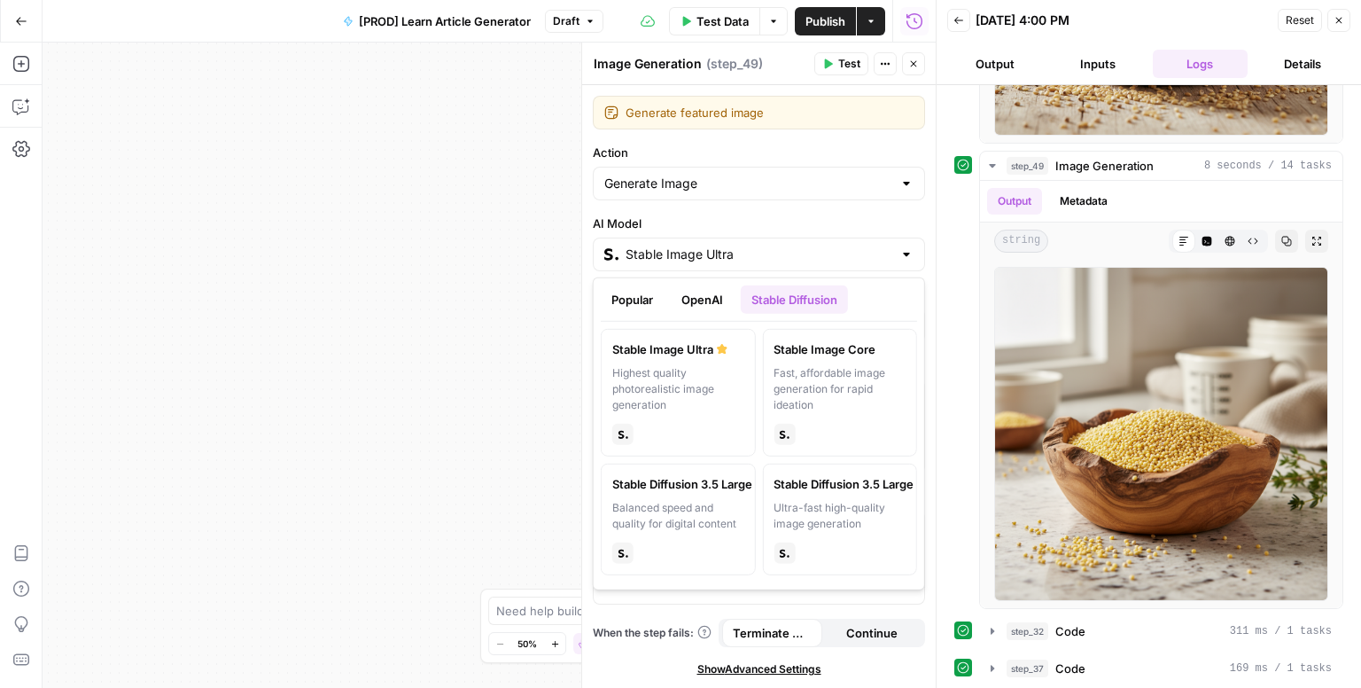
click at [825, 384] on div "Fast, affordable image generation for rapid ideation" at bounding box center [840, 389] width 132 height 48
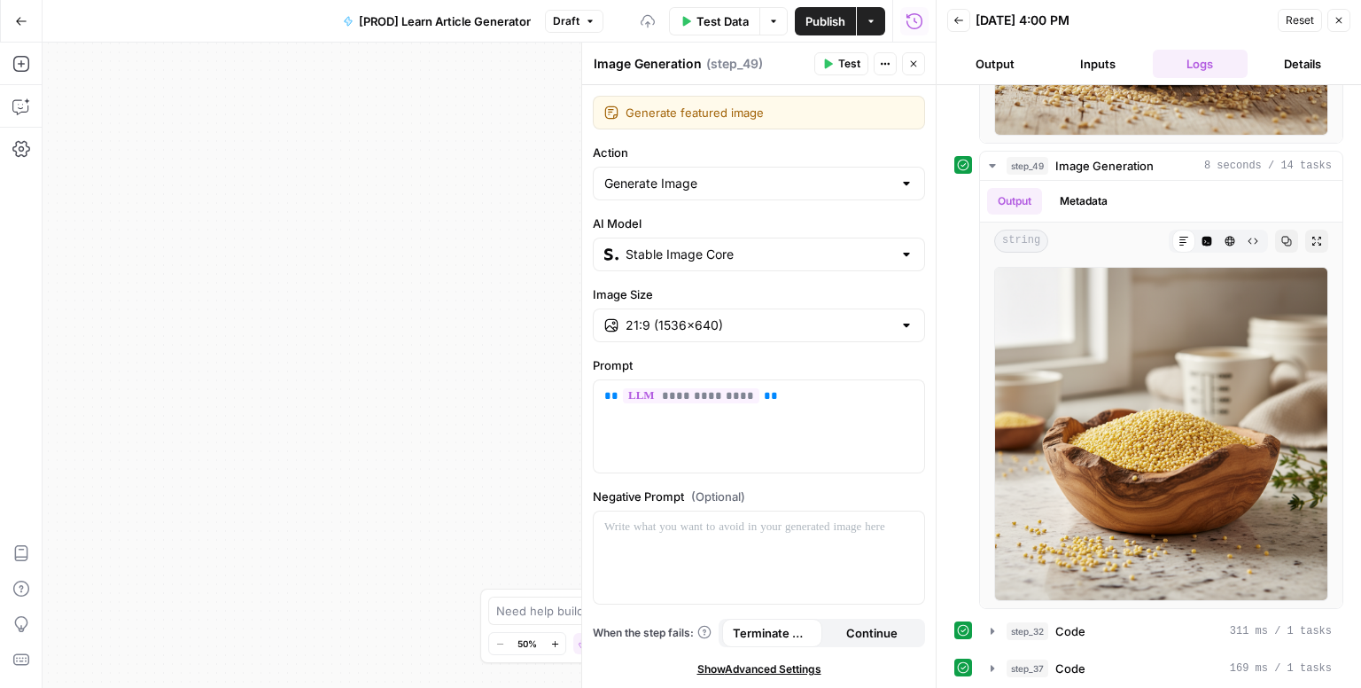
click at [853, 259] on input "Stable Image Core" at bounding box center [759, 254] width 267 height 18
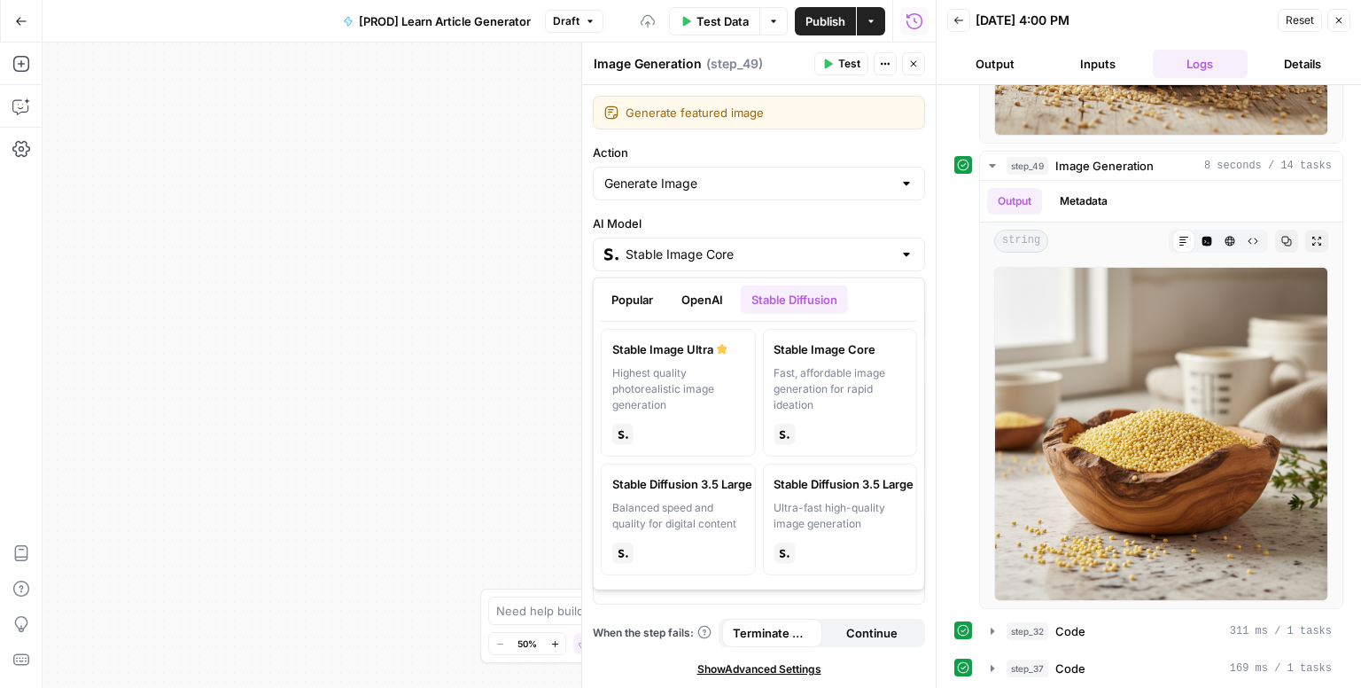
click at [717, 509] on div "Balanced speed and quality for digital content" at bounding box center [678, 516] width 132 height 32
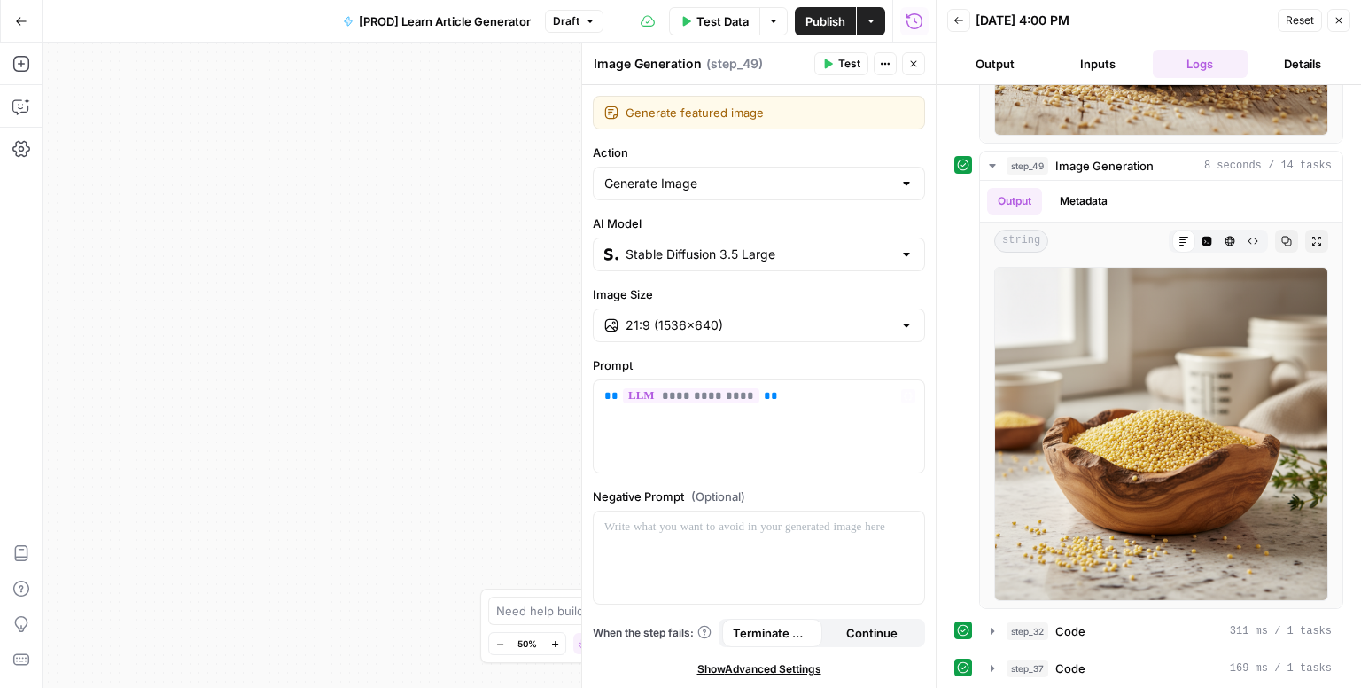
click at [830, 246] on input "Stable Diffusion 3.5 Large" at bounding box center [759, 254] width 267 height 18
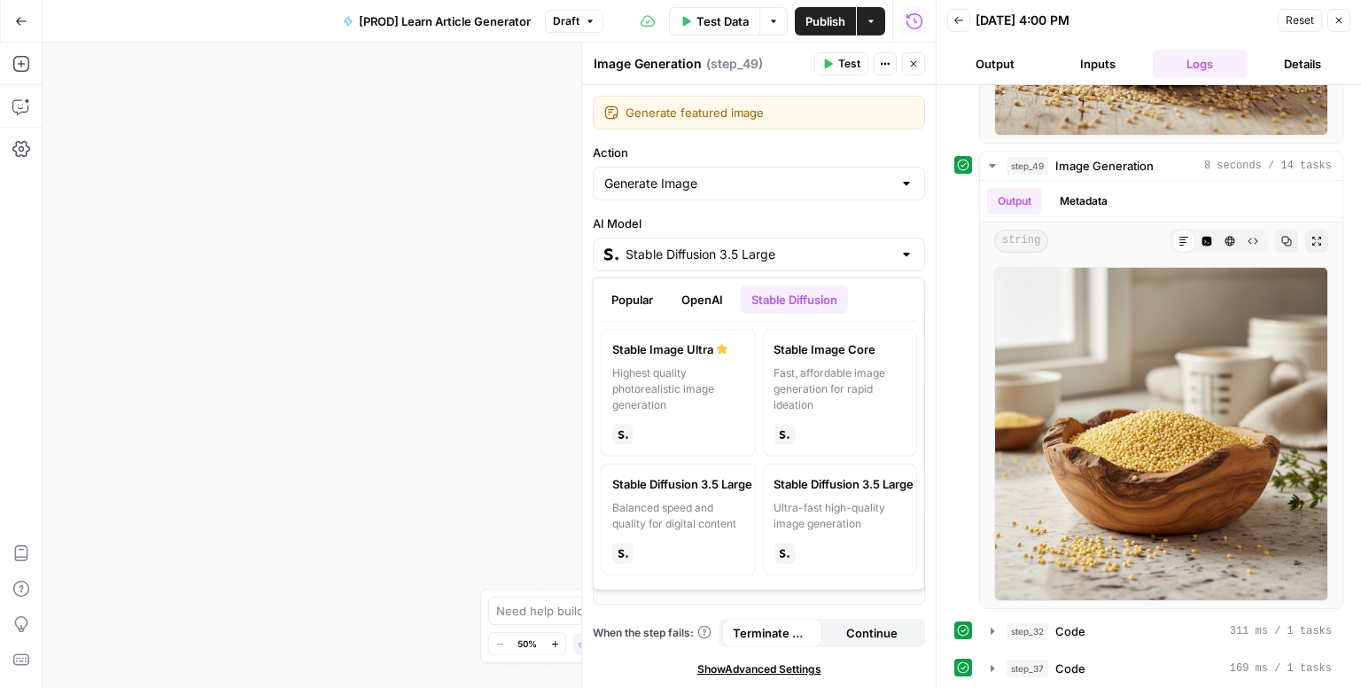
click at [822, 509] on div "Ultra-fast high-quality image generation" at bounding box center [840, 516] width 132 height 32
click at [832, 253] on input "Stable Diffusion 3.5 Large Turbo" at bounding box center [759, 254] width 267 height 18
click at [823, 500] on div "Ultra-fast high-quality image generation" at bounding box center [840, 516] width 132 height 32
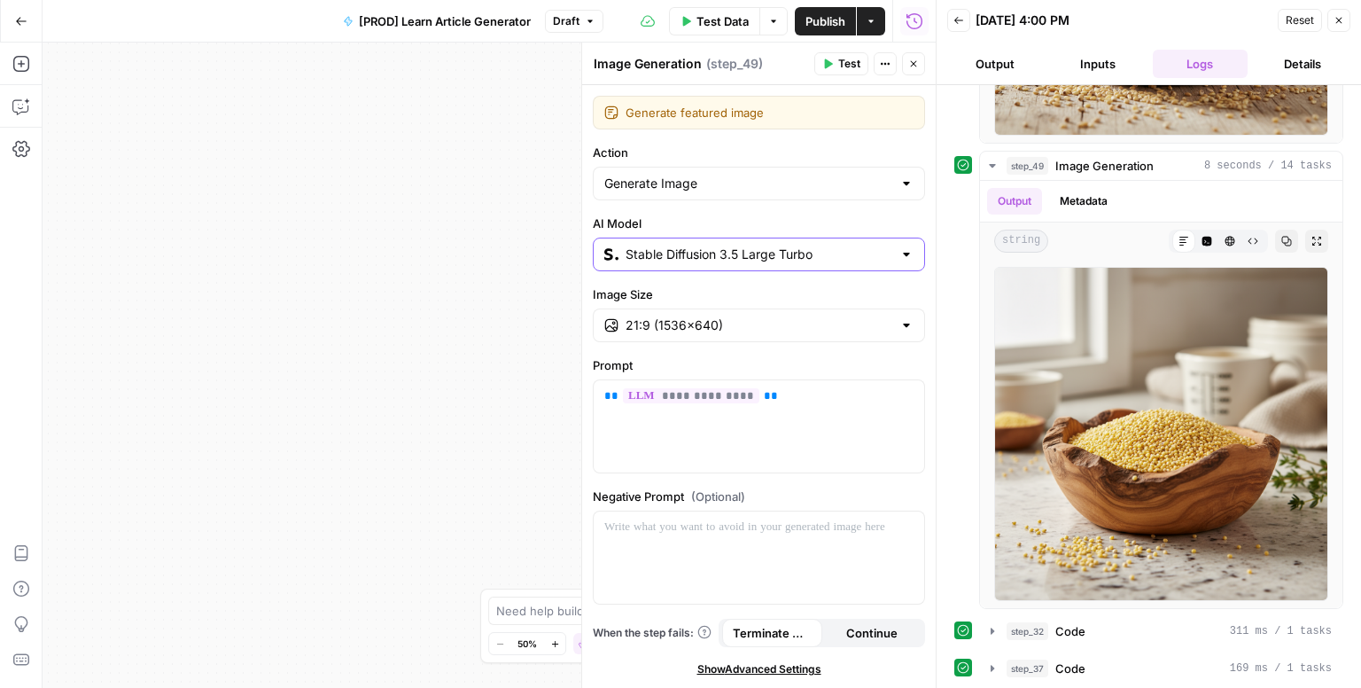
click at [862, 248] on input "Stable Diffusion 3.5 Large Turbo" at bounding box center [759, 254] width 267 height 18
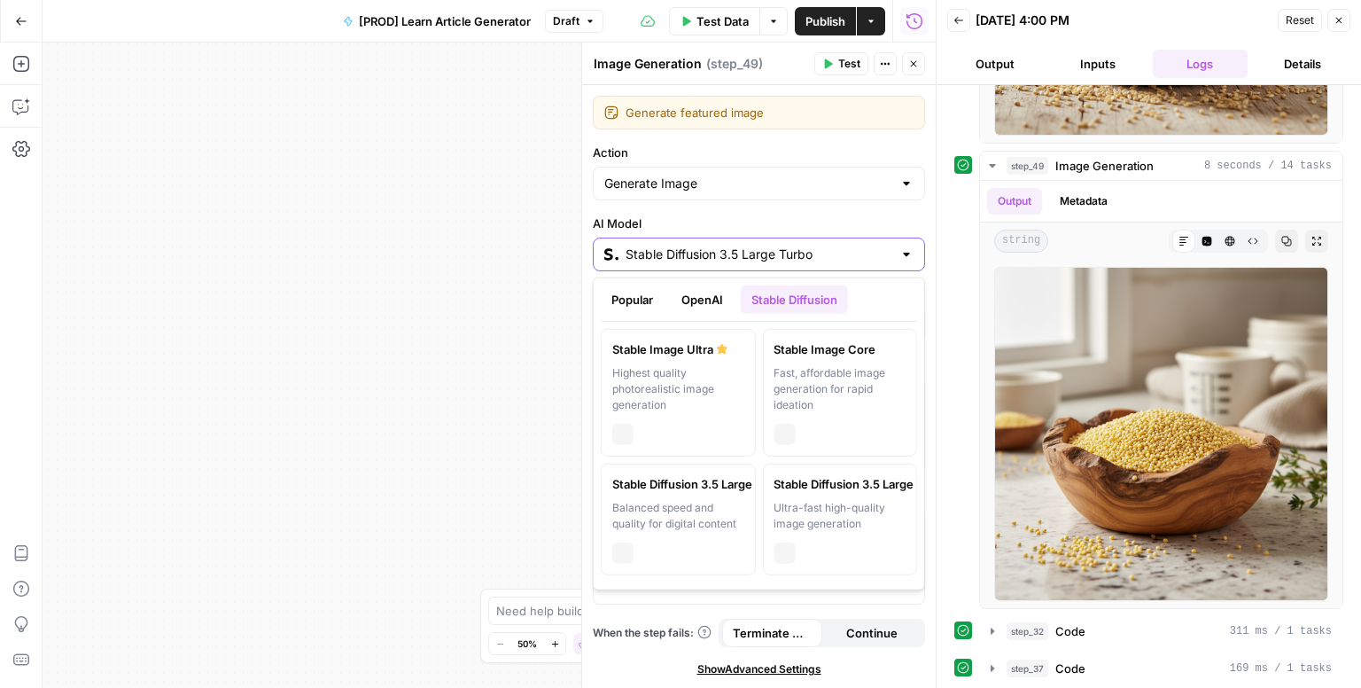
click at [862, 248] on input "Stable Diffusion 3.5 Large Turbo" at bounding box center [759, 254] width 267 height 18
click at [696, 507] on div "Balanced speed and quality for digital content" at bounding box center [678, 516] width 132 height 32
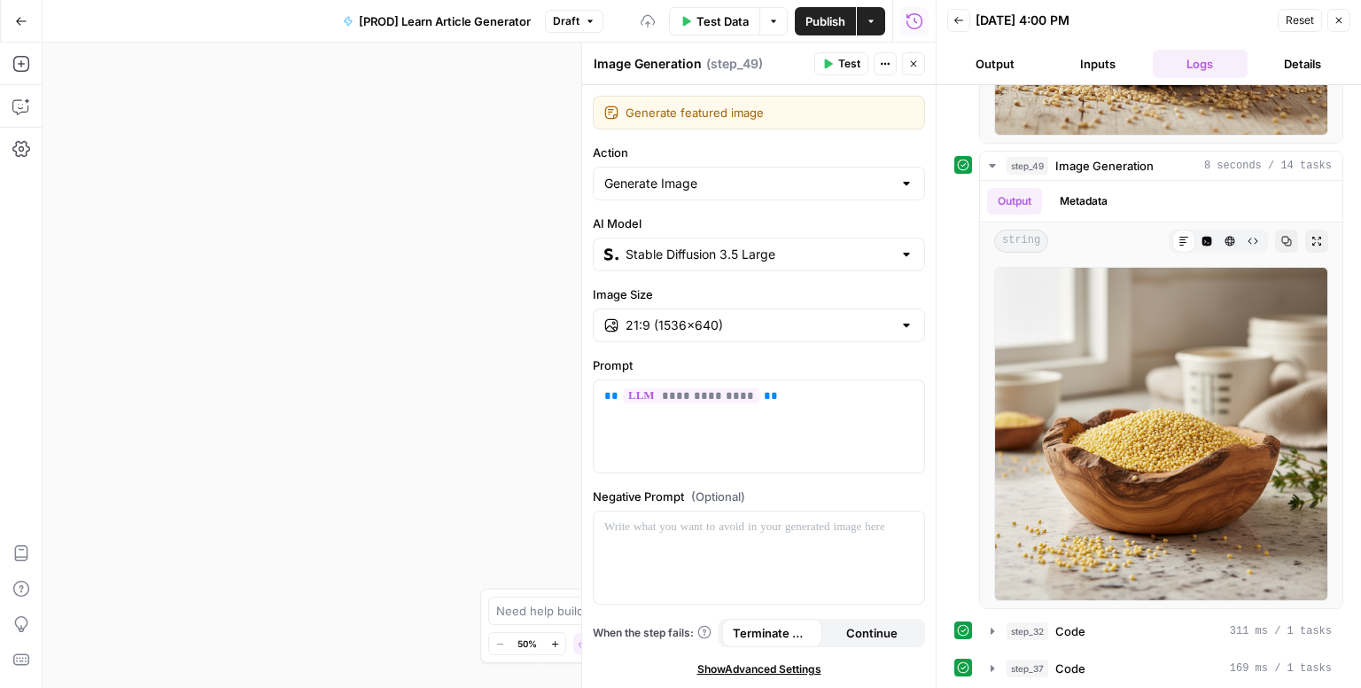
click at [847, 264] on div "Stable Diffusion 3.5 Large" at bounding box center [759, 254] width 332 height 34
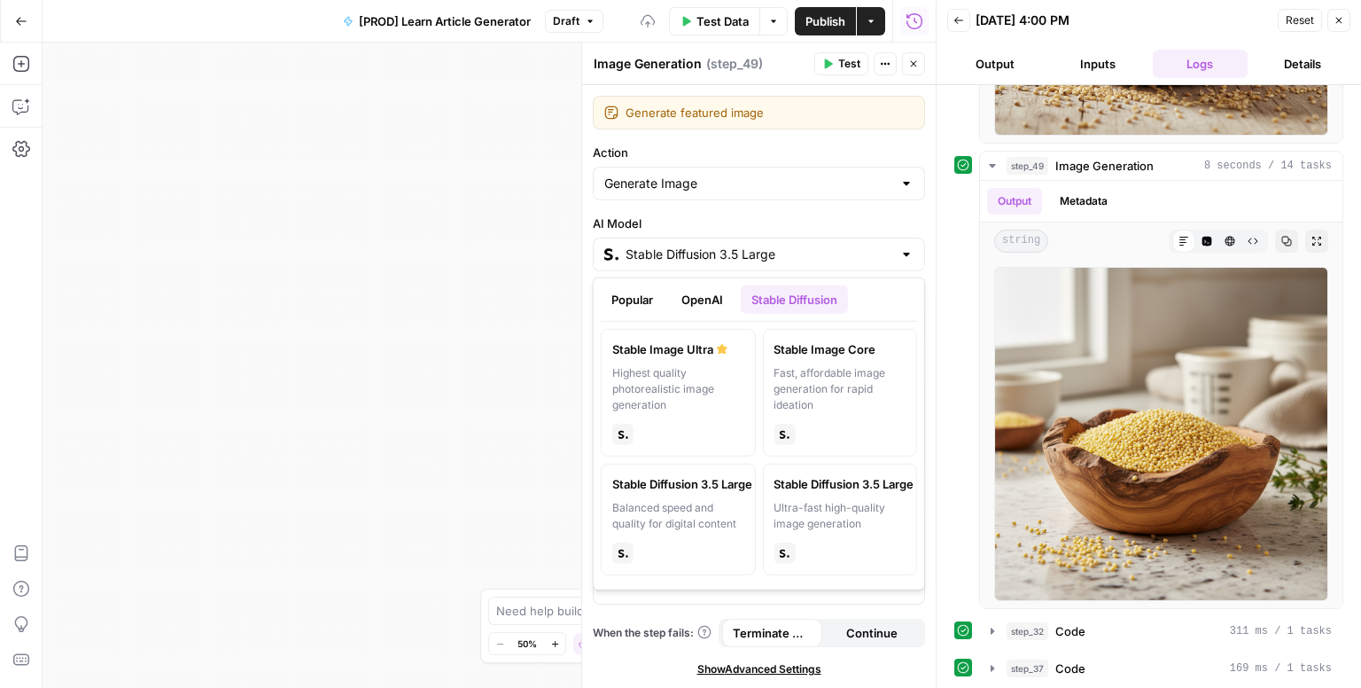
click at [821, 421] on div "stability" at bounding box center [840, 432] width 132 height 25
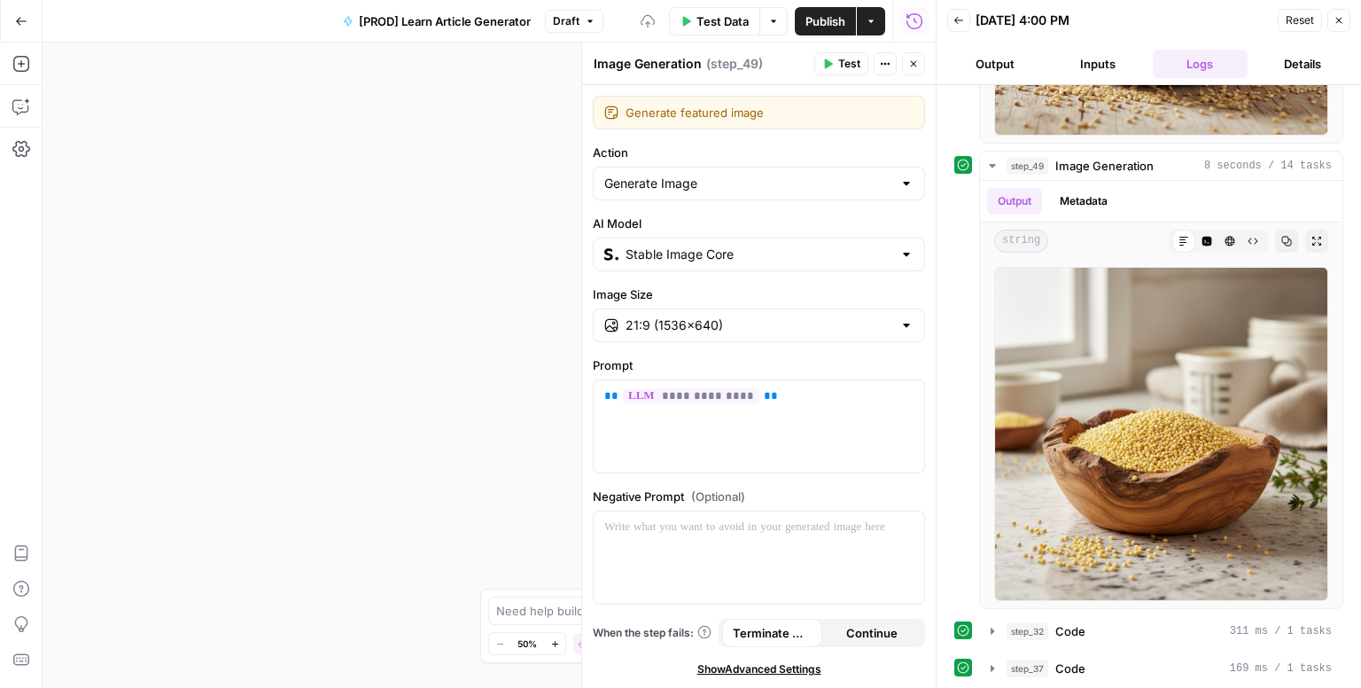
click at [801, 263] on div "Stable Image Core" at bounding box center [759, 254] width 332 height 34
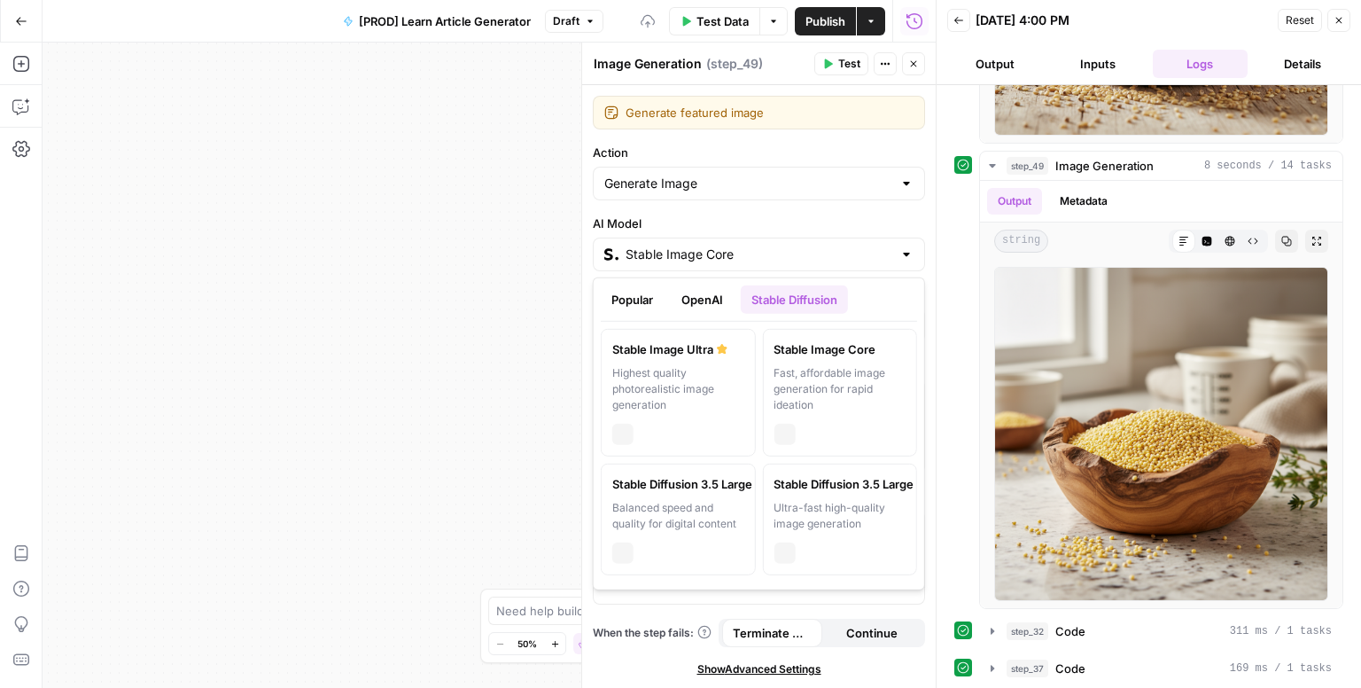
click at [689, 392] on div "Highest quality photorealistic image generation" at bounding box center [678, 389] width 132 height 48
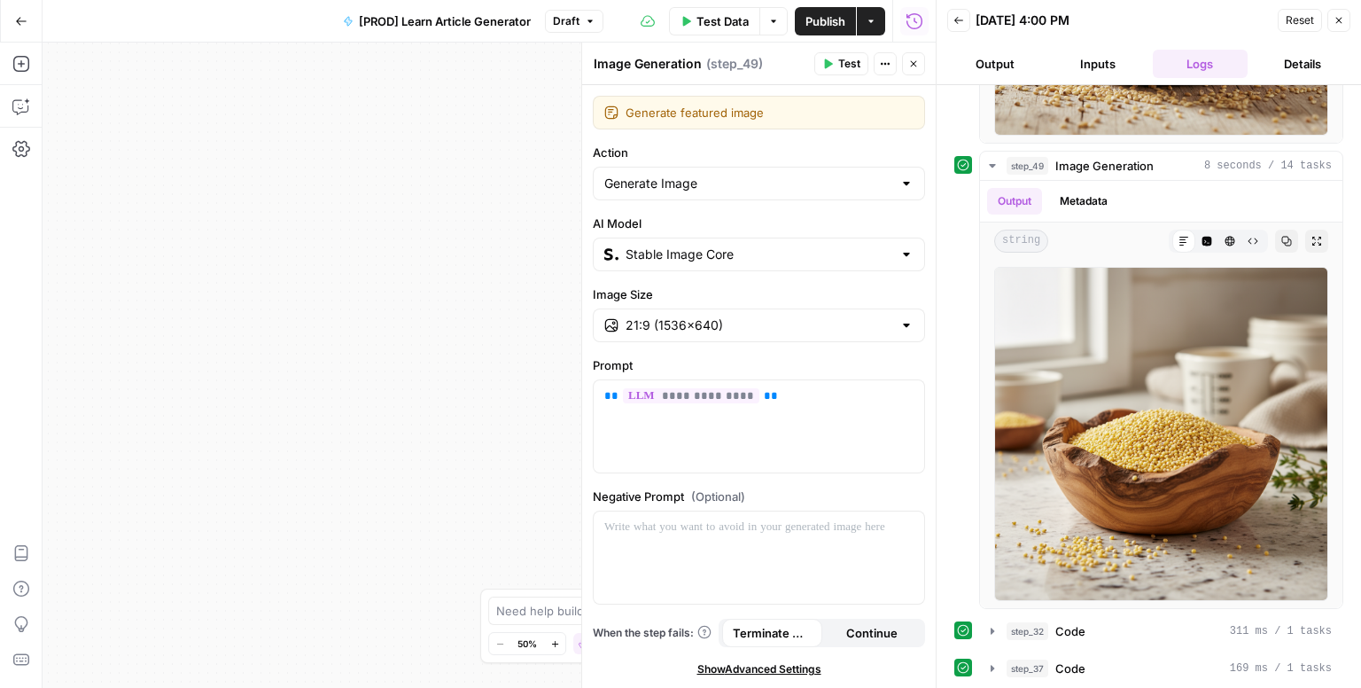
type input "Stable Image Ultra"
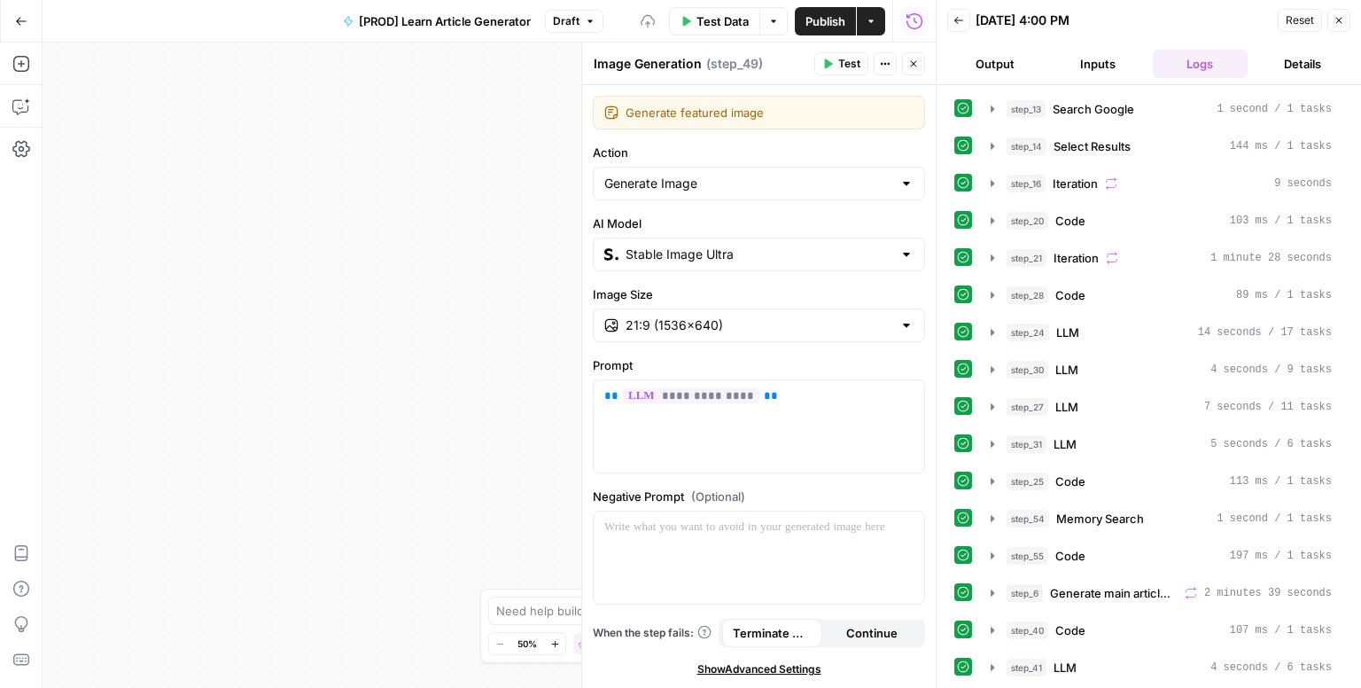
scroll to position [1227, 0]
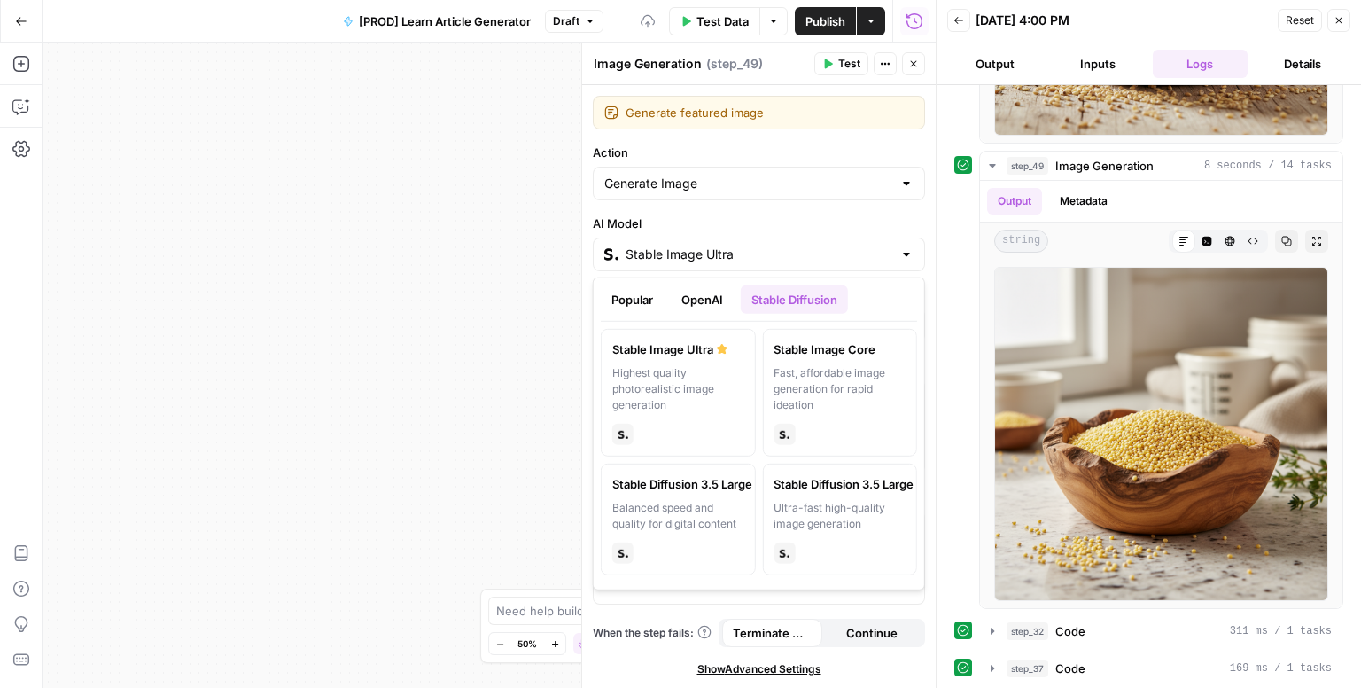
click at [787, 256] on input "Stable Image Ultra" at bounding box center [759, 254] width 267 height 18
click at [636, 300] on button "Popular" at bounding box center [632, 299] width 63 height 28
click at [701, 299] on button "OpenAI" at bounding box center [702, 299] width 63 height 28
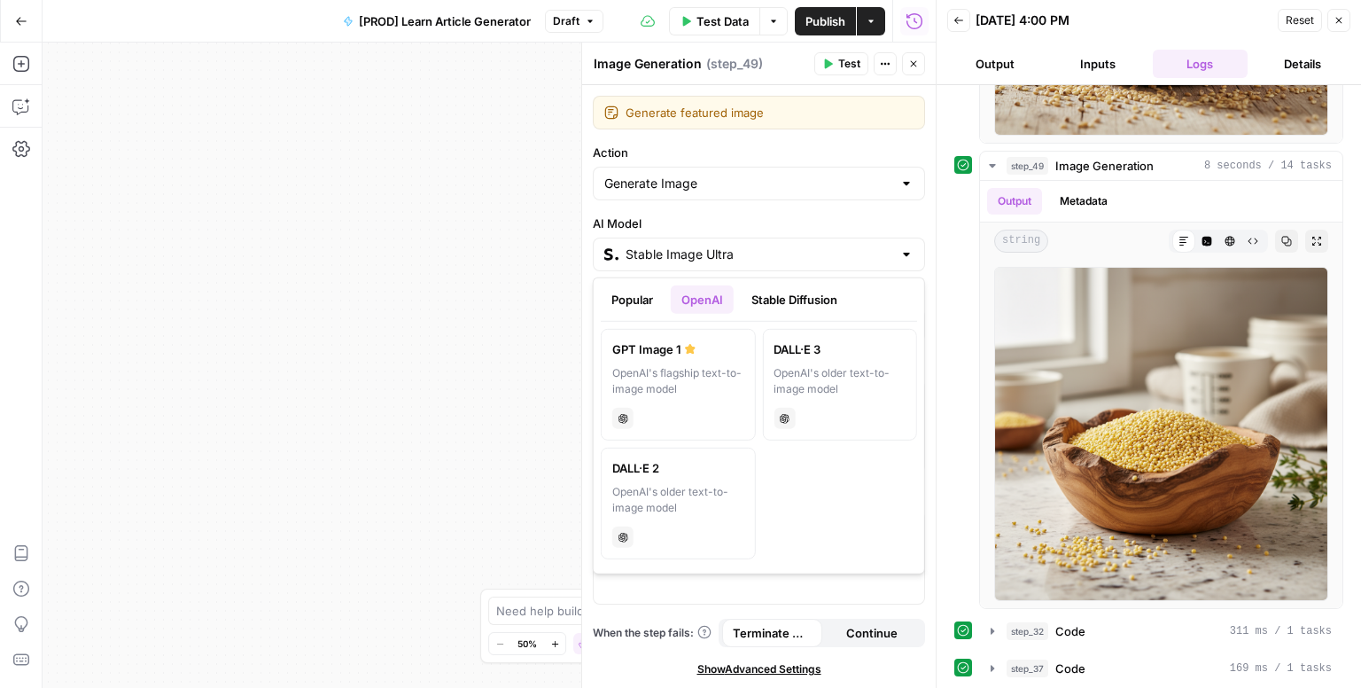
click at [686, 394] on div "OpenAI's flagship text-to-image model" at bounding box center [678, 381] width 132 height 32
type input "GPT Image 1"
type input "1024×1024"
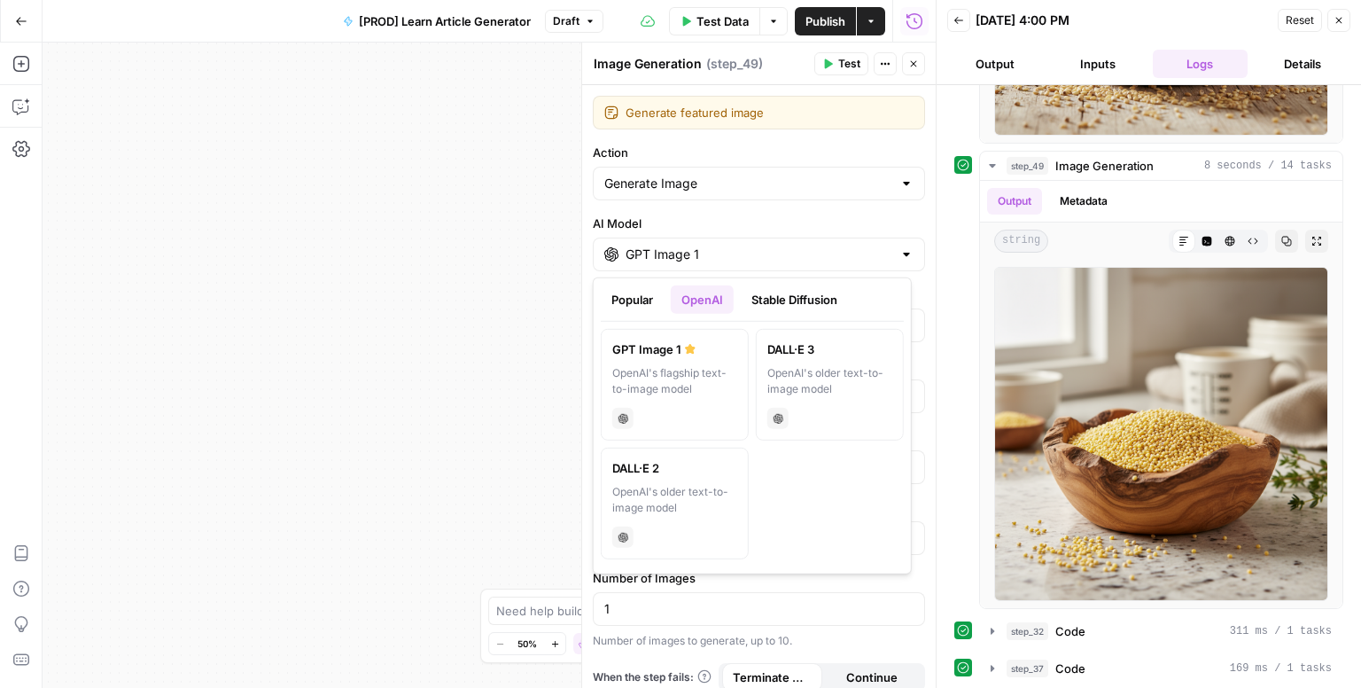
click at [674, 253] on input "GPT Image 1" at bounding box center [759, 254] width 267 height 18
click at [630, 309] on button "Popular" at bounding box center [632, 299] width 63 height 28
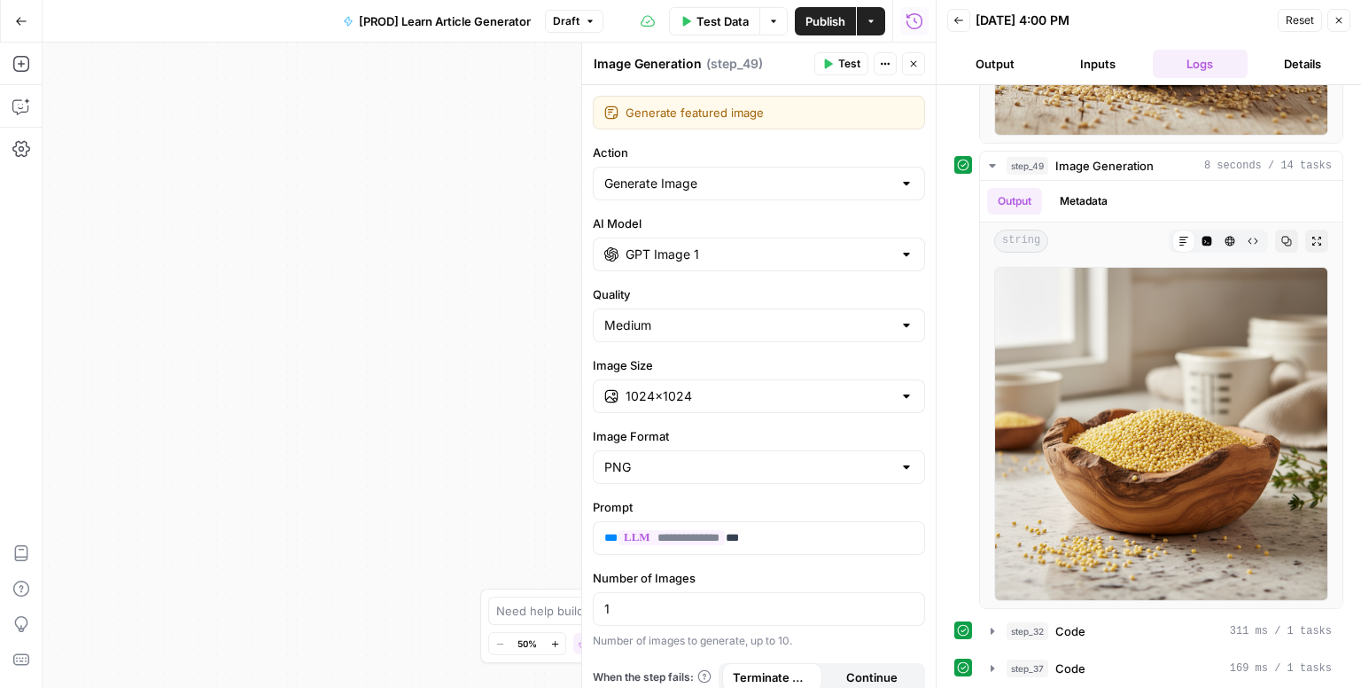
click at [872, 19] on icon "button" at bounding box center [870, 20] width 5 height 3
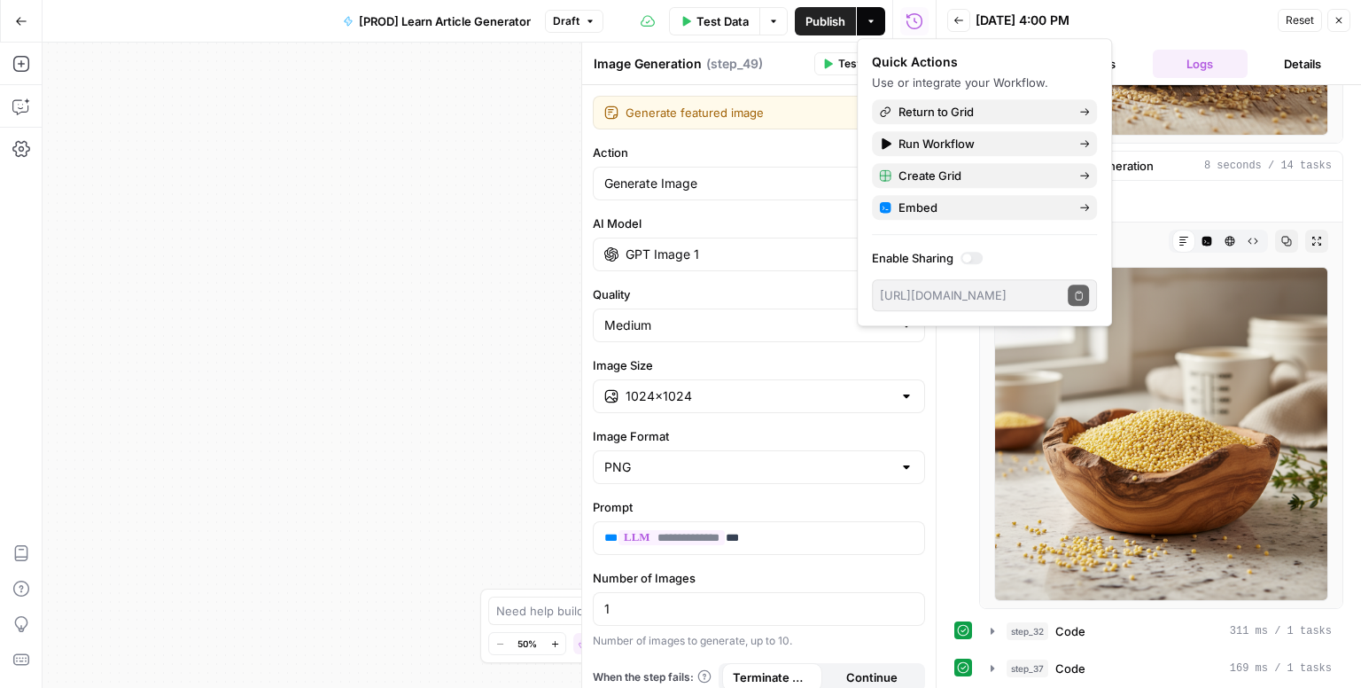
click at [589, 20] on icon "button" at bounding box center [589, 20] width 5 height 3
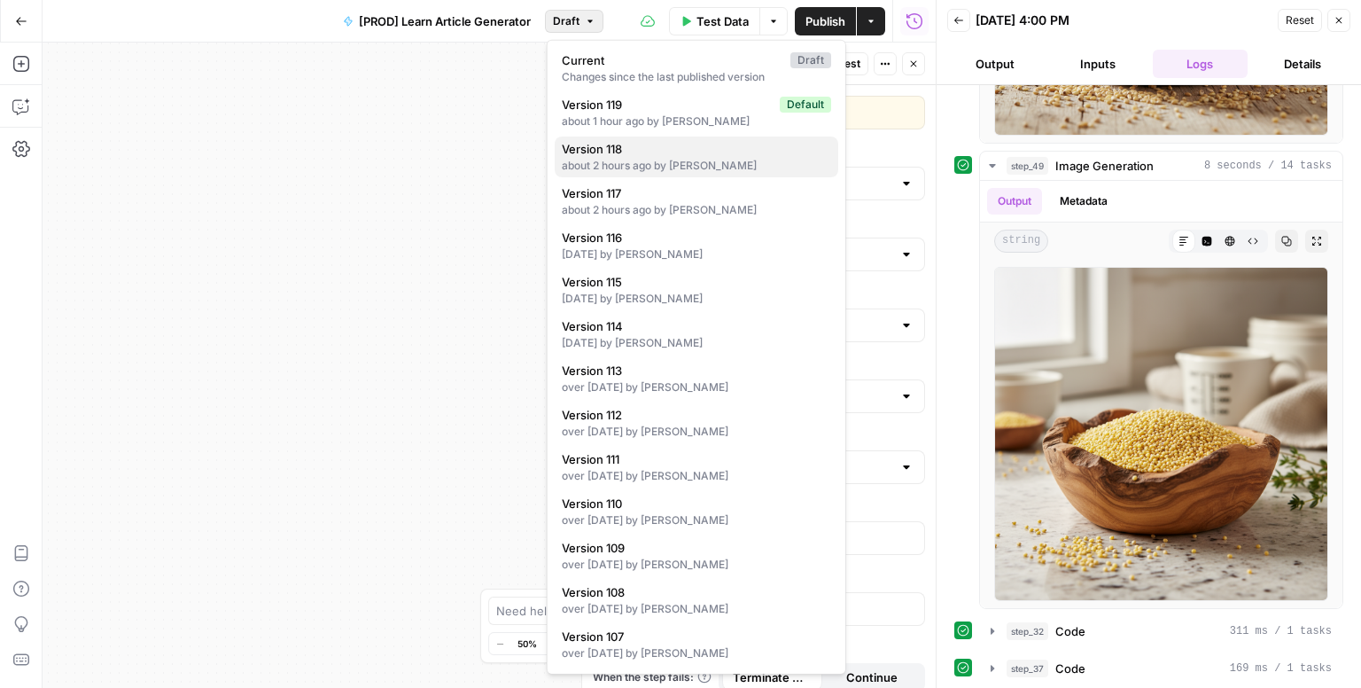
click at [698, 162] on div "about 2 hours ago by Amr Shafik" at bounding box center [696, 166] width 269 height 16
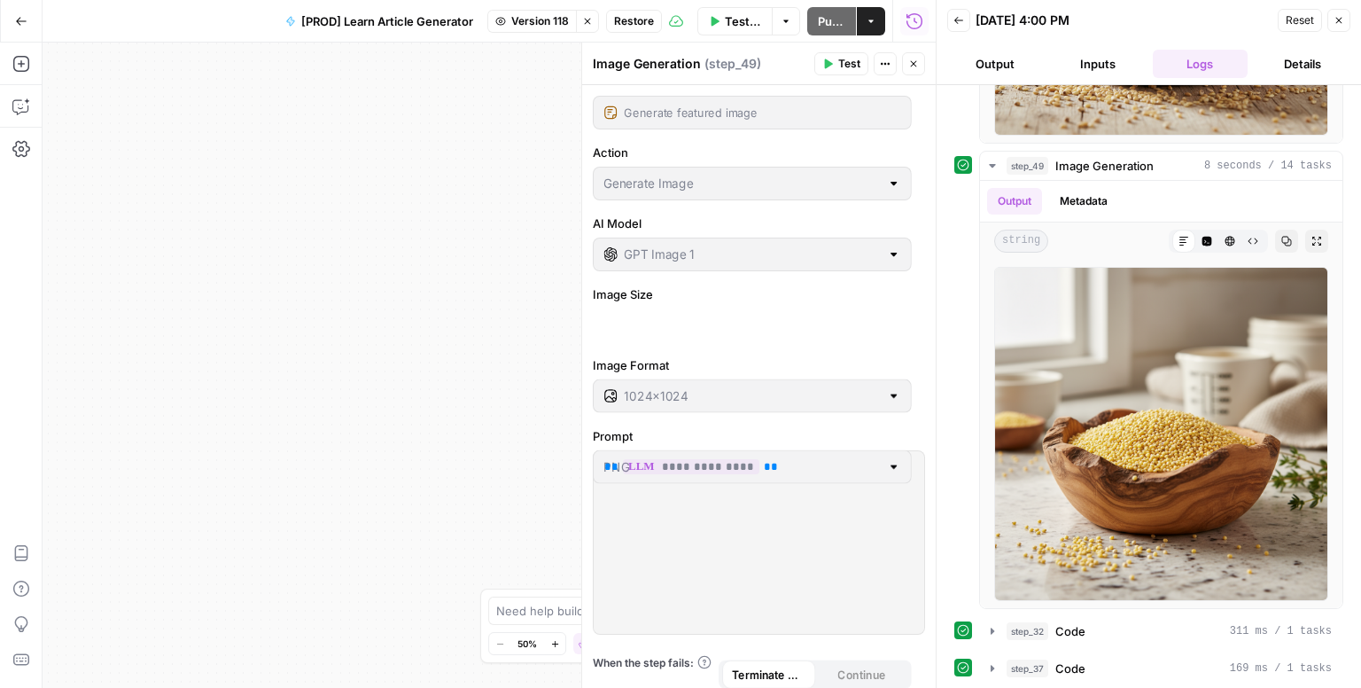
type input "DALL·E 3"
type input "1792×1024"
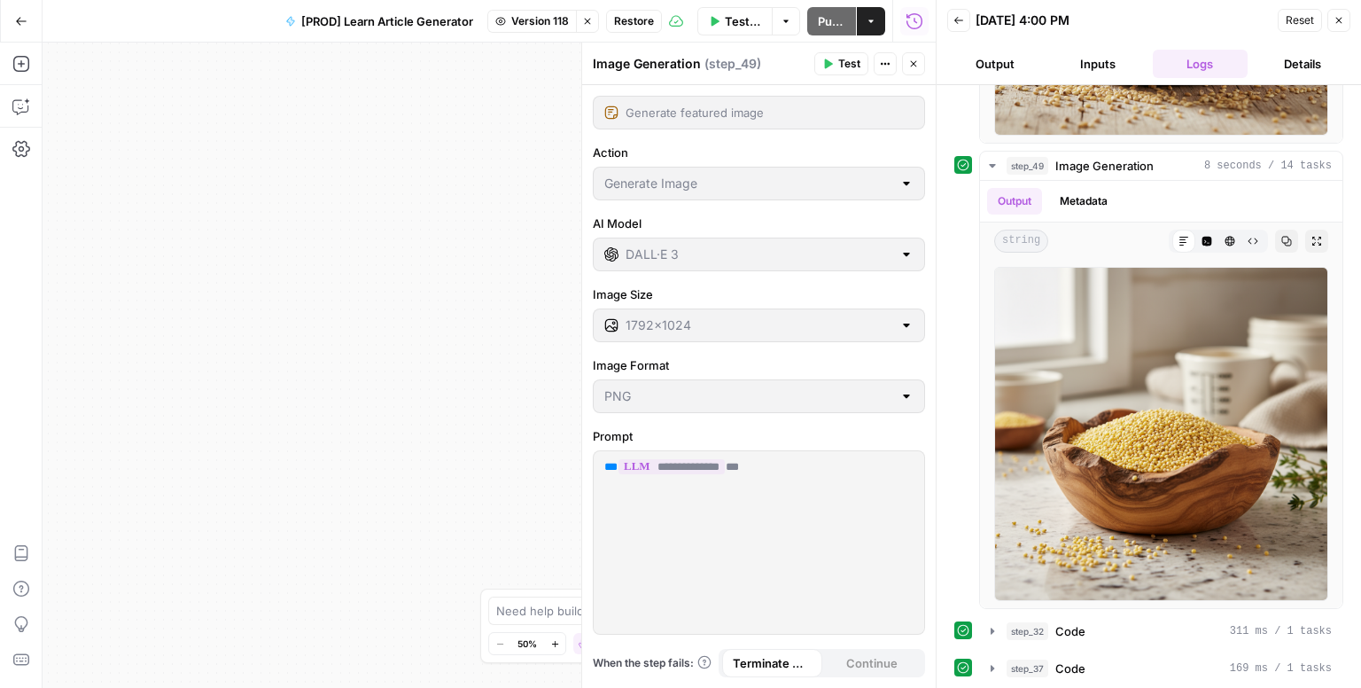
click at [1335, 19] on icon "button" at bounding box center [1339, 20] width 11 height 11
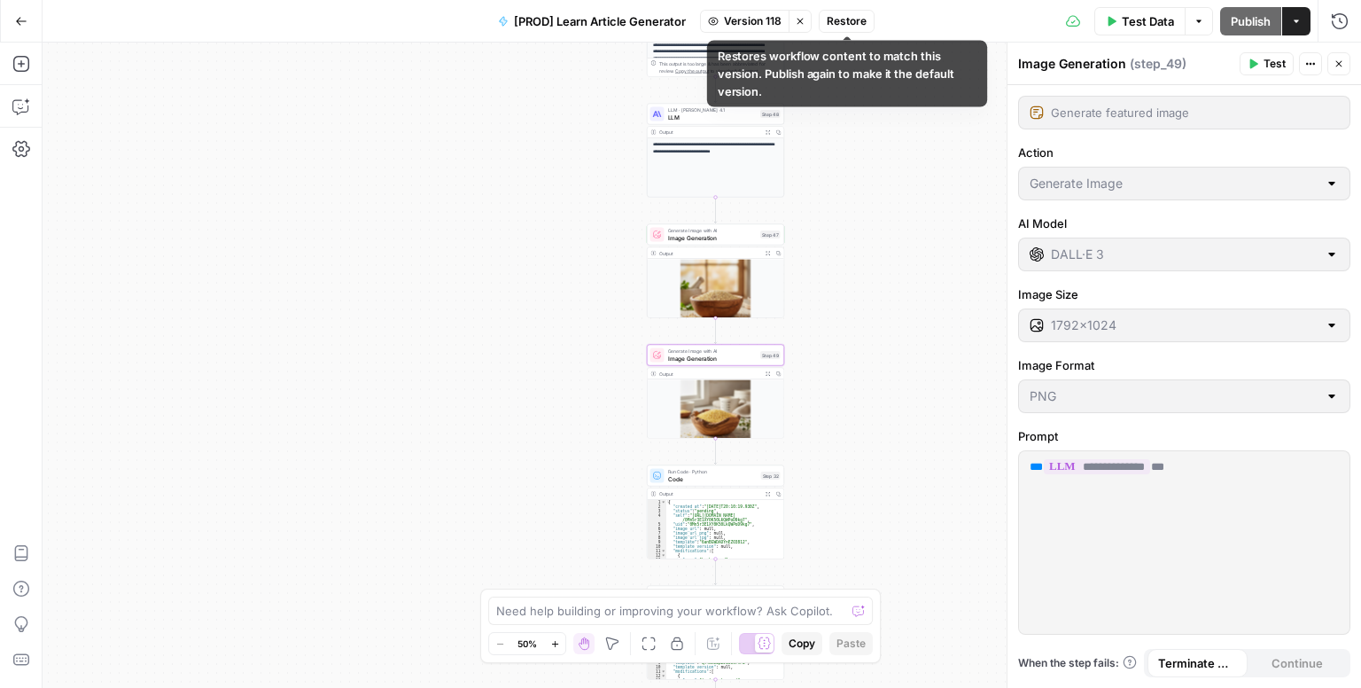
click at [852, 26] on span "Restore" at bounding box center [847, 21] width 40 height 16
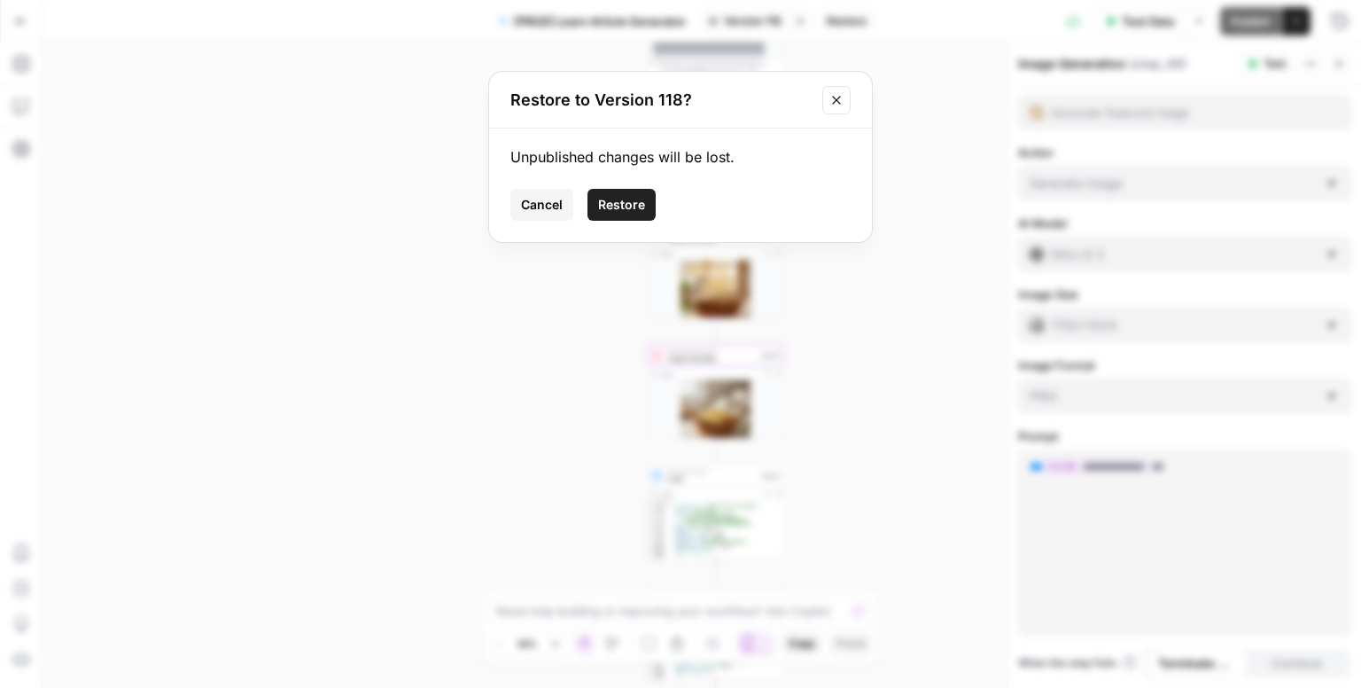
click at [620, 206] on span "Restore" at bounding box center [621, 205] width 47 height 18
